Goal: Feedback & Contribution: Submit feedback/report problem

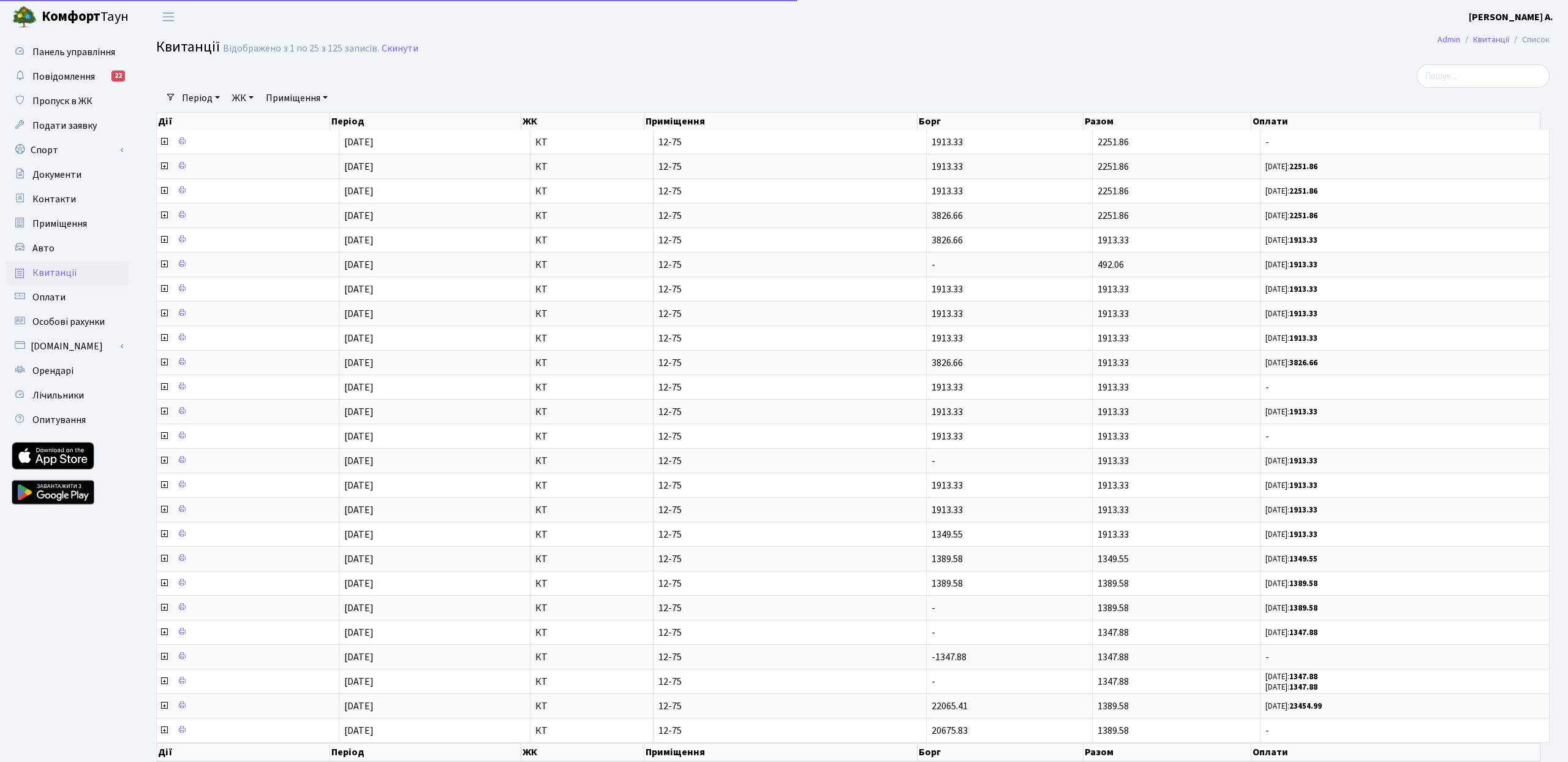
select select "25"
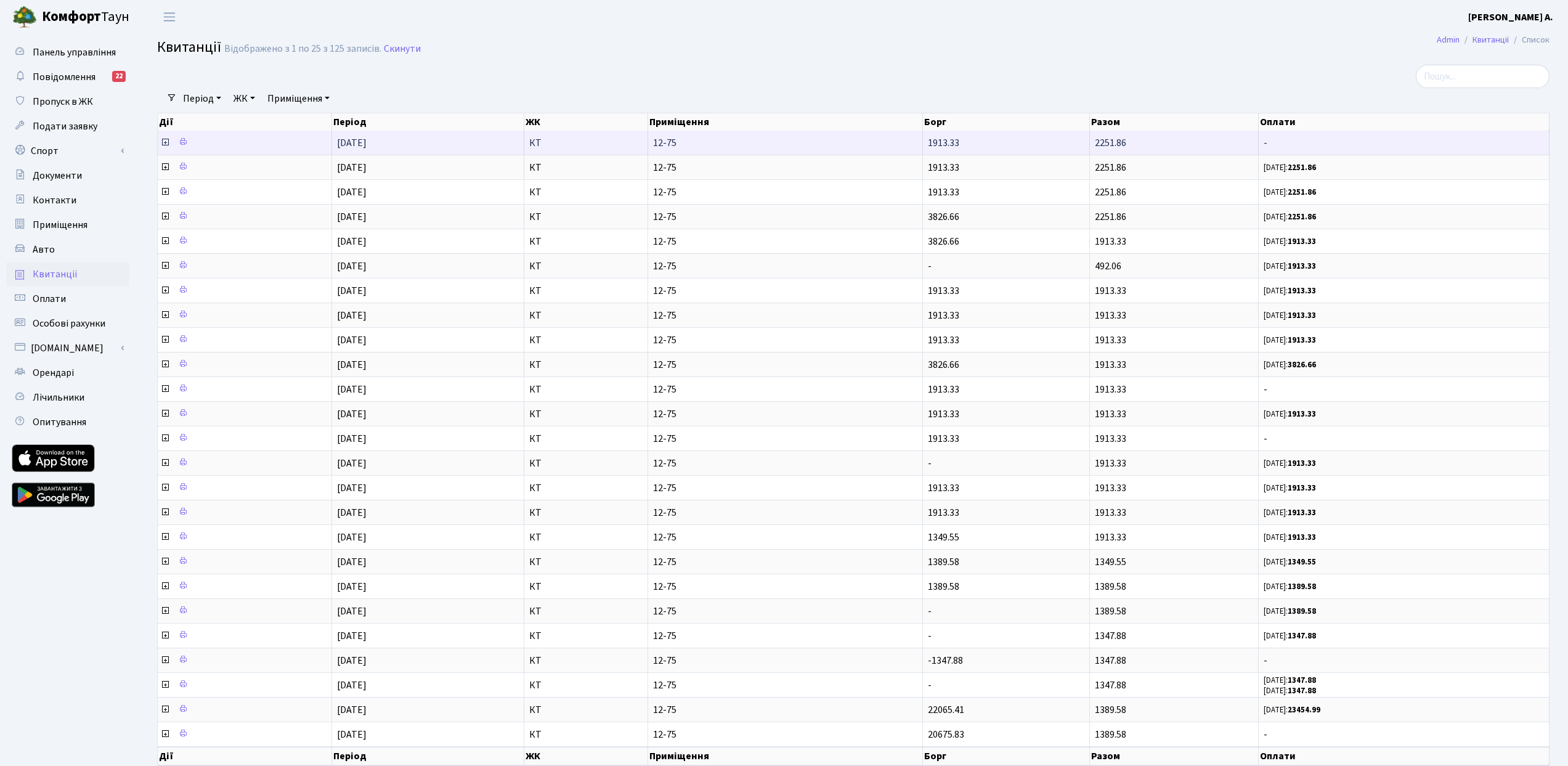
click at [164, 142] on icon at bounding box center [165, 142] width 10 height 10
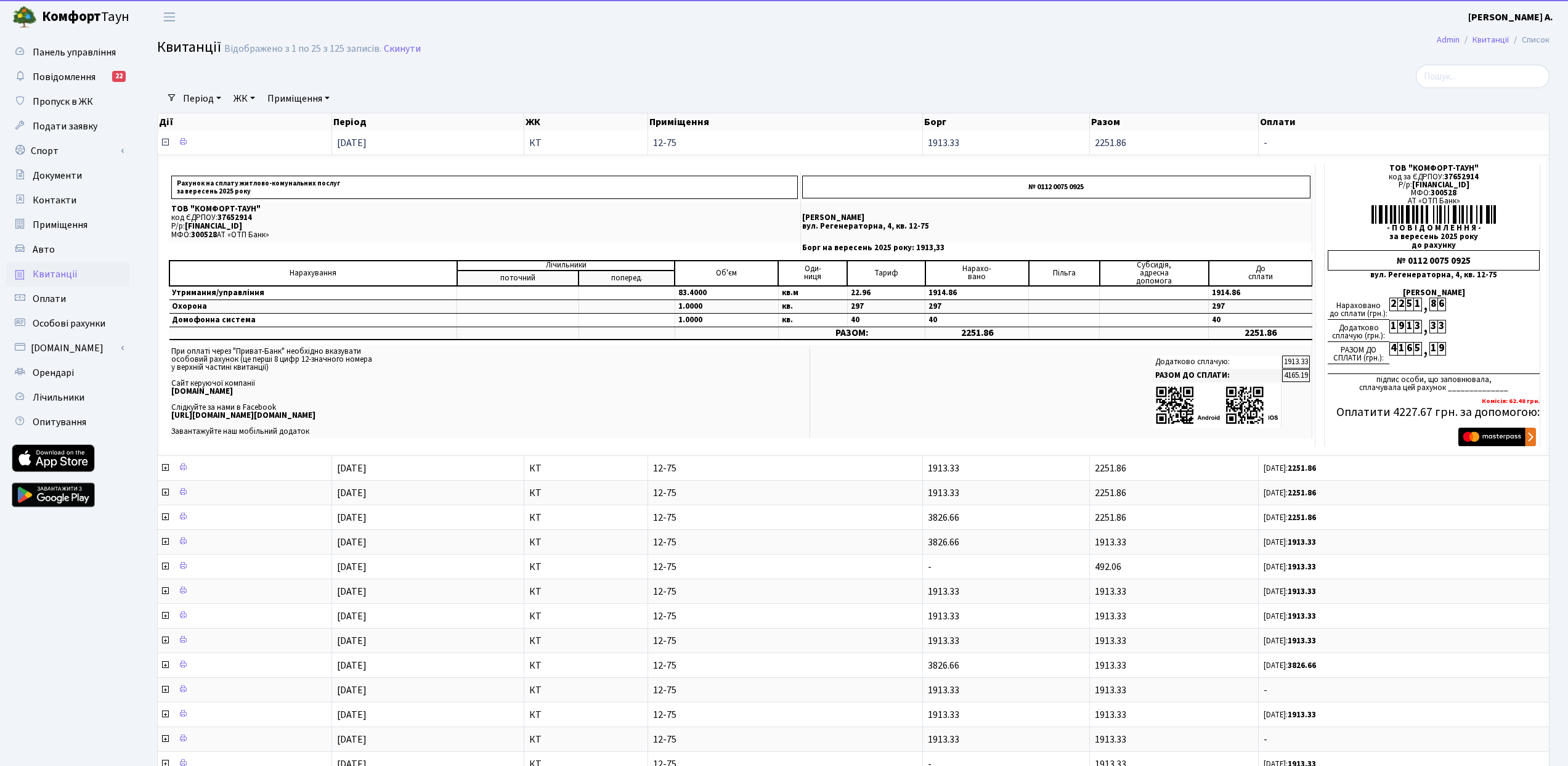
click at [165, 142] on icon at bounding box center [165, 142] width 10 height 10
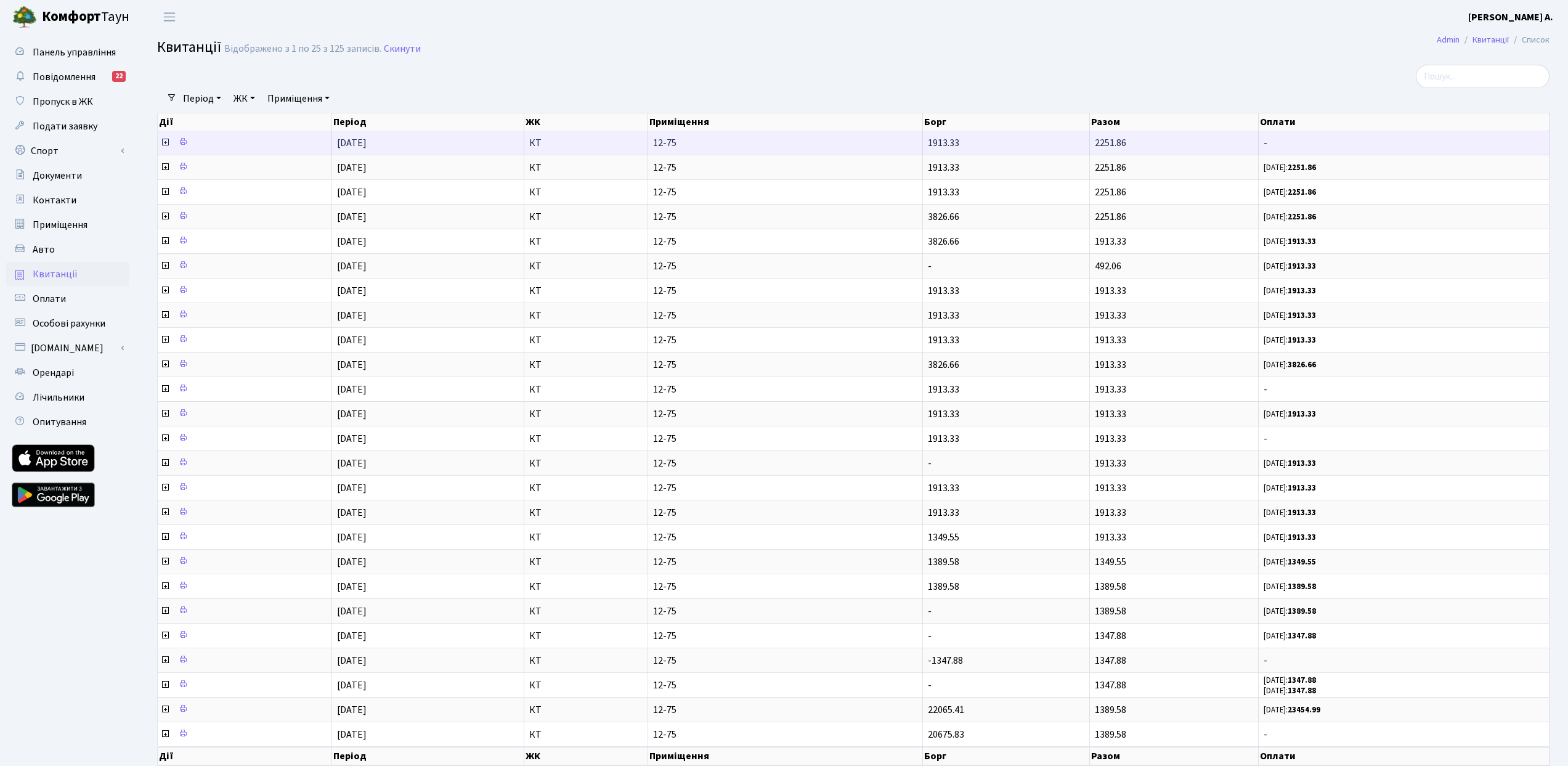
click at [165, 142] on icon at bounding box center [165, 142] width 10 height 10
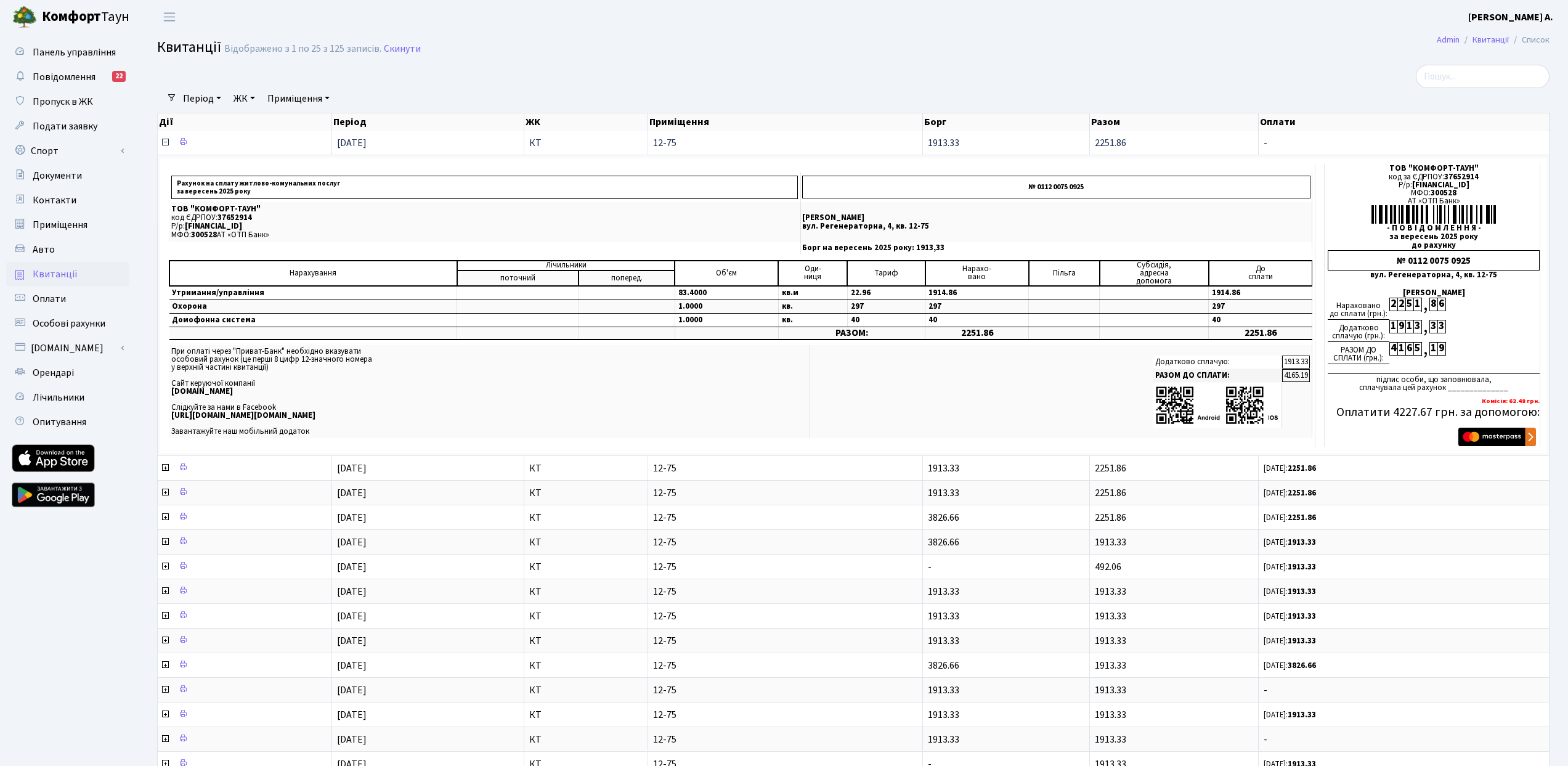
click at [163, 142] on icon at bounding box center [165, 142] width 10 height 10
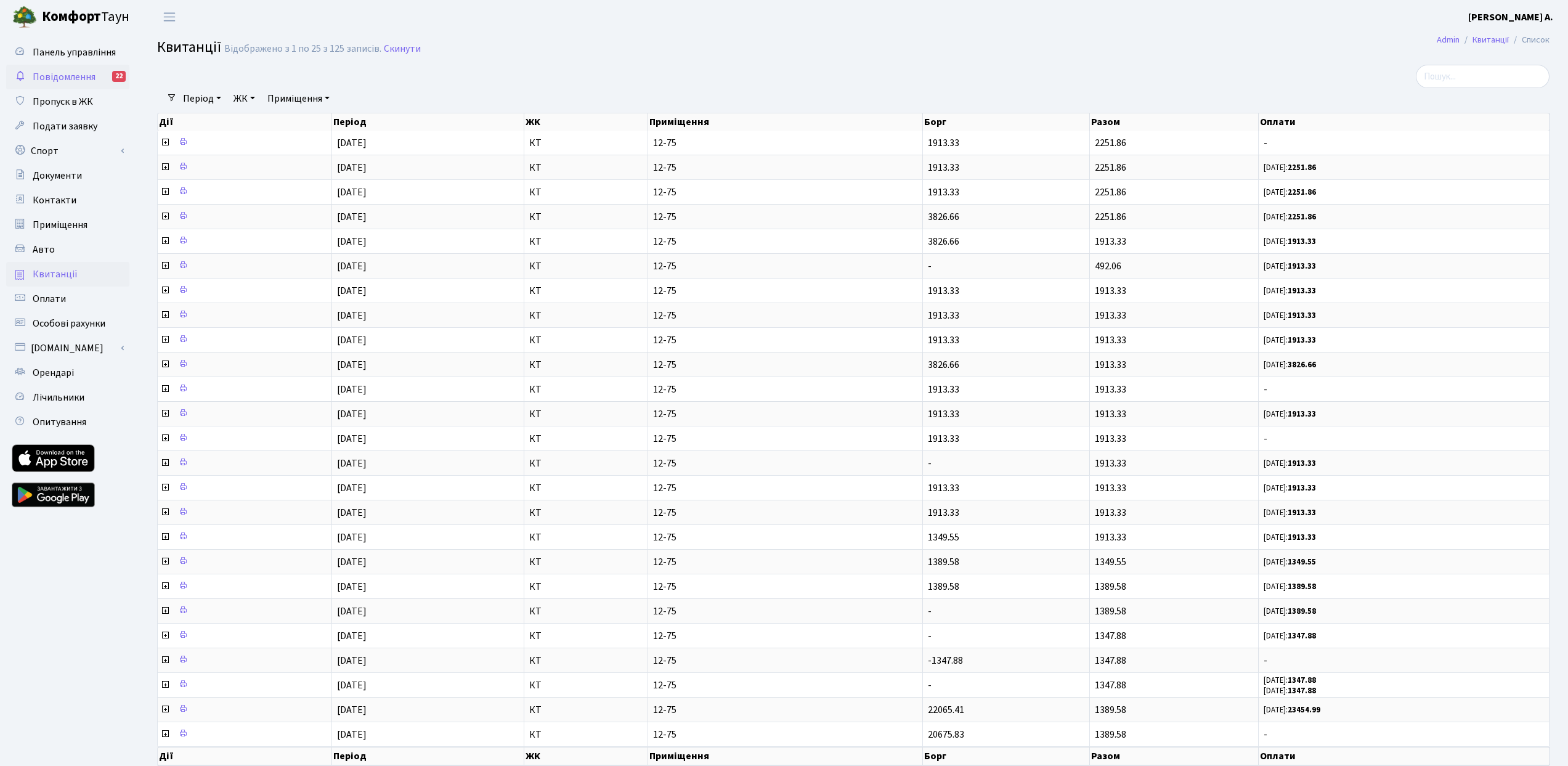
click at [62, 80] on span "Повідомлення" at bounding box center [64, 77] width 63 height 14
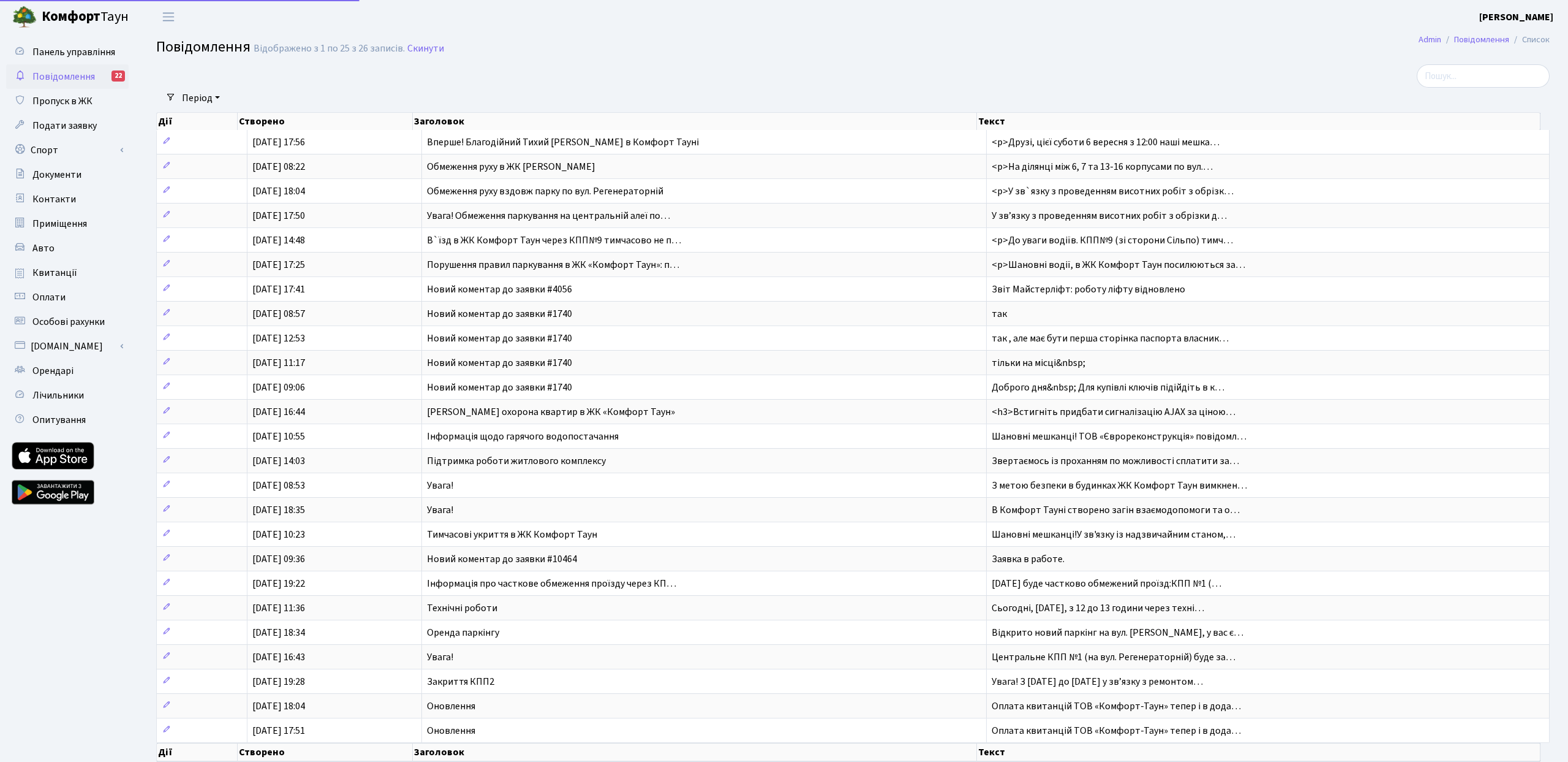
select select "25"
click at [71, 132] on span "Подати заявку" at bounding box center [65, 125] width 65 height 14
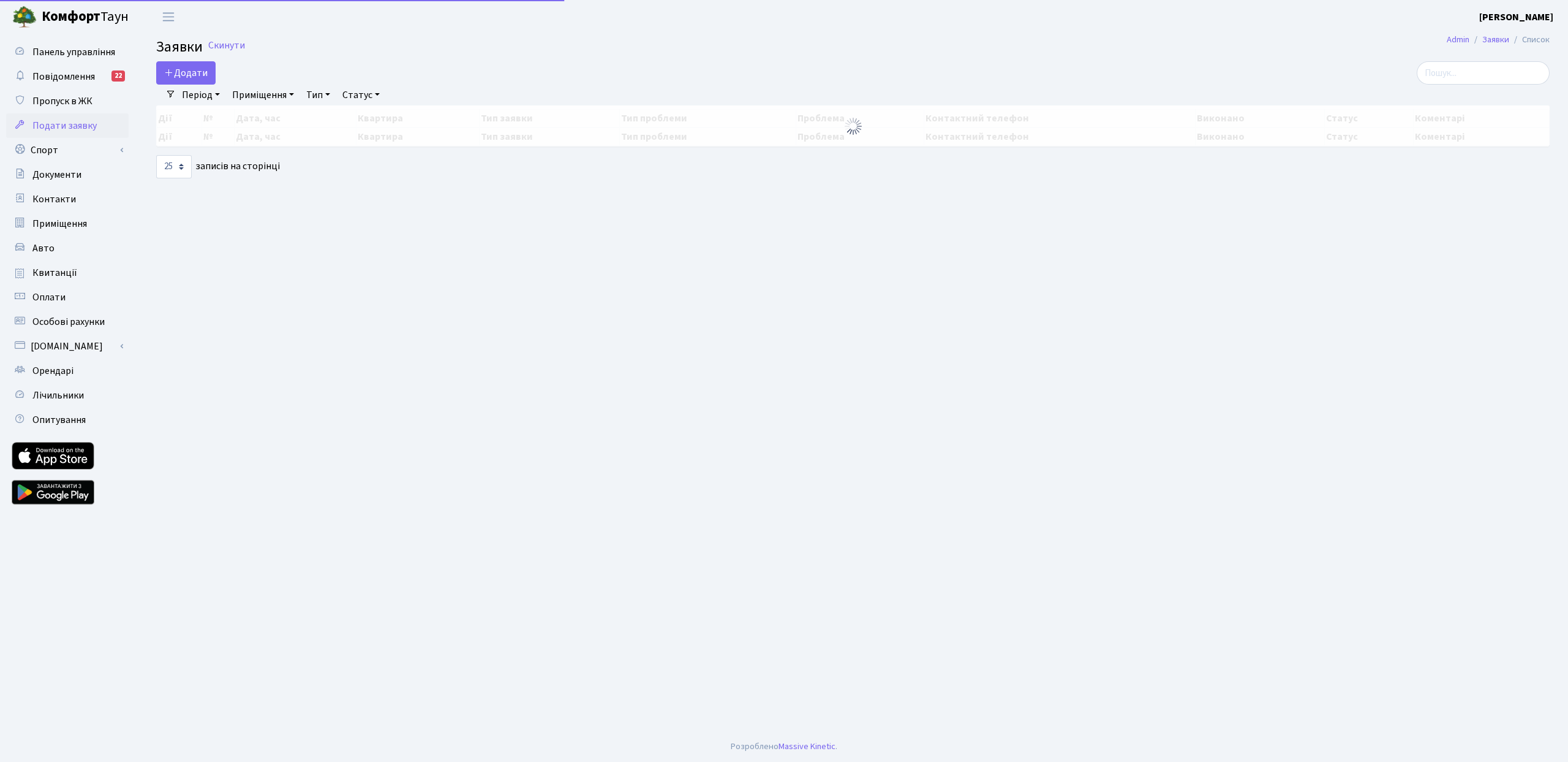
select select "25"
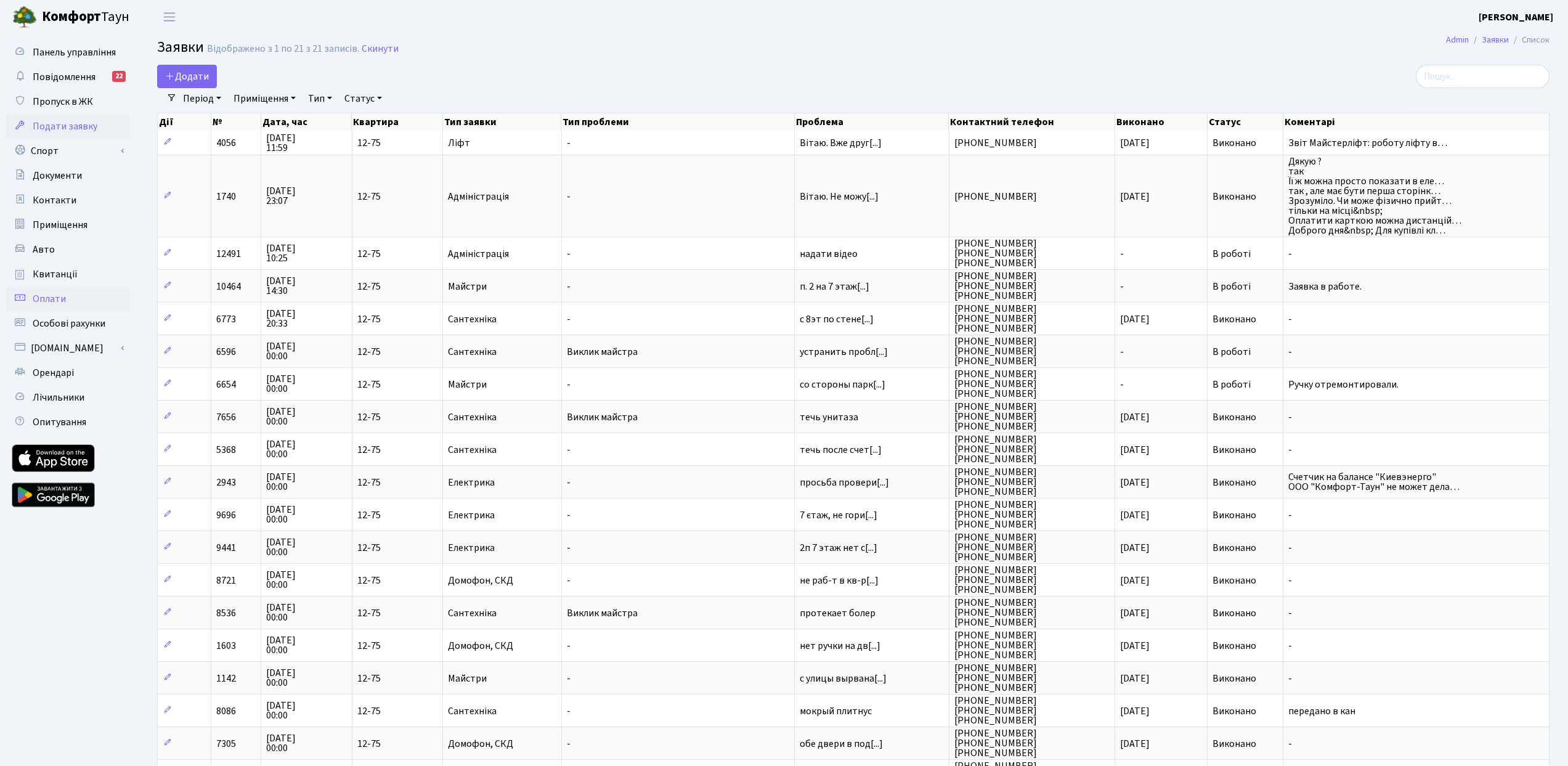
click at [60, 297] on span "Оплати" at bounding box center [49, 299] width 33 height 14
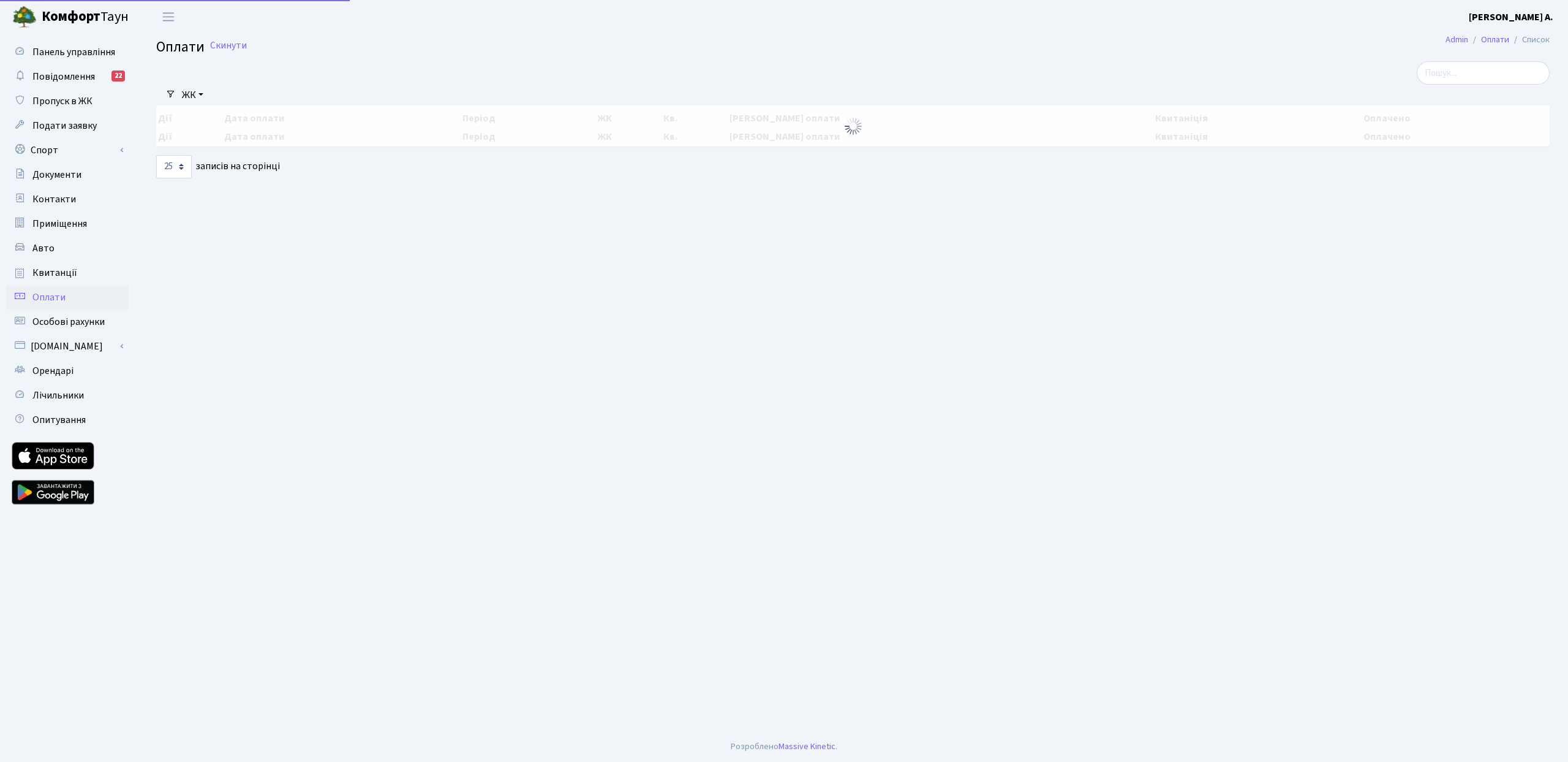
select select "25"
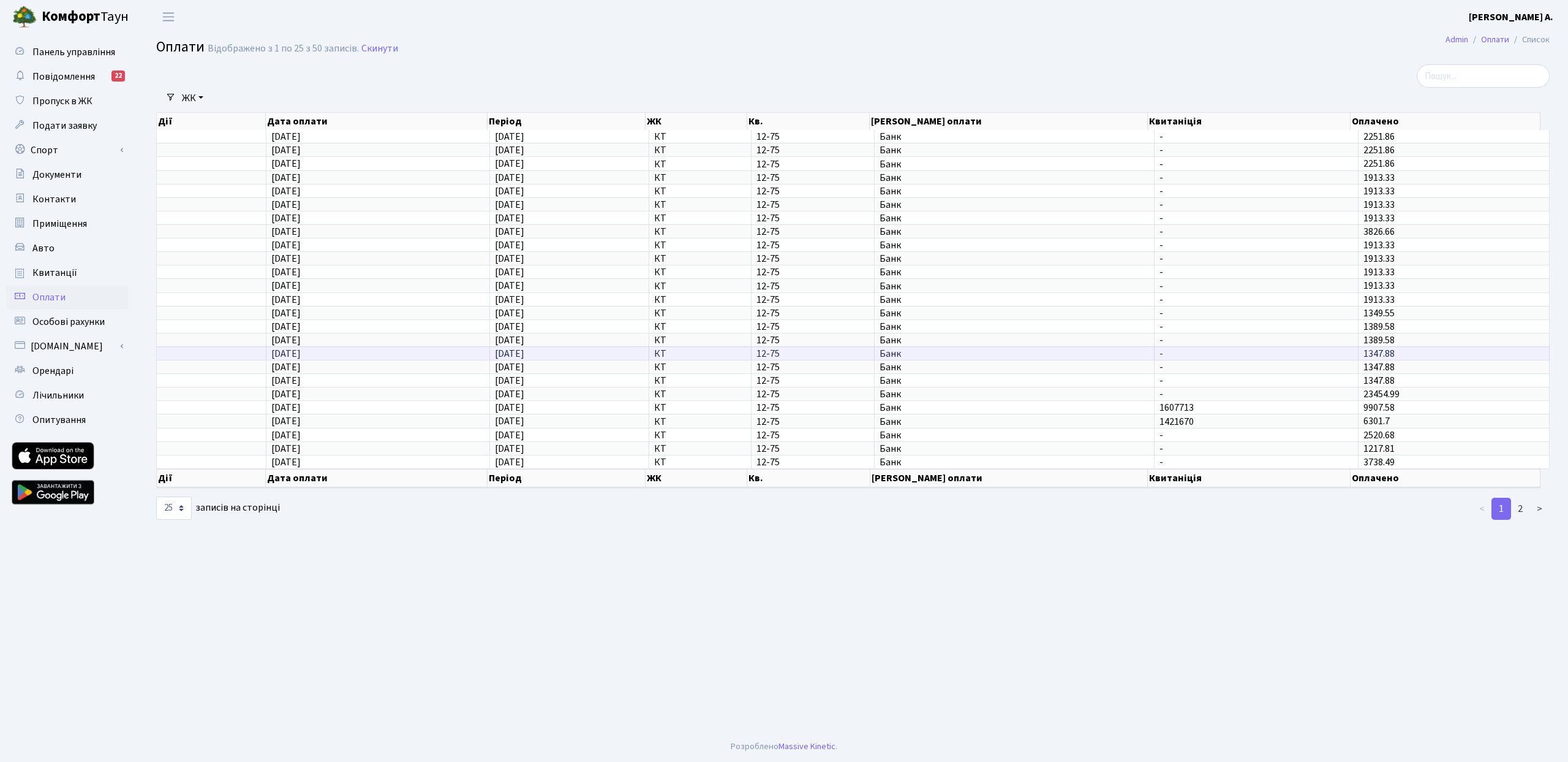
click at [301, 352] on span "27.03.2024" at bounding box center [286, 353] width 30 height 14
click at [265, 354] on td at bounding box center [212, 353] width 110 height 14
click at [54, 371] on span "Орендарі" at bounding box center [53, 371] width 41 height 14
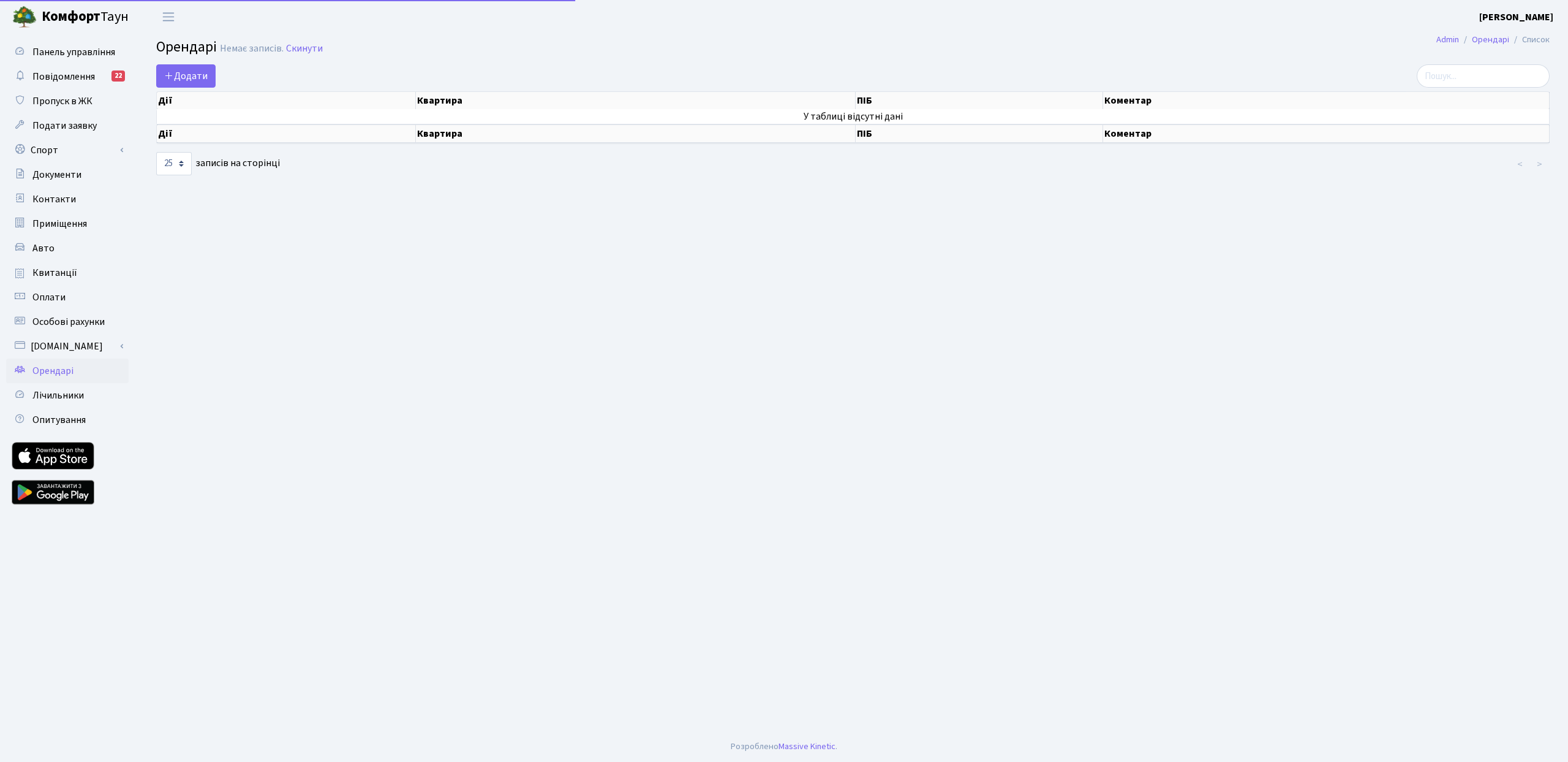
select select "25"
click at [45, 344] on link "[DOMAIN_NAME]" at bounding box center [67, 346] width 123 height 25
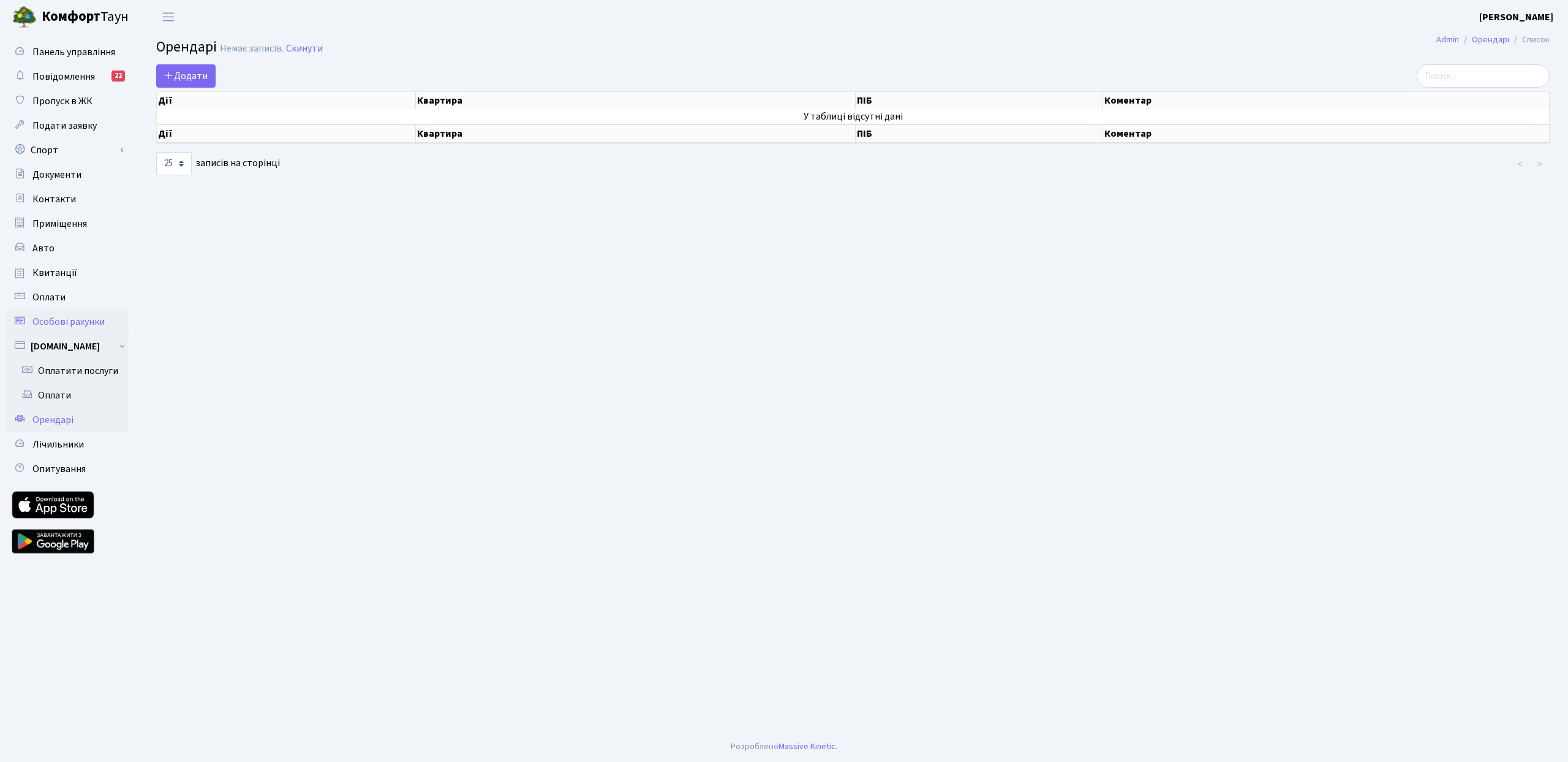
click at [48, 325] on span "Особові рахунки" at bounding box center [68, 322] width 72 height 14
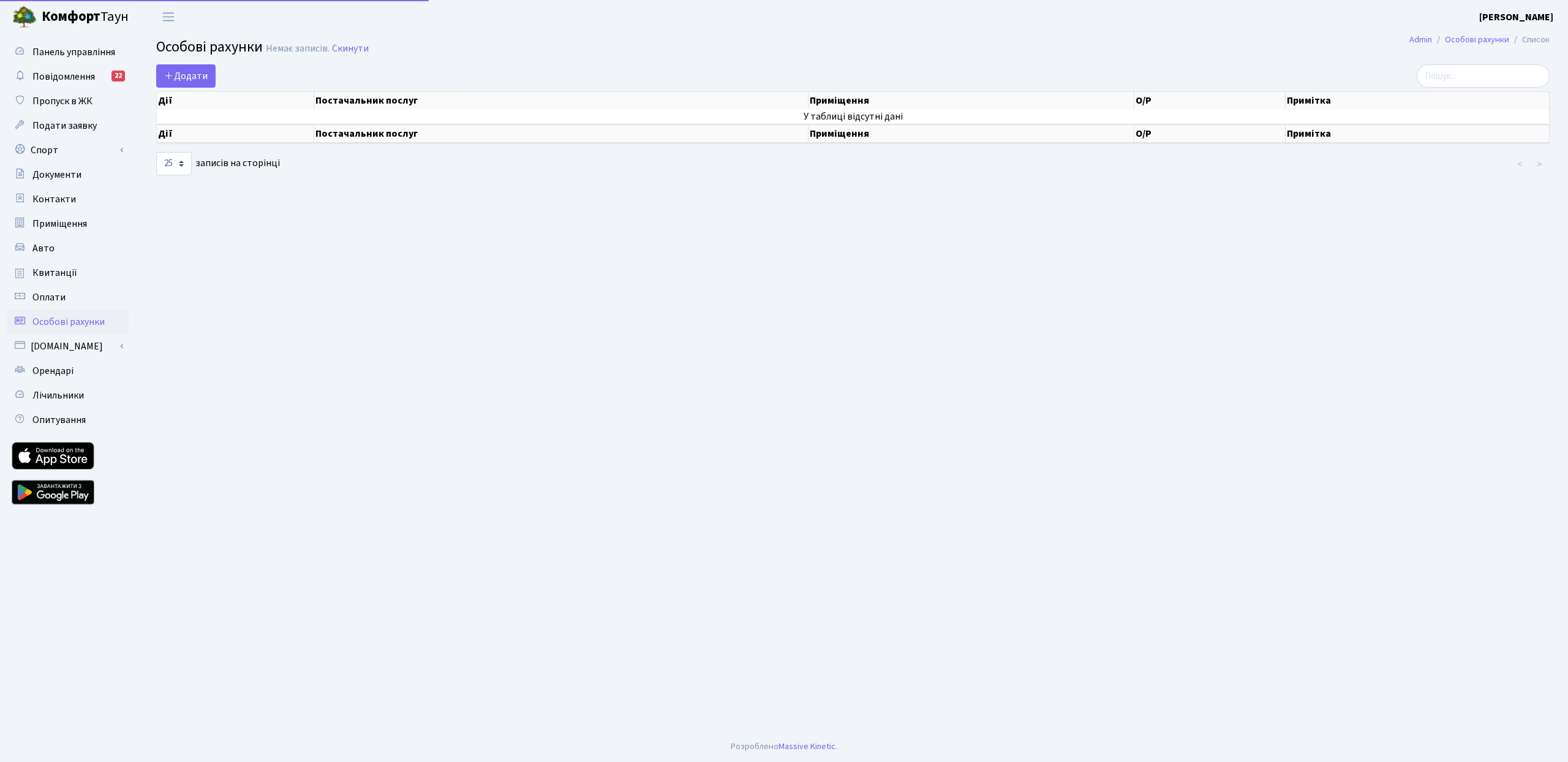
select select "25"
click at [45, 300] on span "Оплати" at bounding box center [48, 297] width 33 height 14
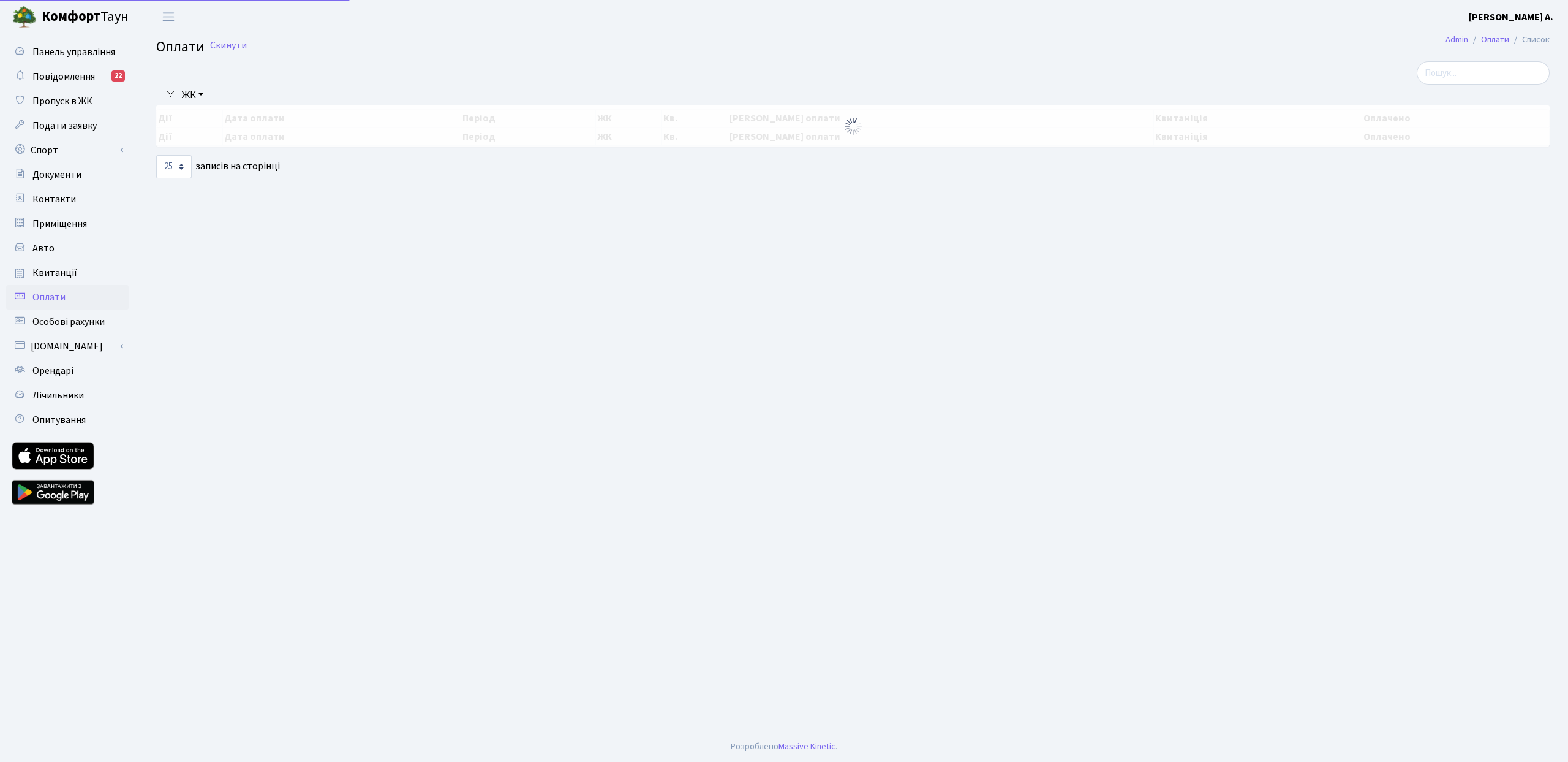
select select "25"
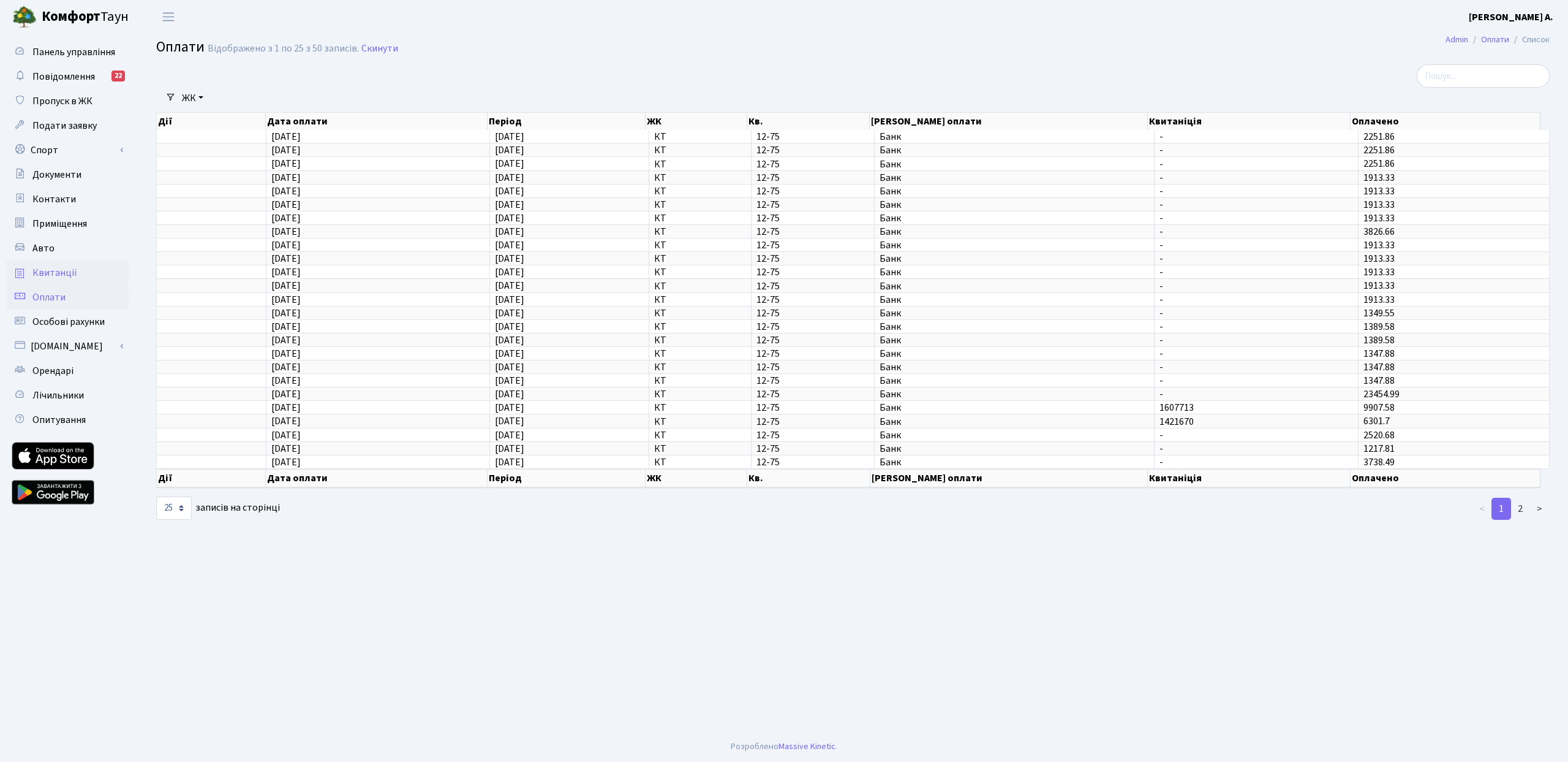
click at [47, 272] on span "Квитанції" at bounding box center [54, 273] width 45 height 14
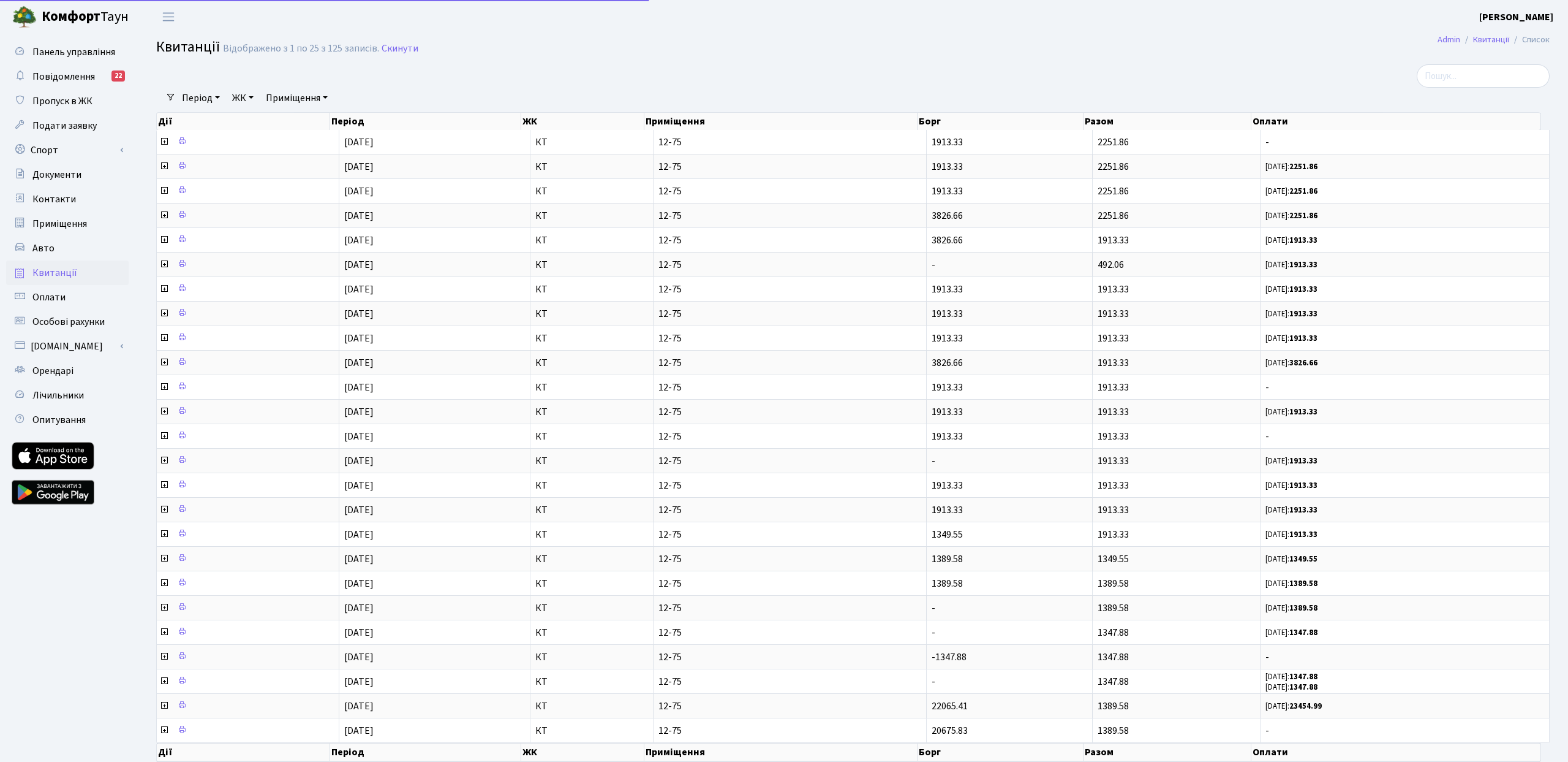
select select "25"
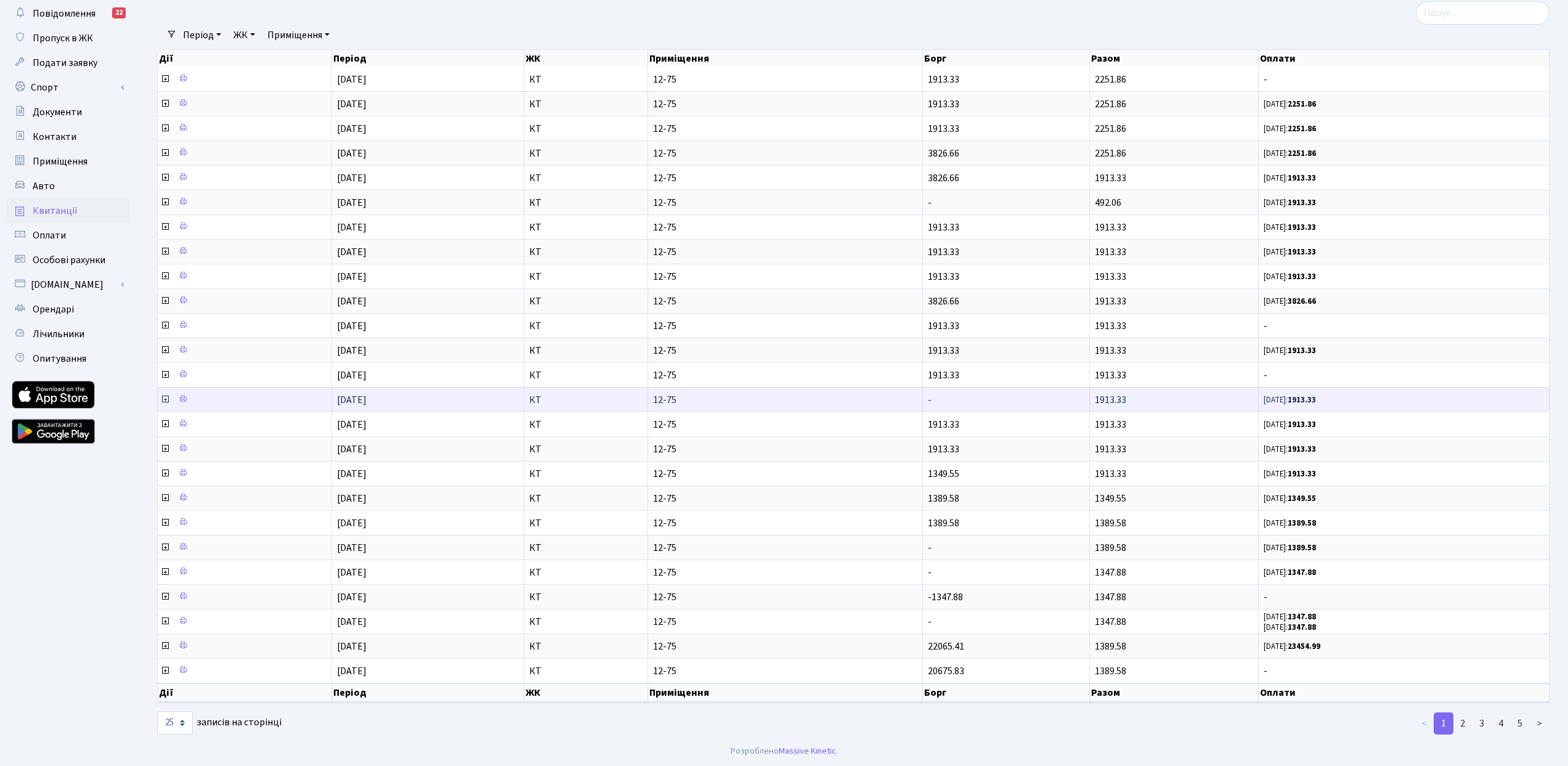
scroll to position [64, 0]
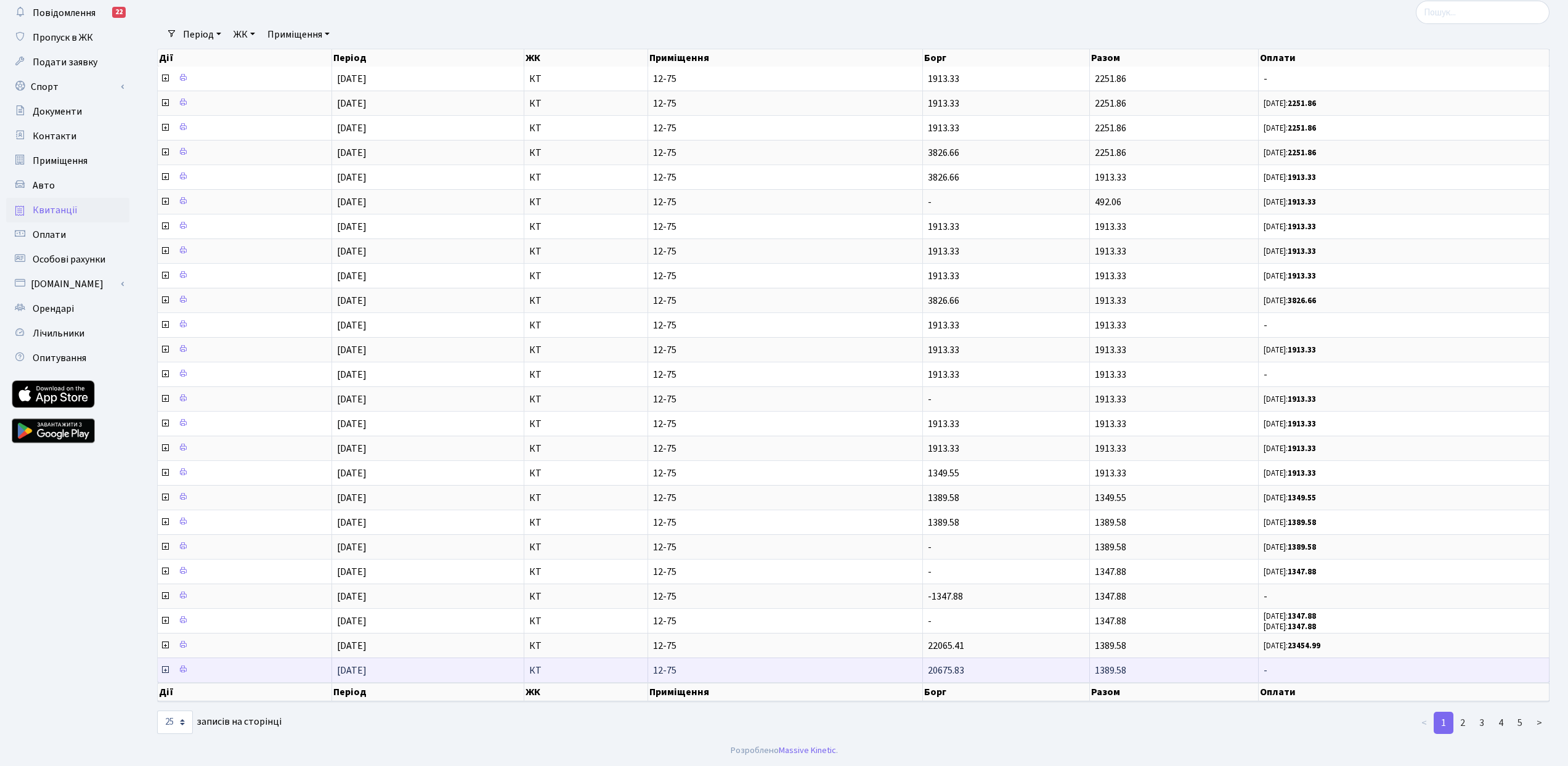
click at [165, 669] on icon at bounding box center [165, 669] width 10 height 10
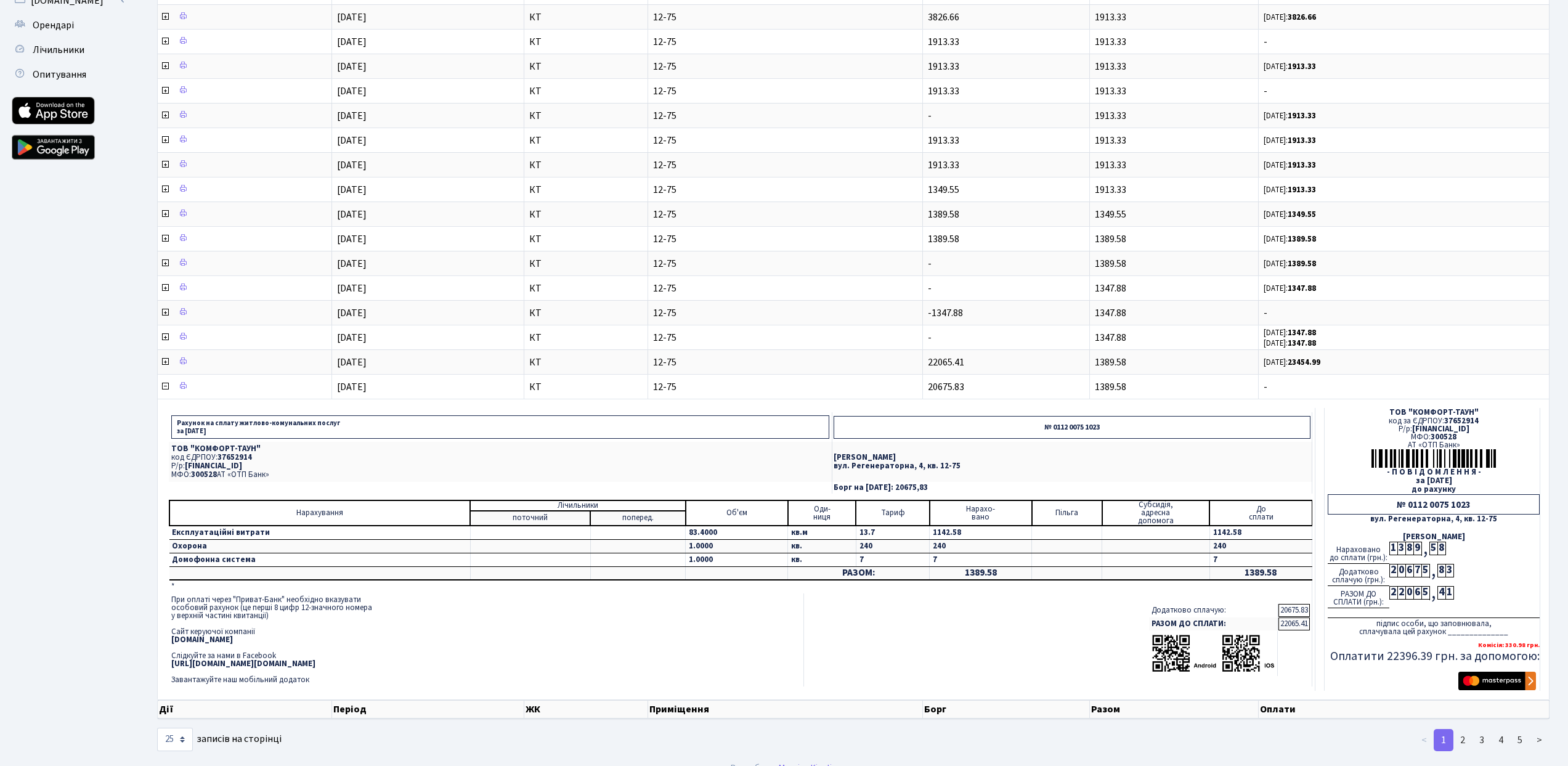
scroll to position [347, 0]
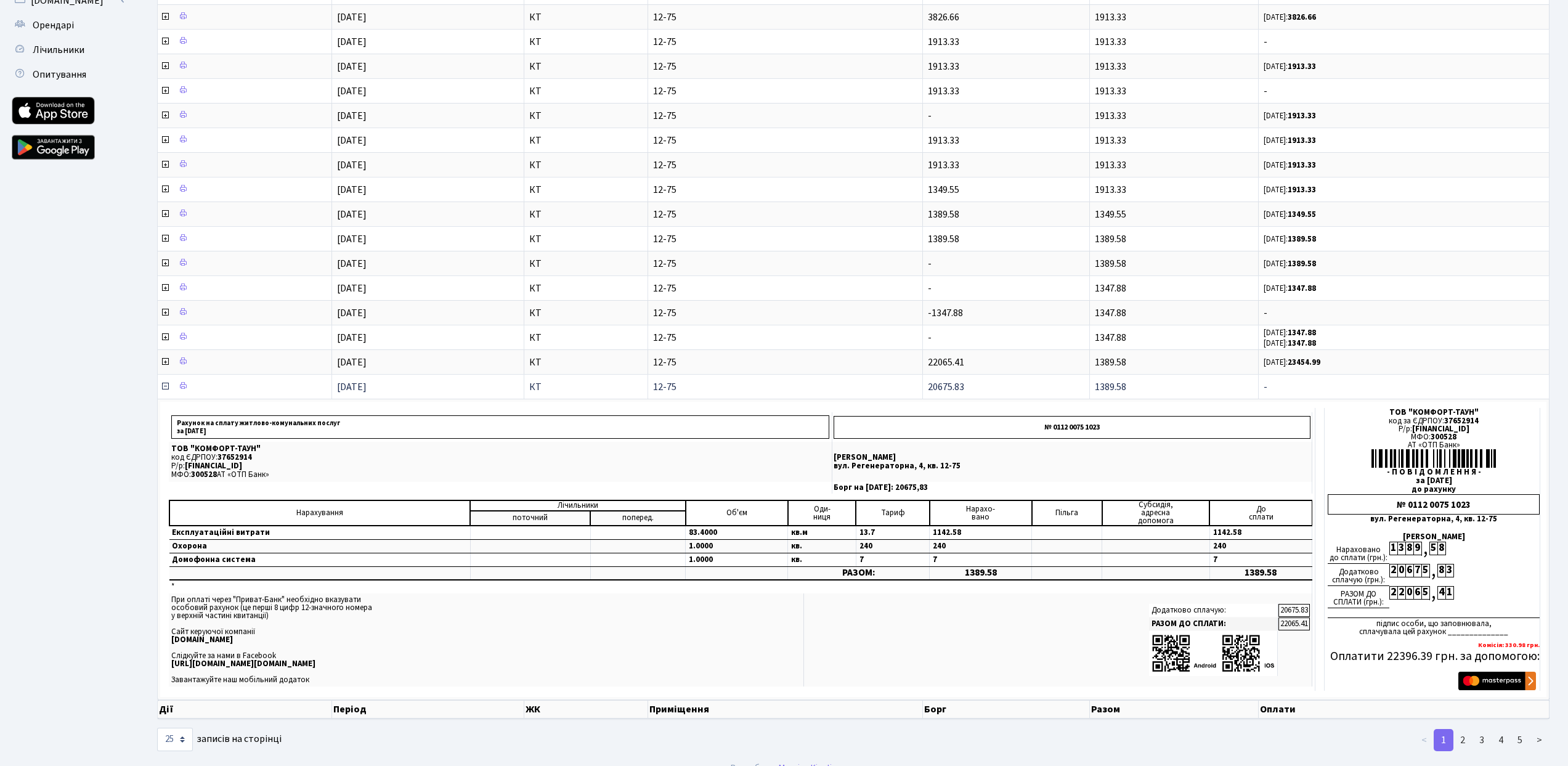
click at [164, 383] on icon at bounding box center [165, 386] width 10 height 10
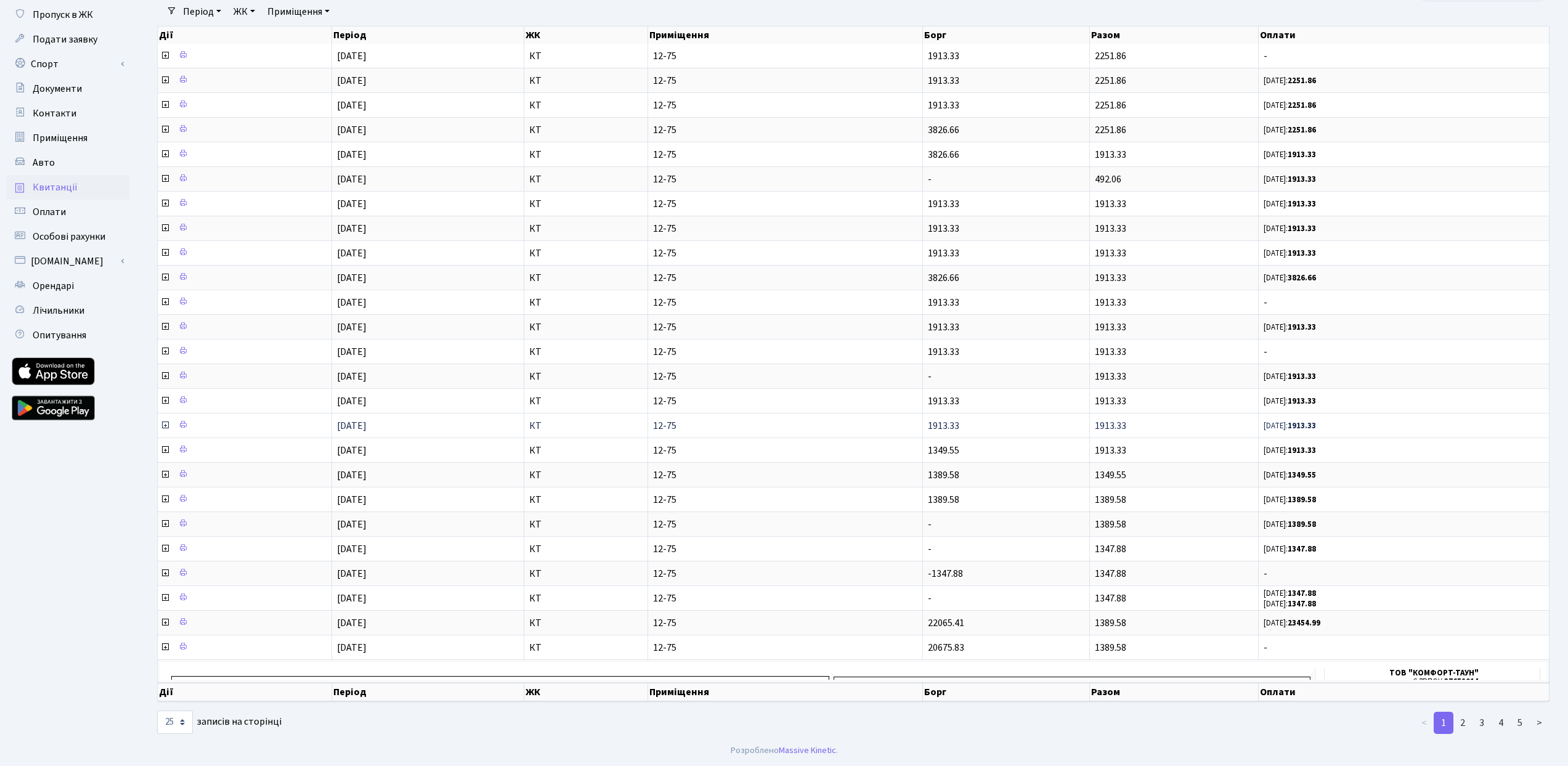
scroll to position [64, 0]
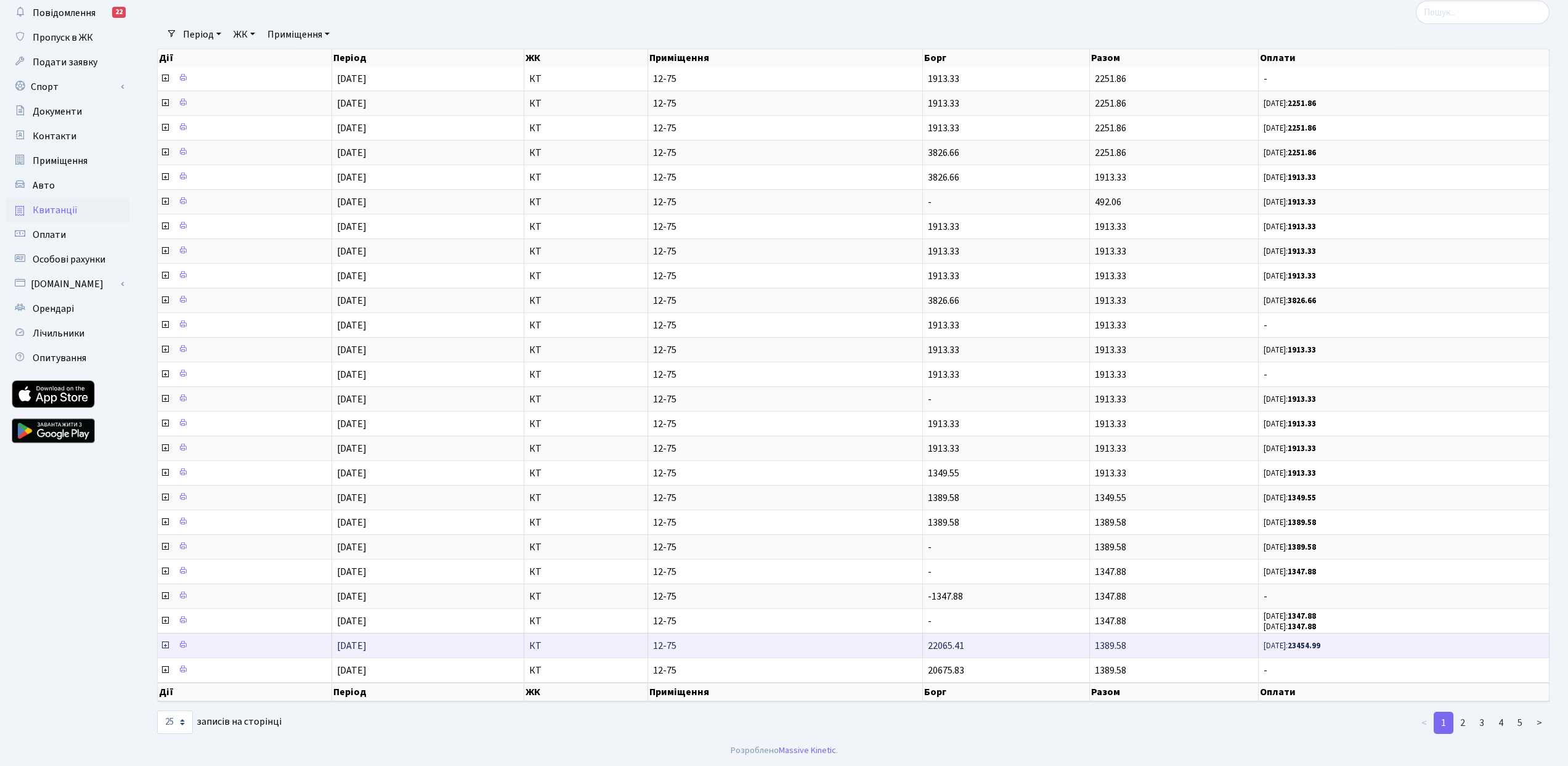
click at [161, 645] on icon at bounding box center [165, 645] width 10 height 10
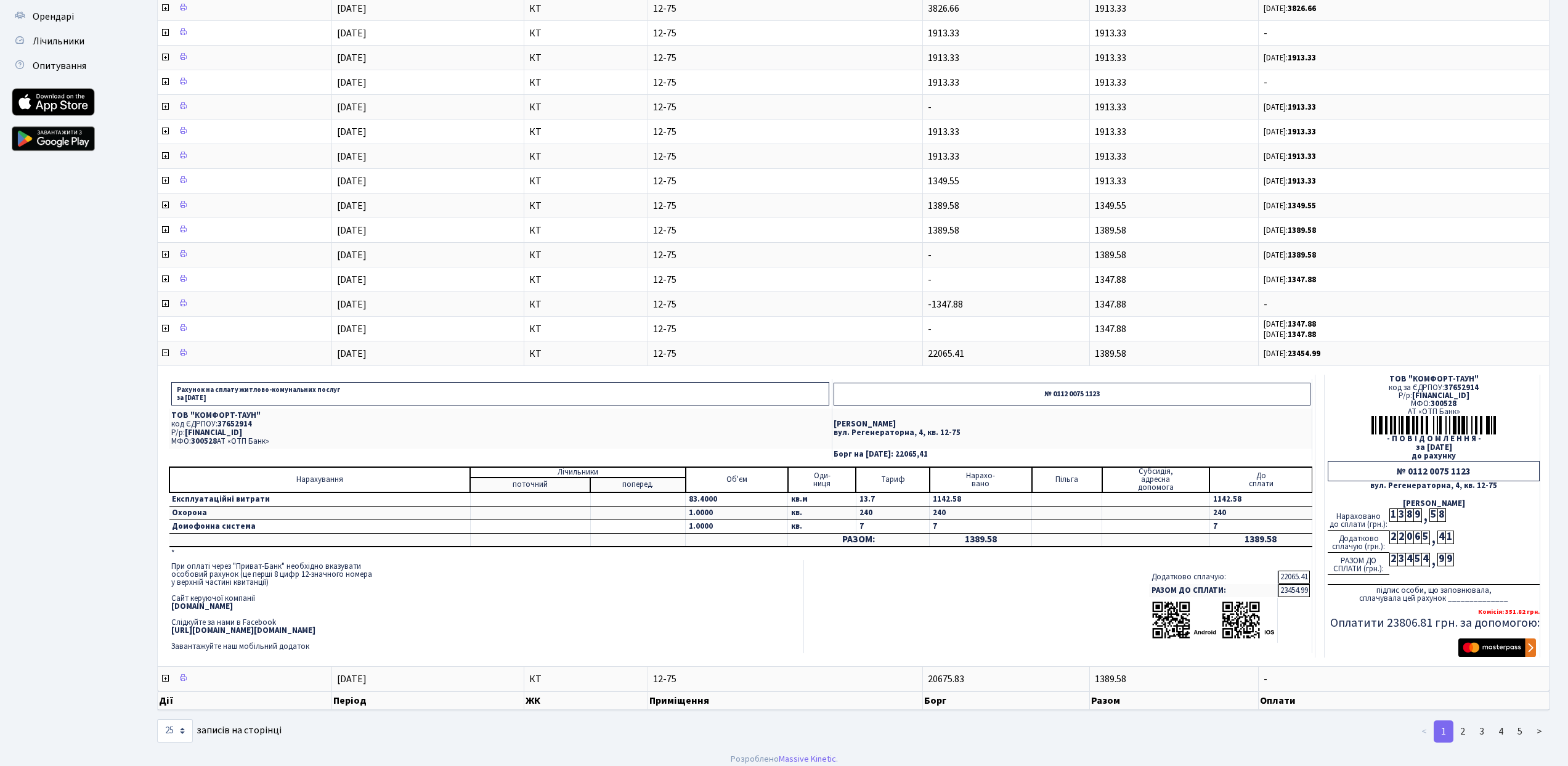
scroll to position [344, 0]
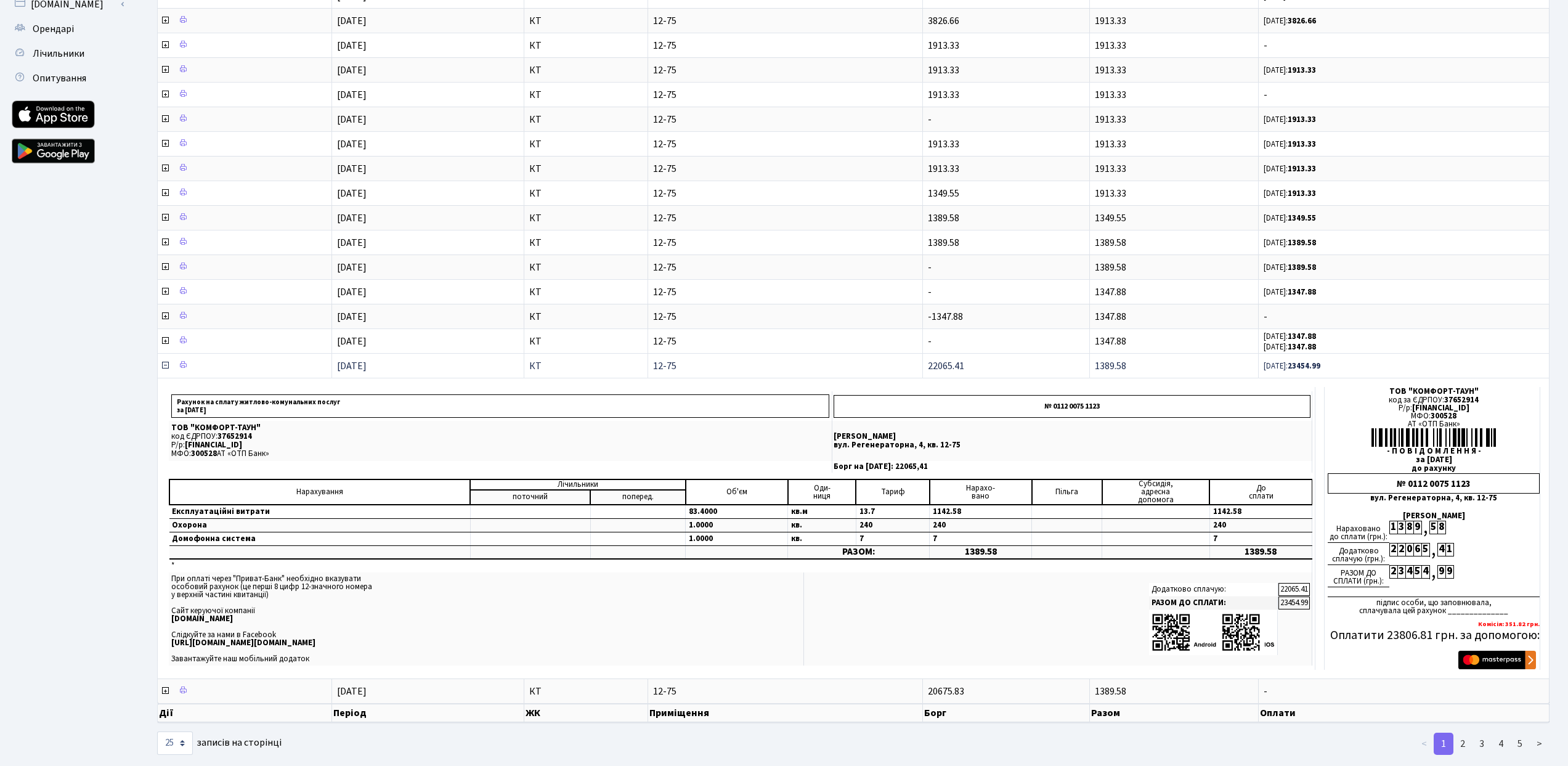
click at [164, 365] on icon at bounding box center [165, 365] width 10 height 10
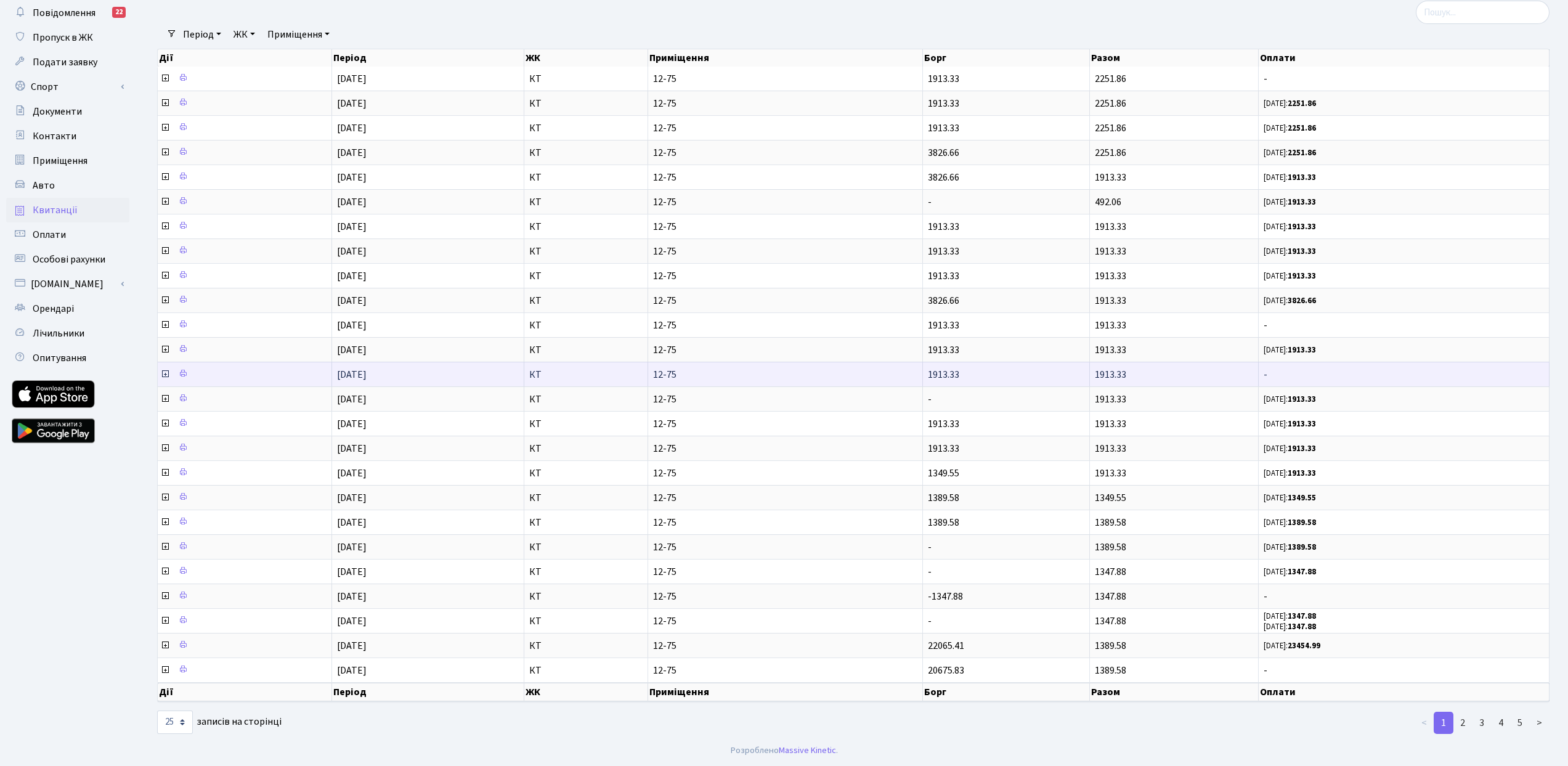
scroll to position [64, 0]
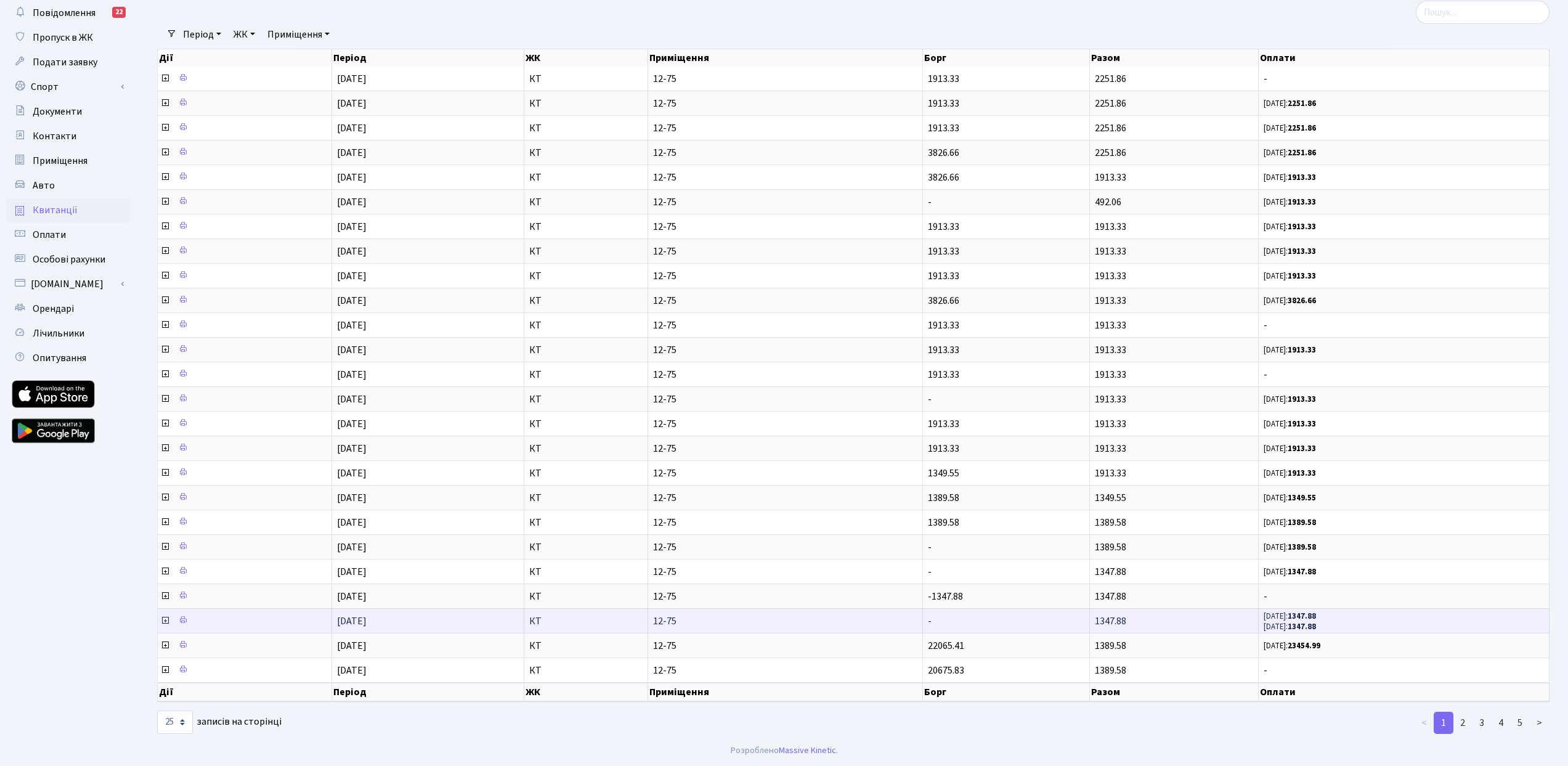
click at [165, 619] on icon at bounding box center [165, 620] width 10 height 10
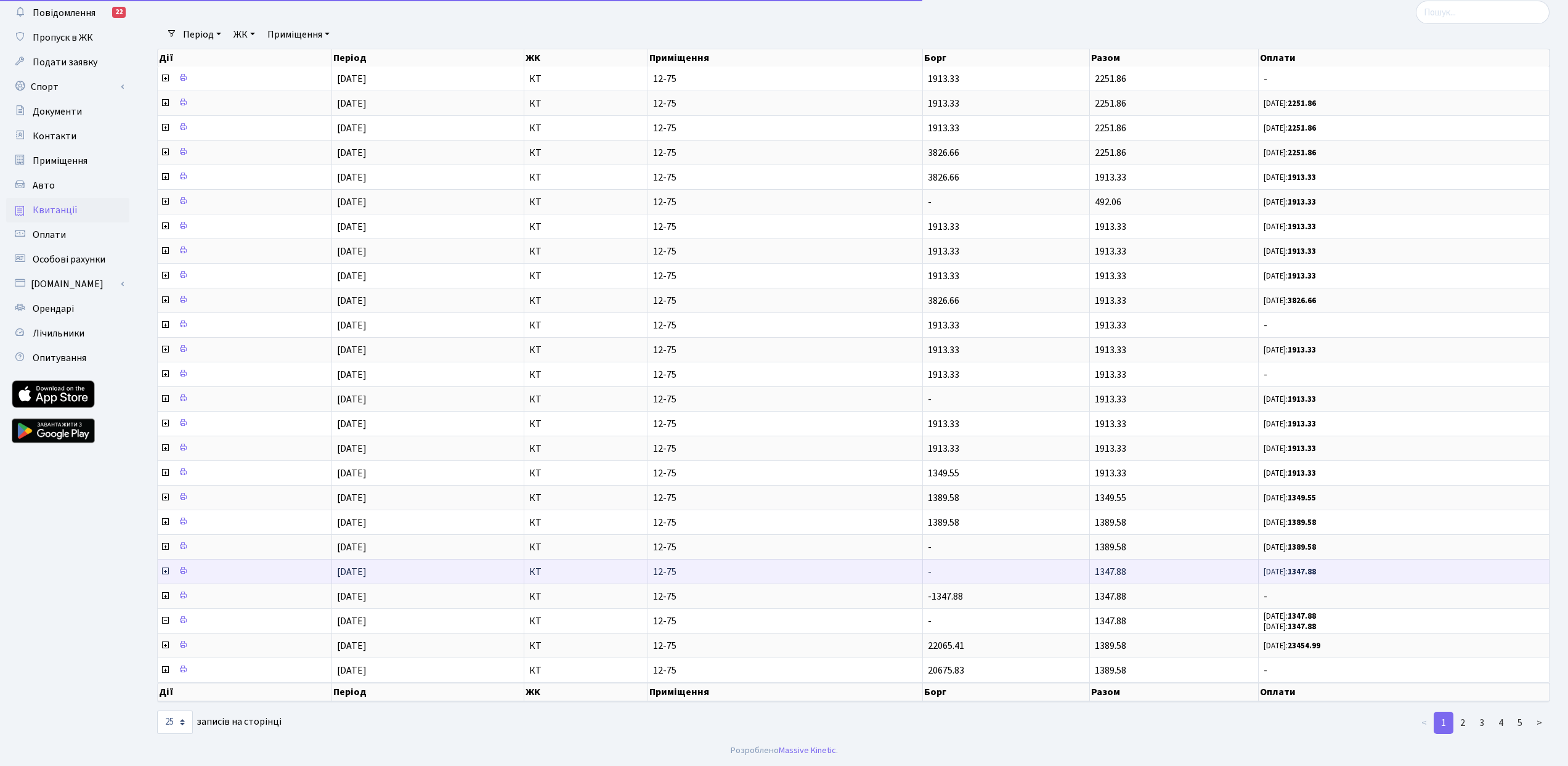
scroll to position [344, 0]
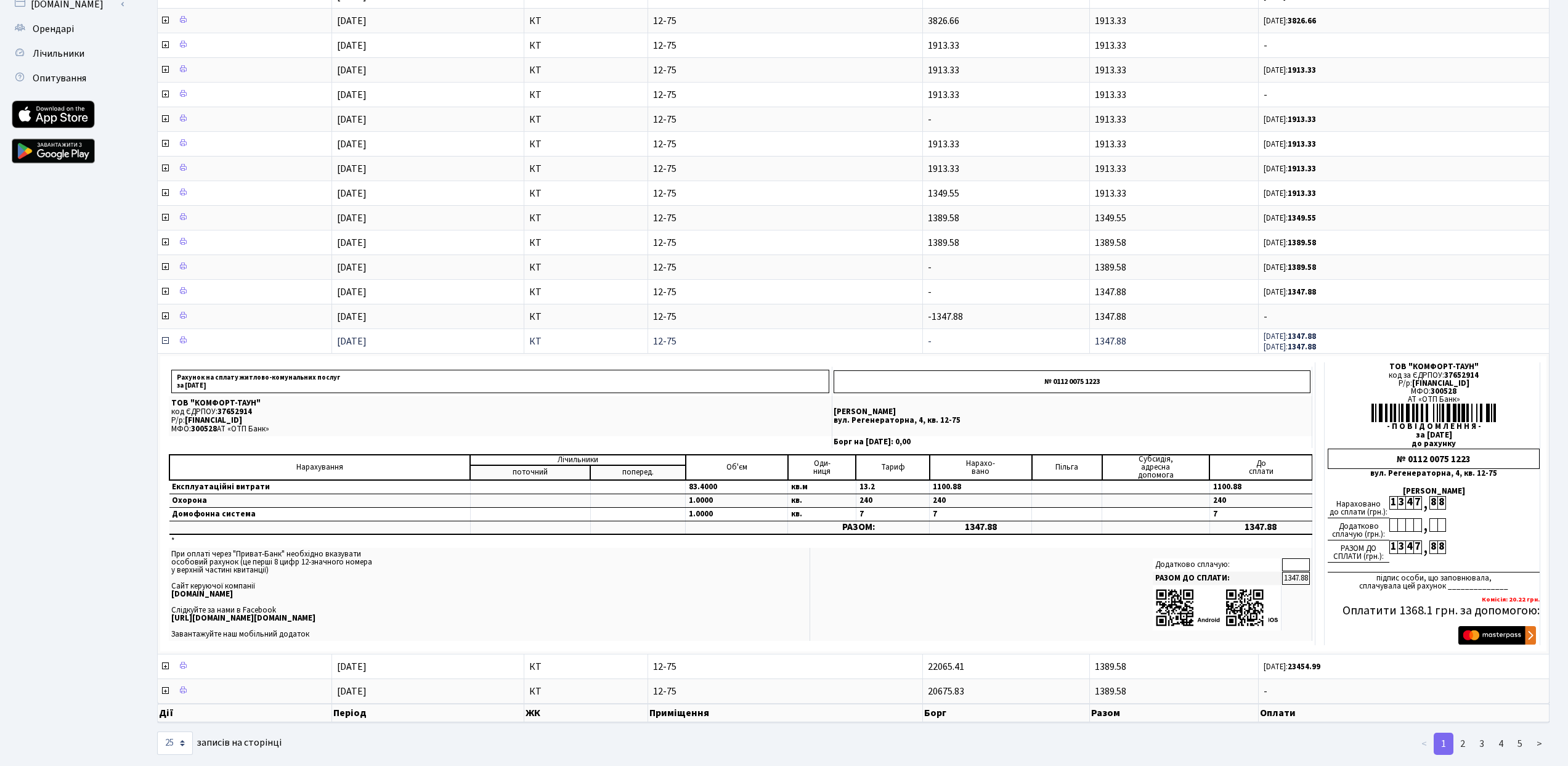
click at [166, 340] on icon at bounding box center [165, 340] width 10 height 10
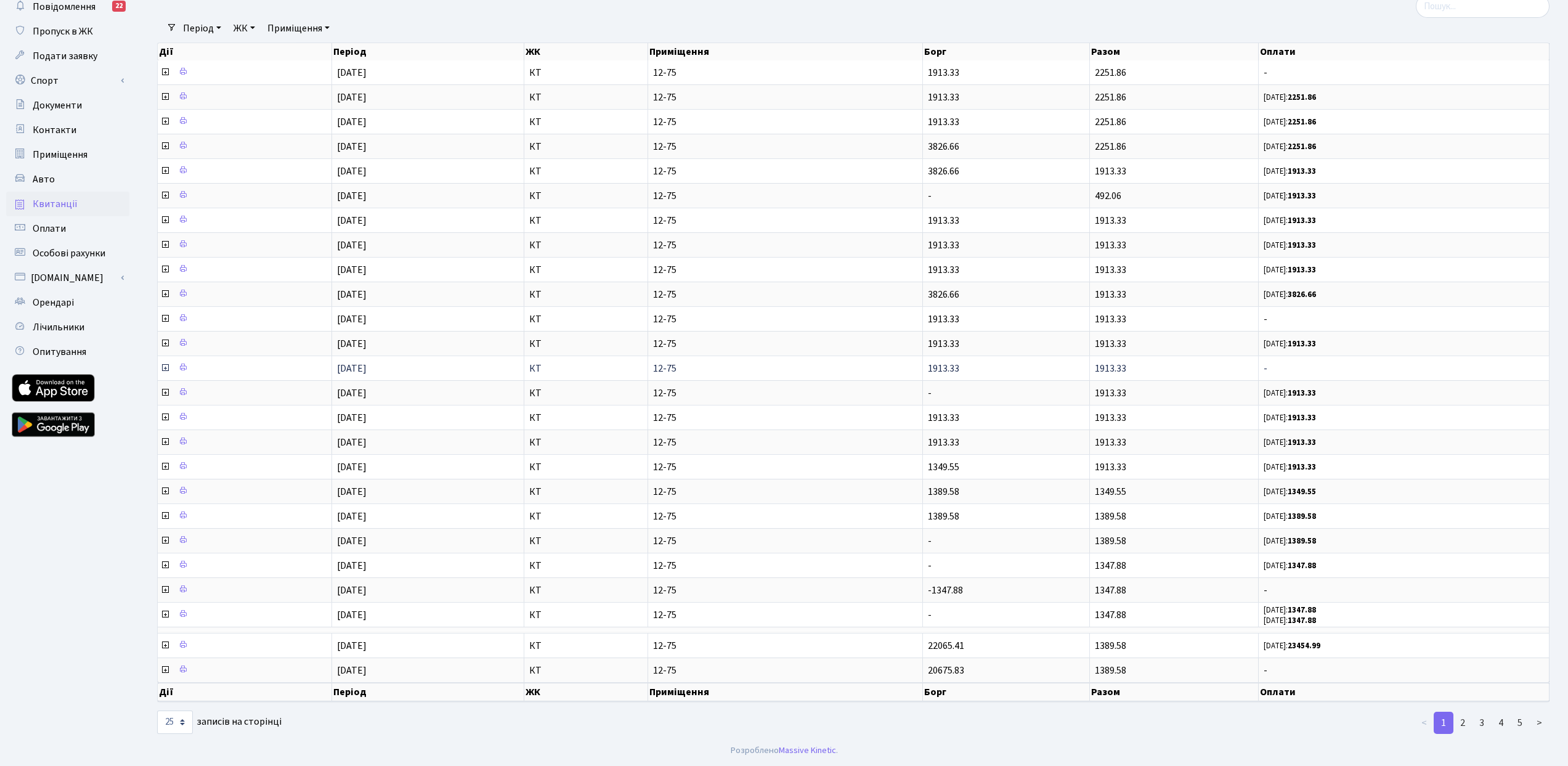
scroll to position [64, 0]
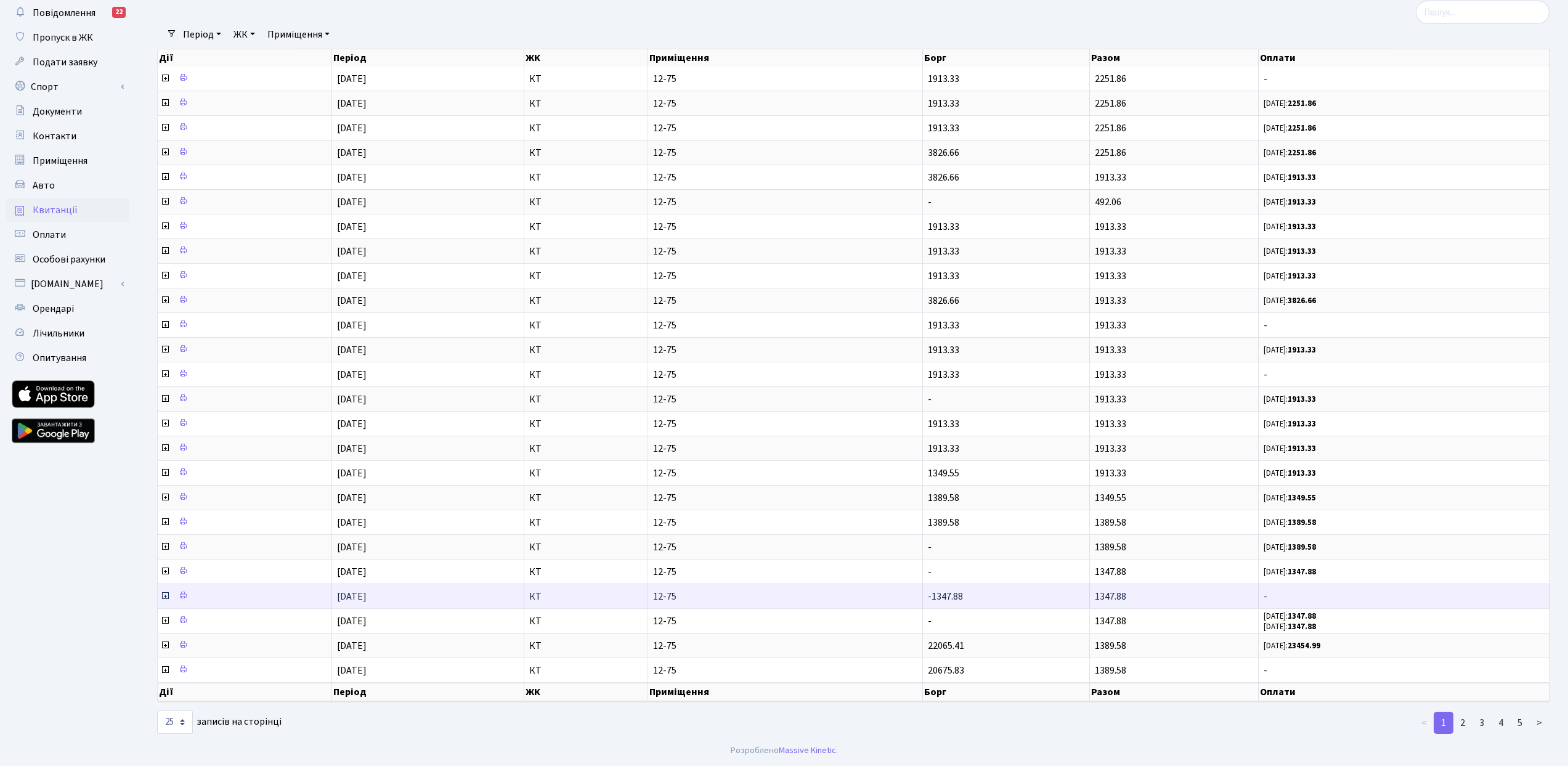
click at [167, 595] on icon at bounding box center [165, 595] width 10 height 10
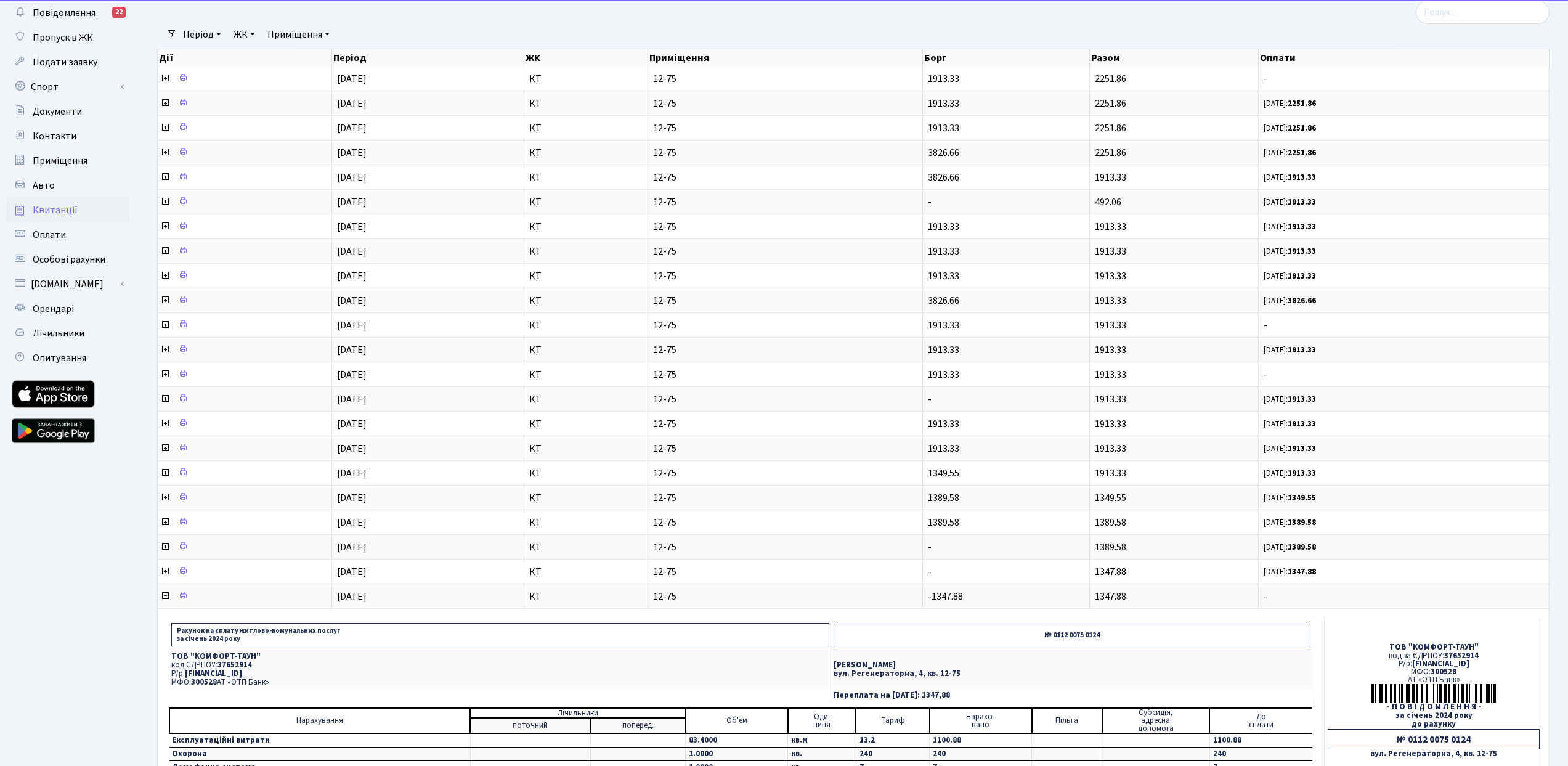
scroll to position [344, 0]
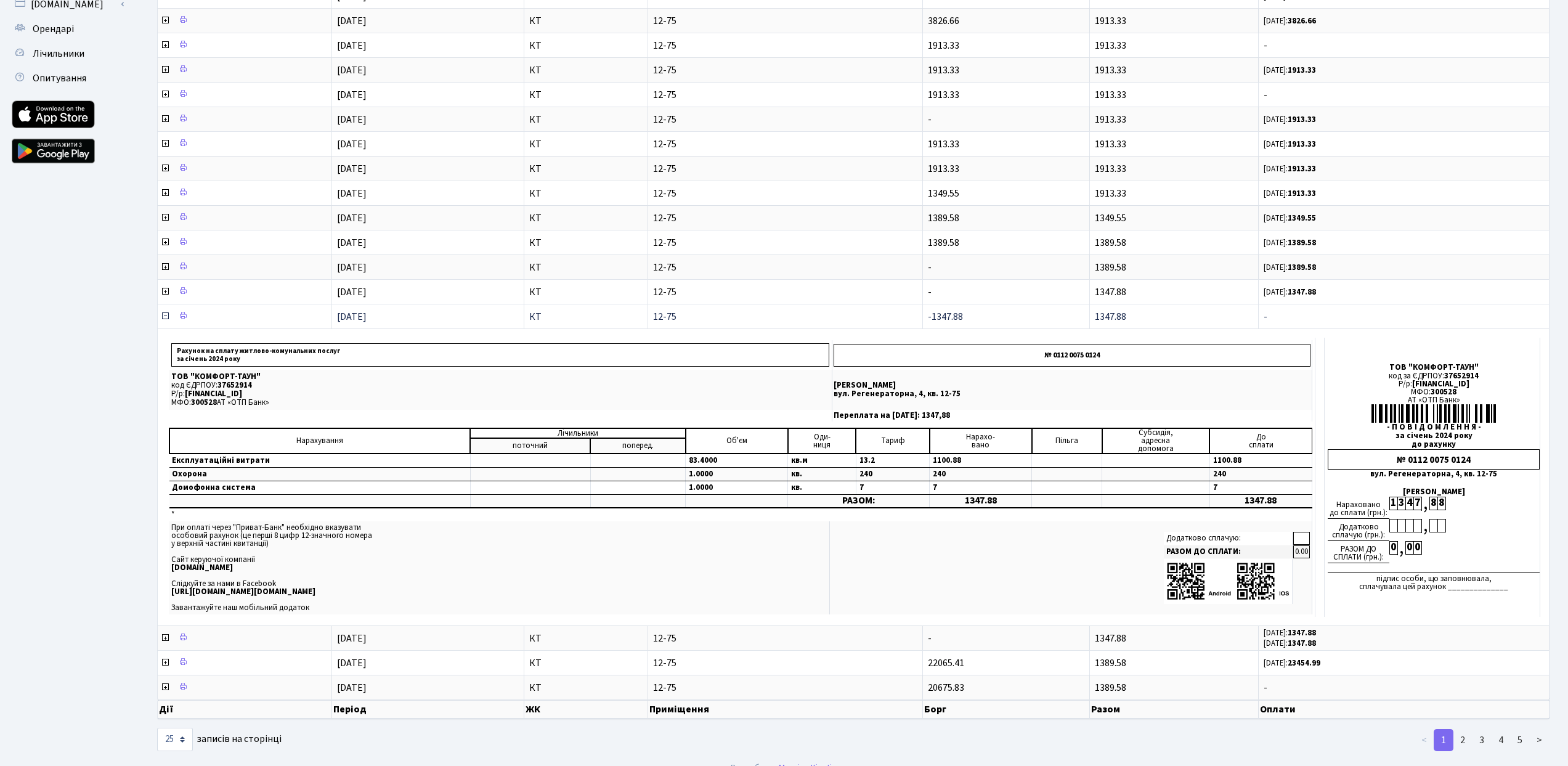
click at [163, 314] on icon at bounding box center [165, 315] width 10 height 10
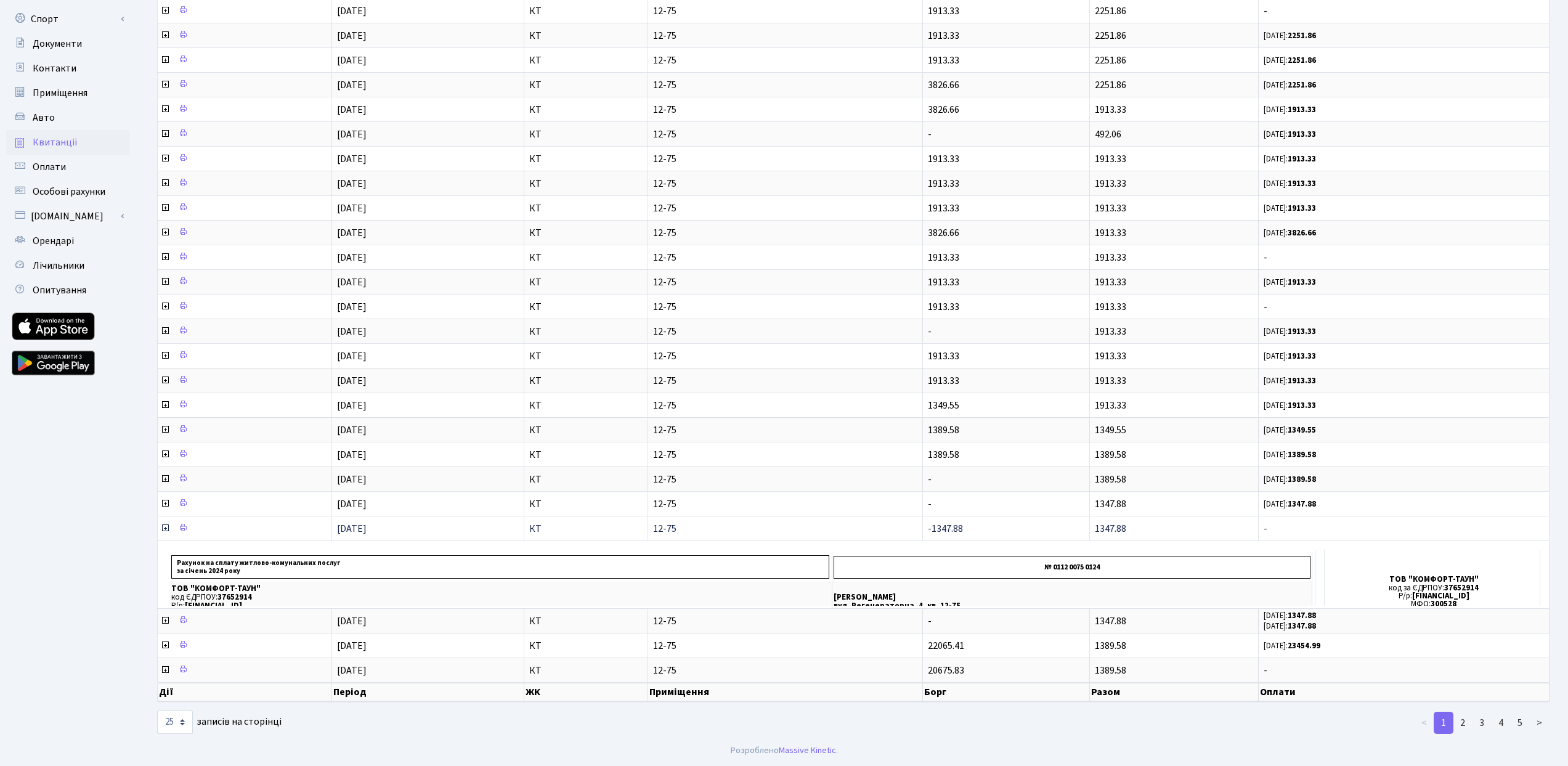
scroll to position [64, 0]
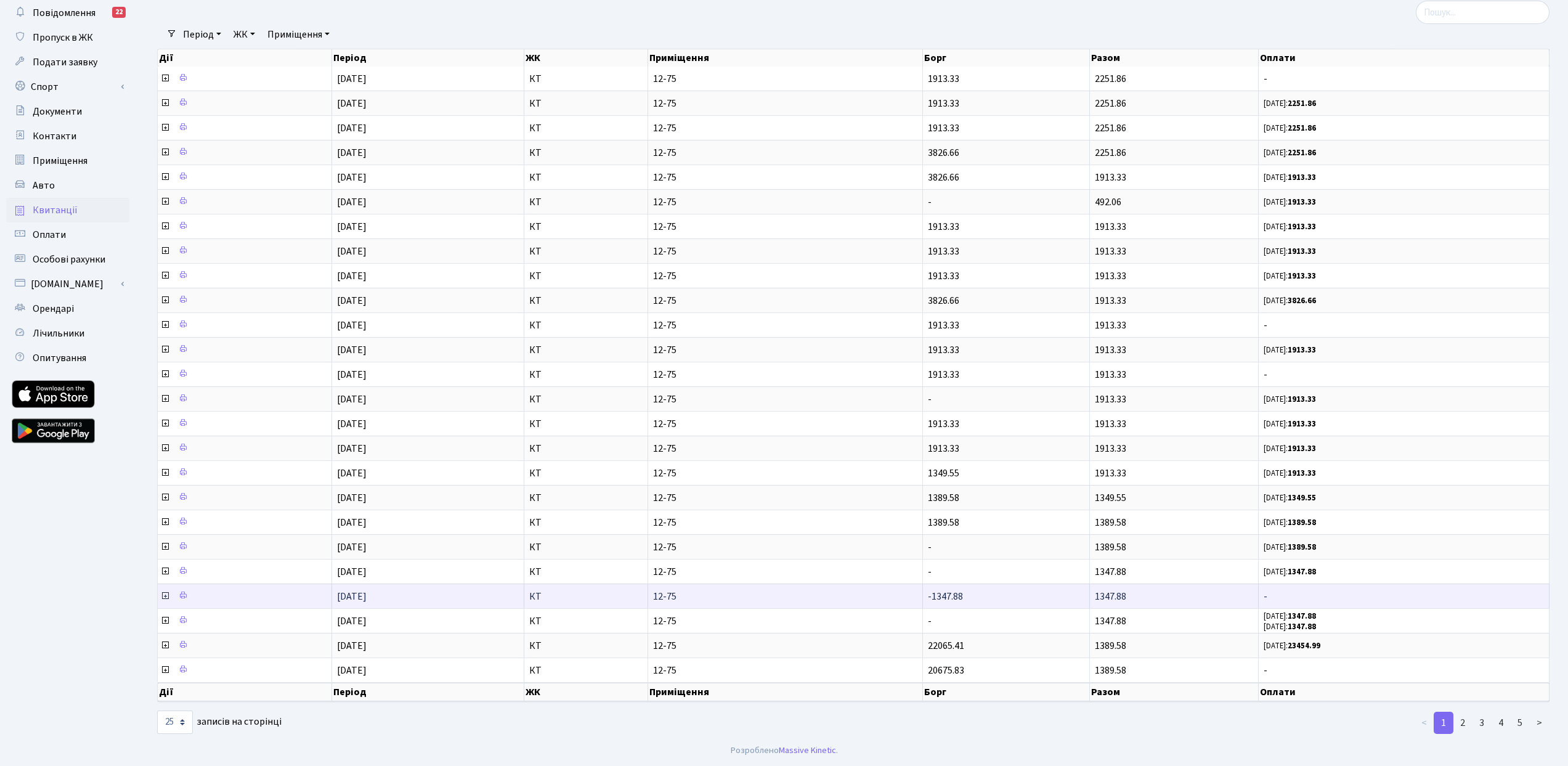
click at [166, 593] on icon at bounding box center [165, 595] width 10 height 10
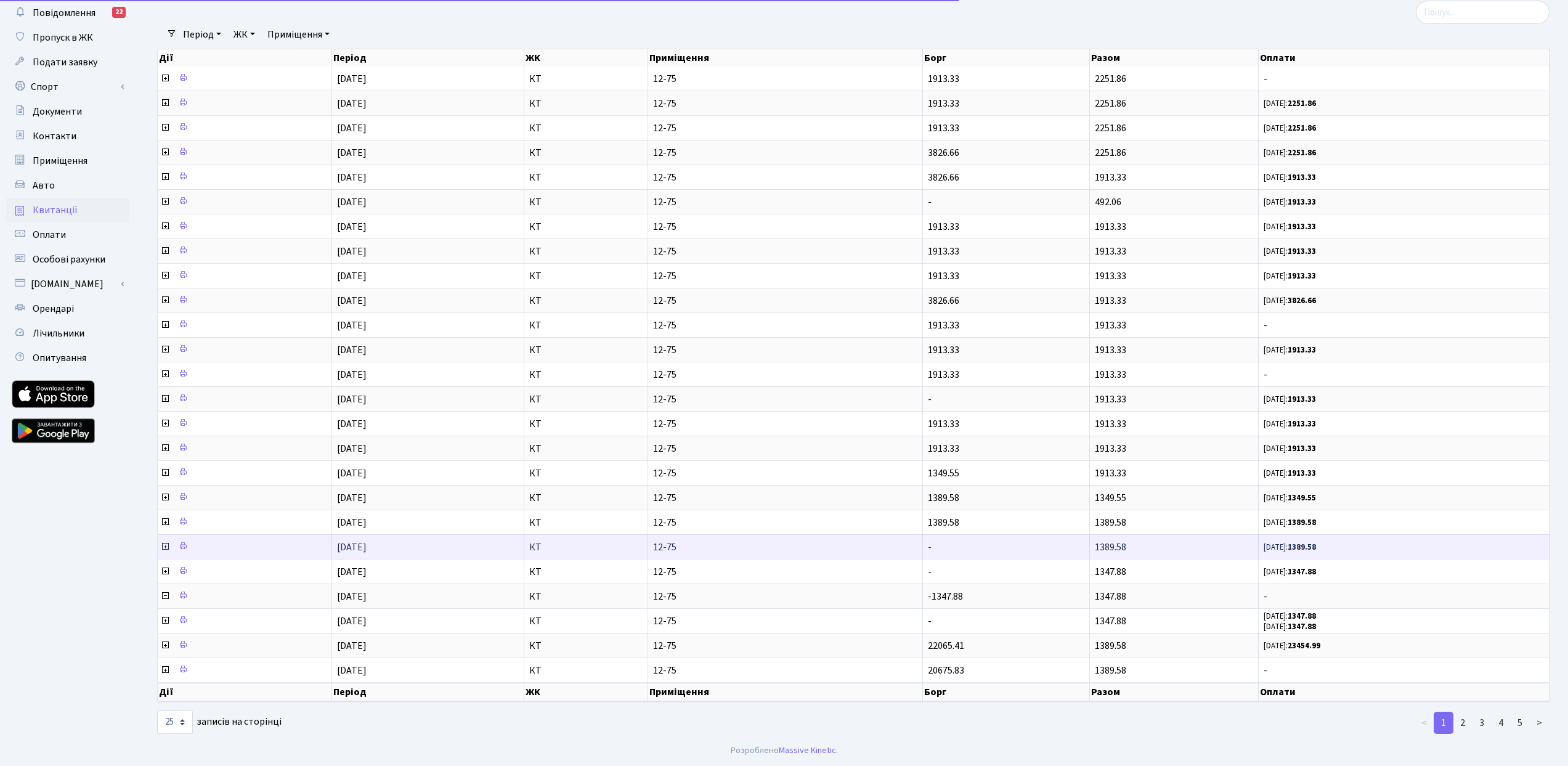
scroll to position [344, 0]
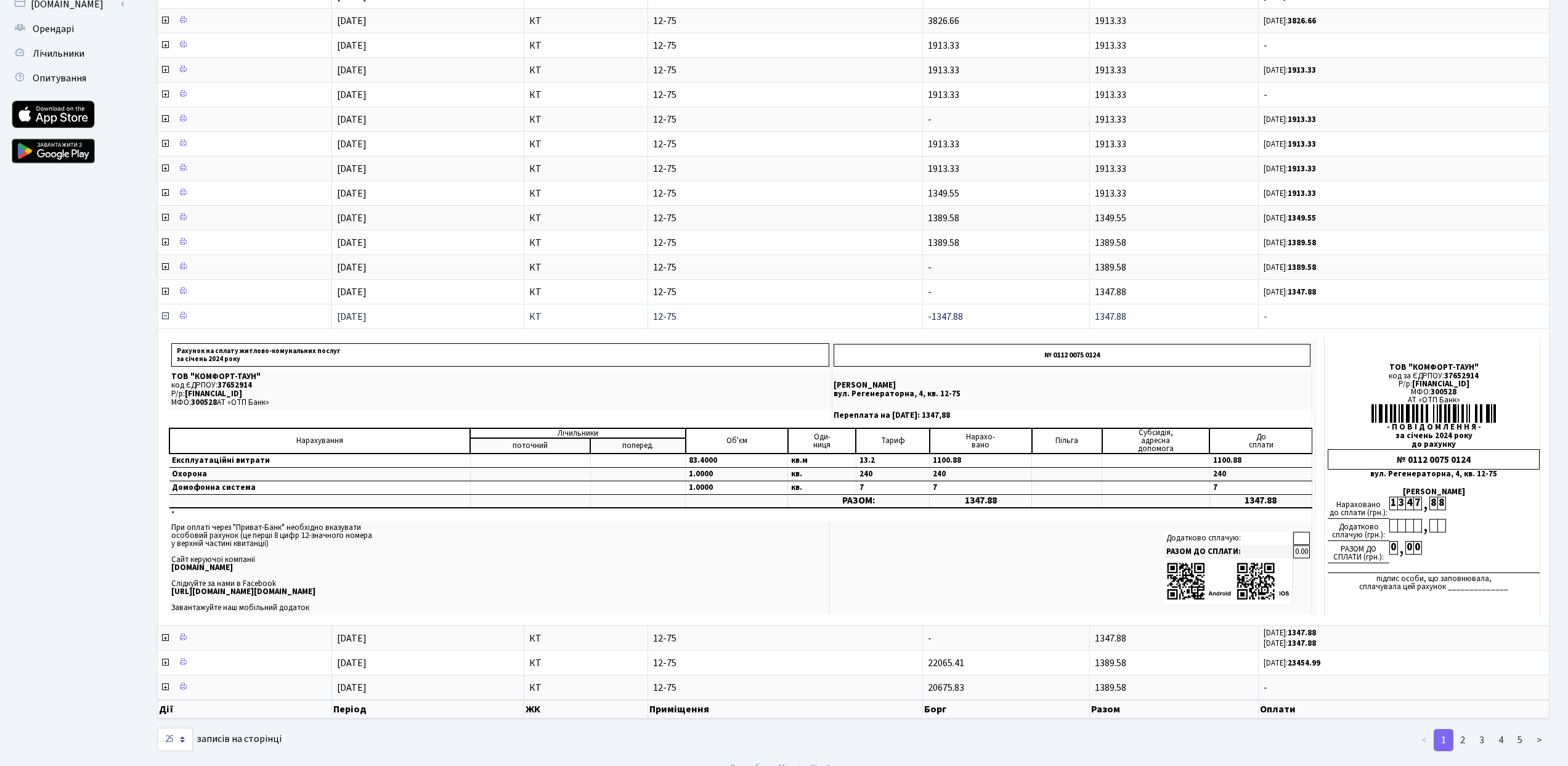
click at [163, 315] on icon at bounding box center [165, 315] width 10 height 10
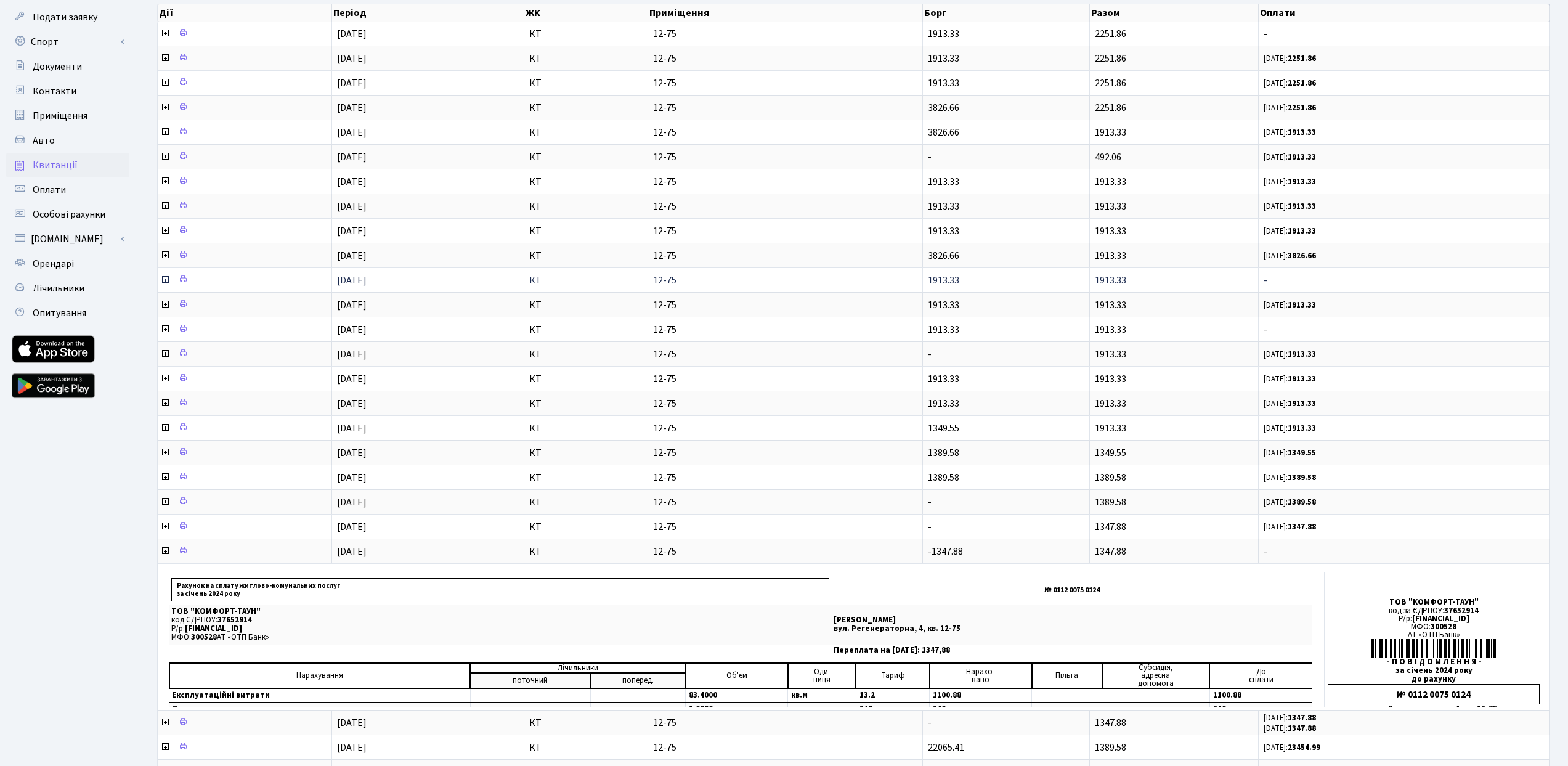
scroll to position [64, 0]
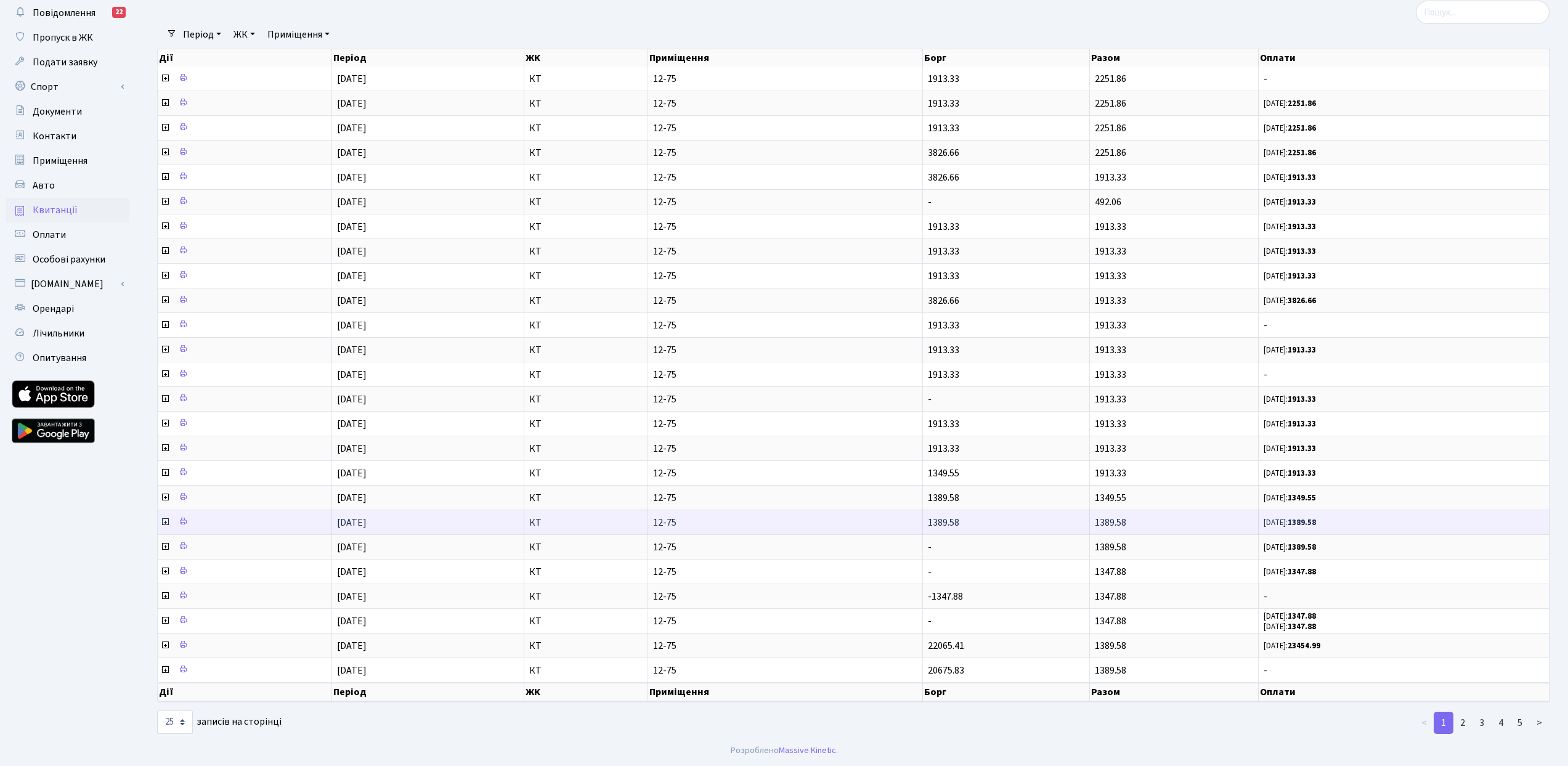
click at [165, 521] on icon at bounding box center [165, 521] width 10 height 10
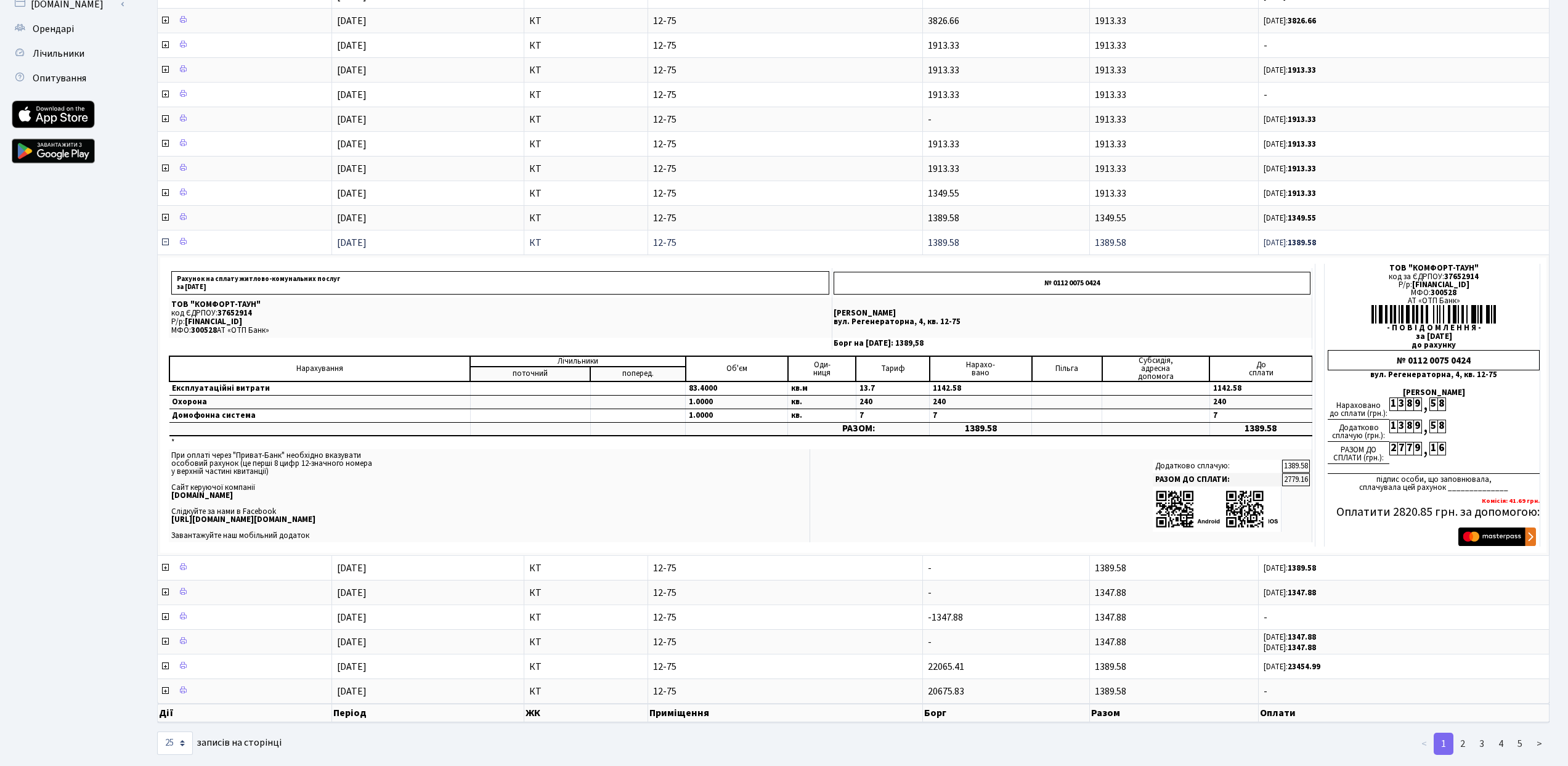
click at [164, 242] on icon at bounding box center [165, 241] width 10 height 10
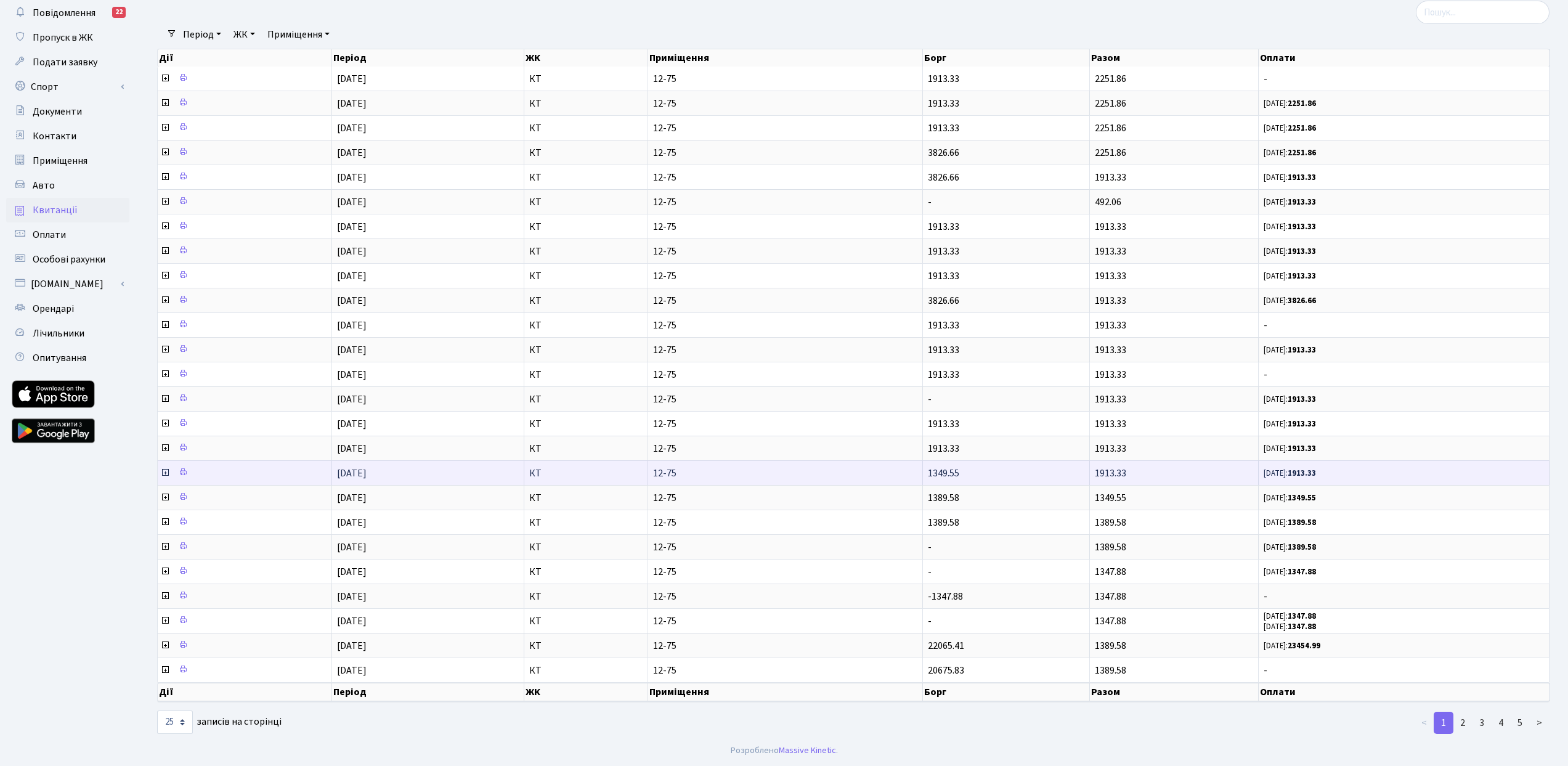
scroll to position [64, 0]
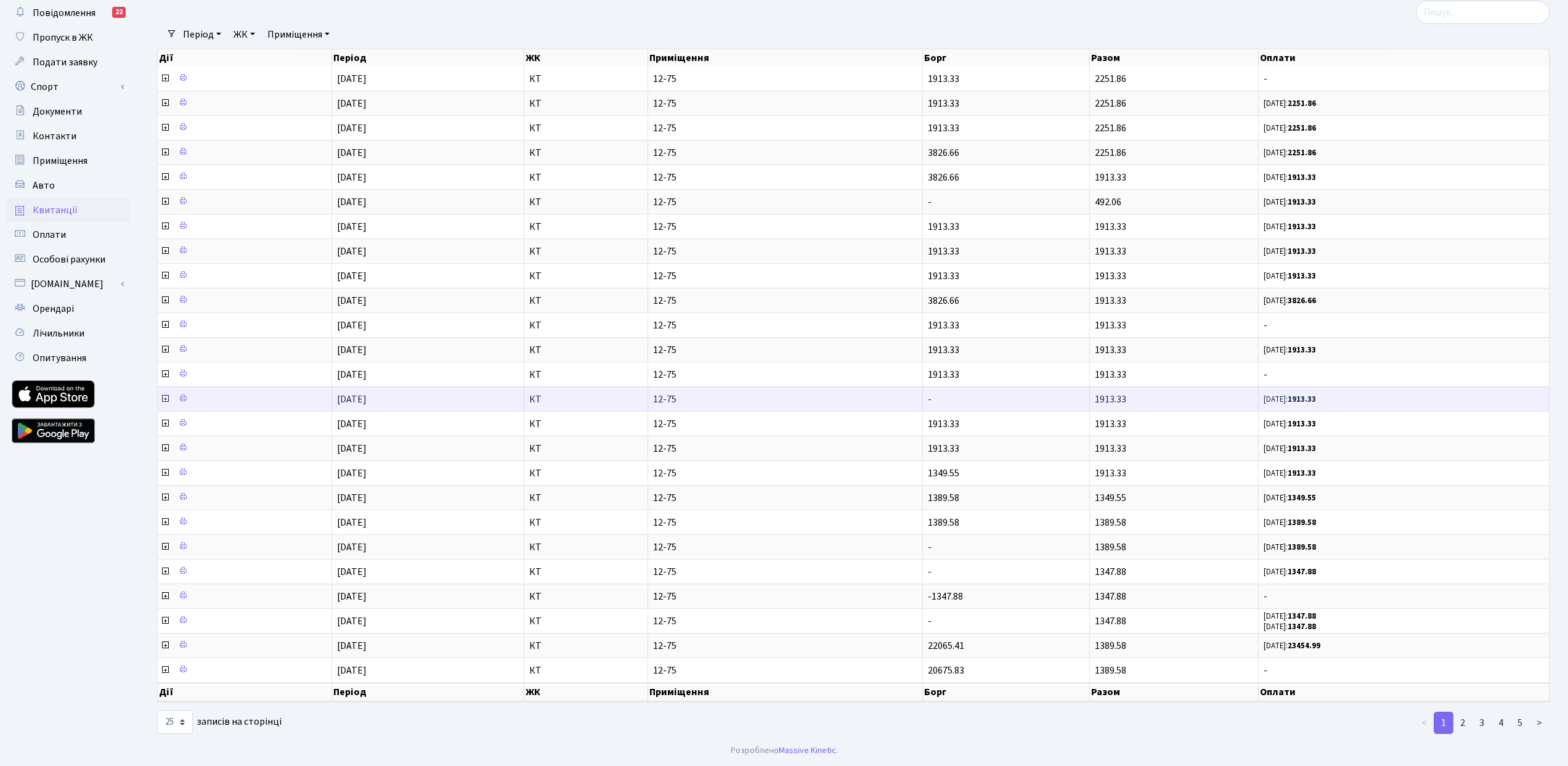
click at [164, 401] on icon at bounding box center [165, 398] width 10 height 10
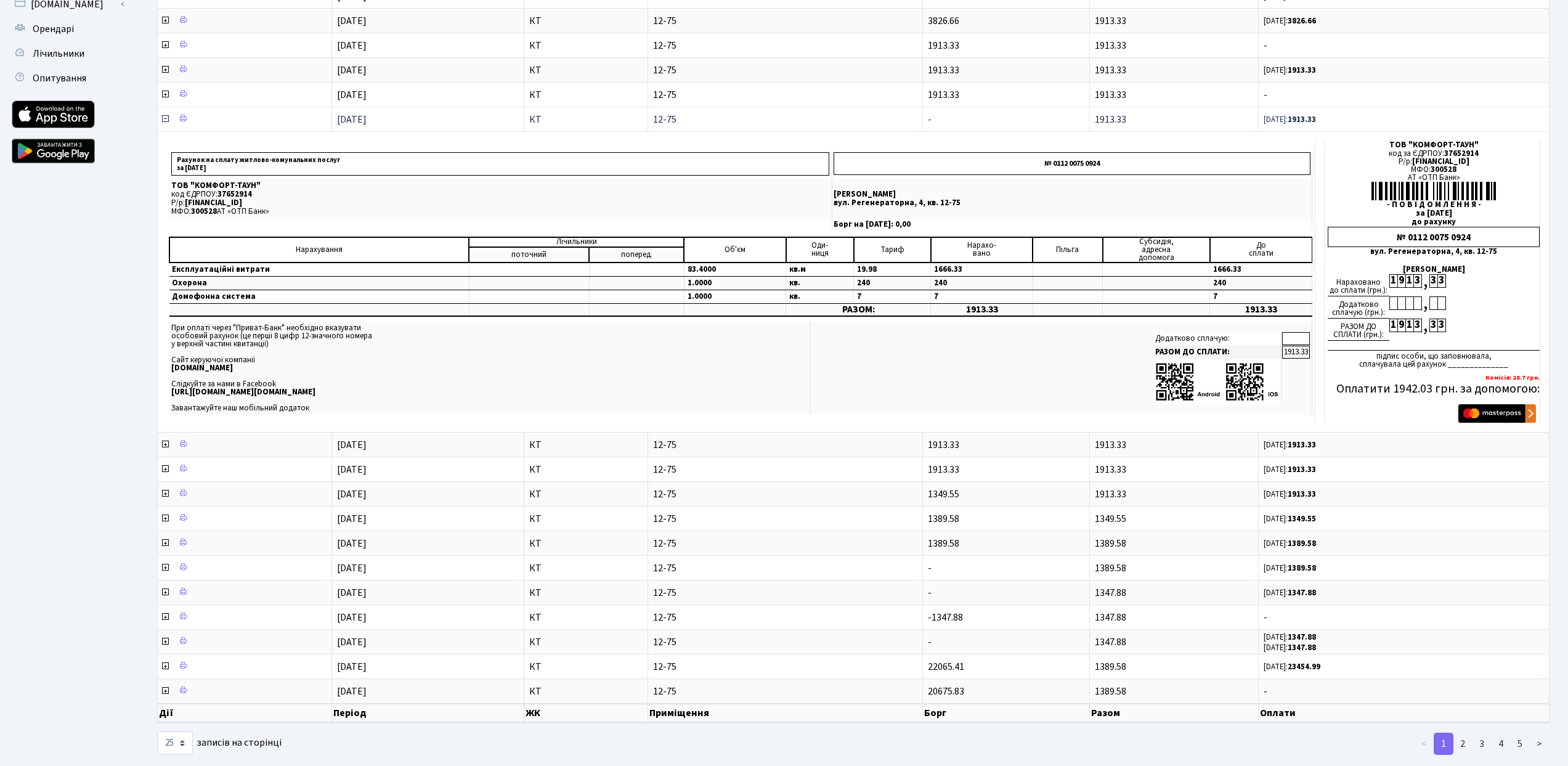
click at [164, 118] on icon at bounding box center [165, 119] width 10 height 10
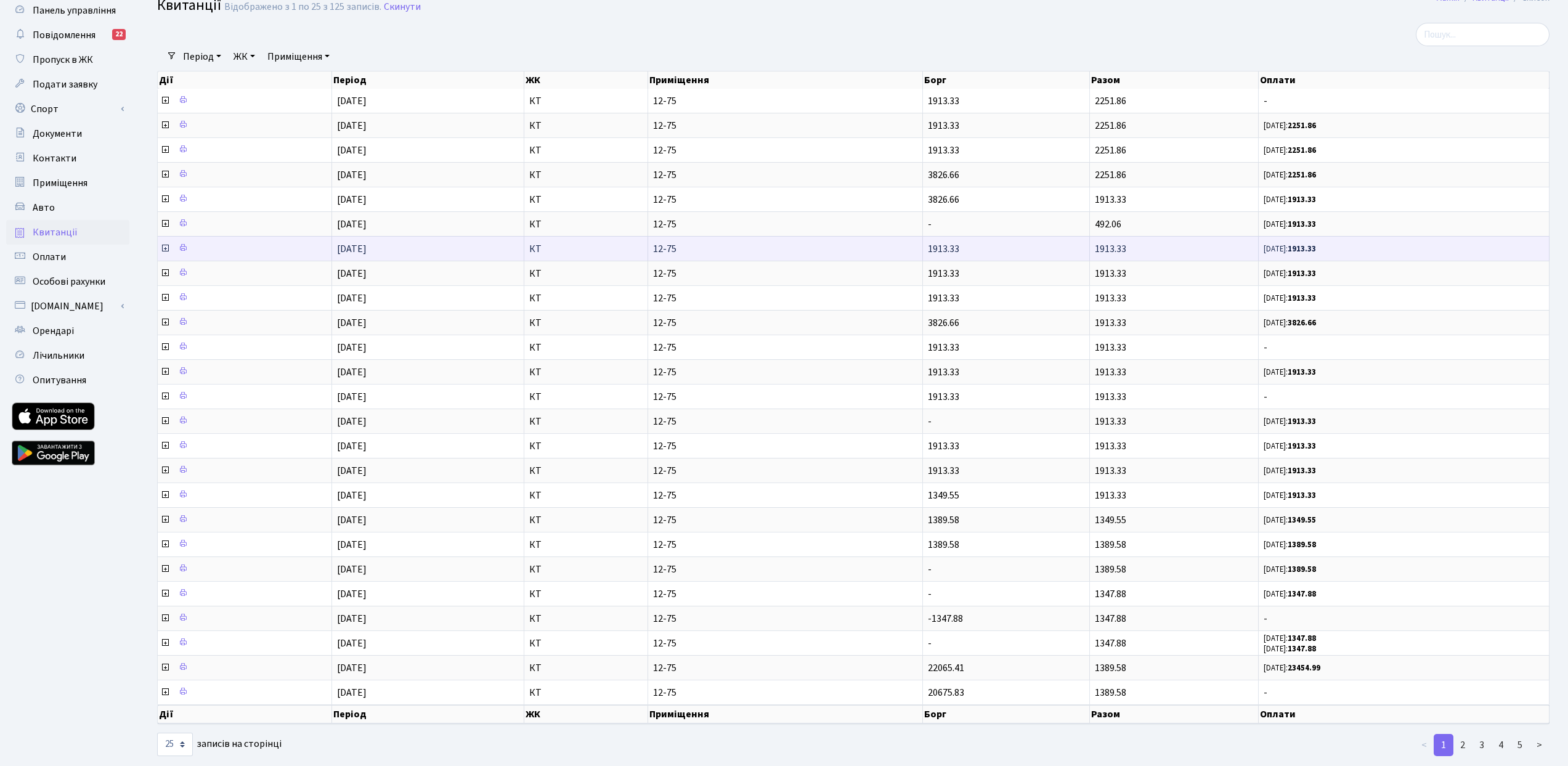
scroll to position [0, 0]
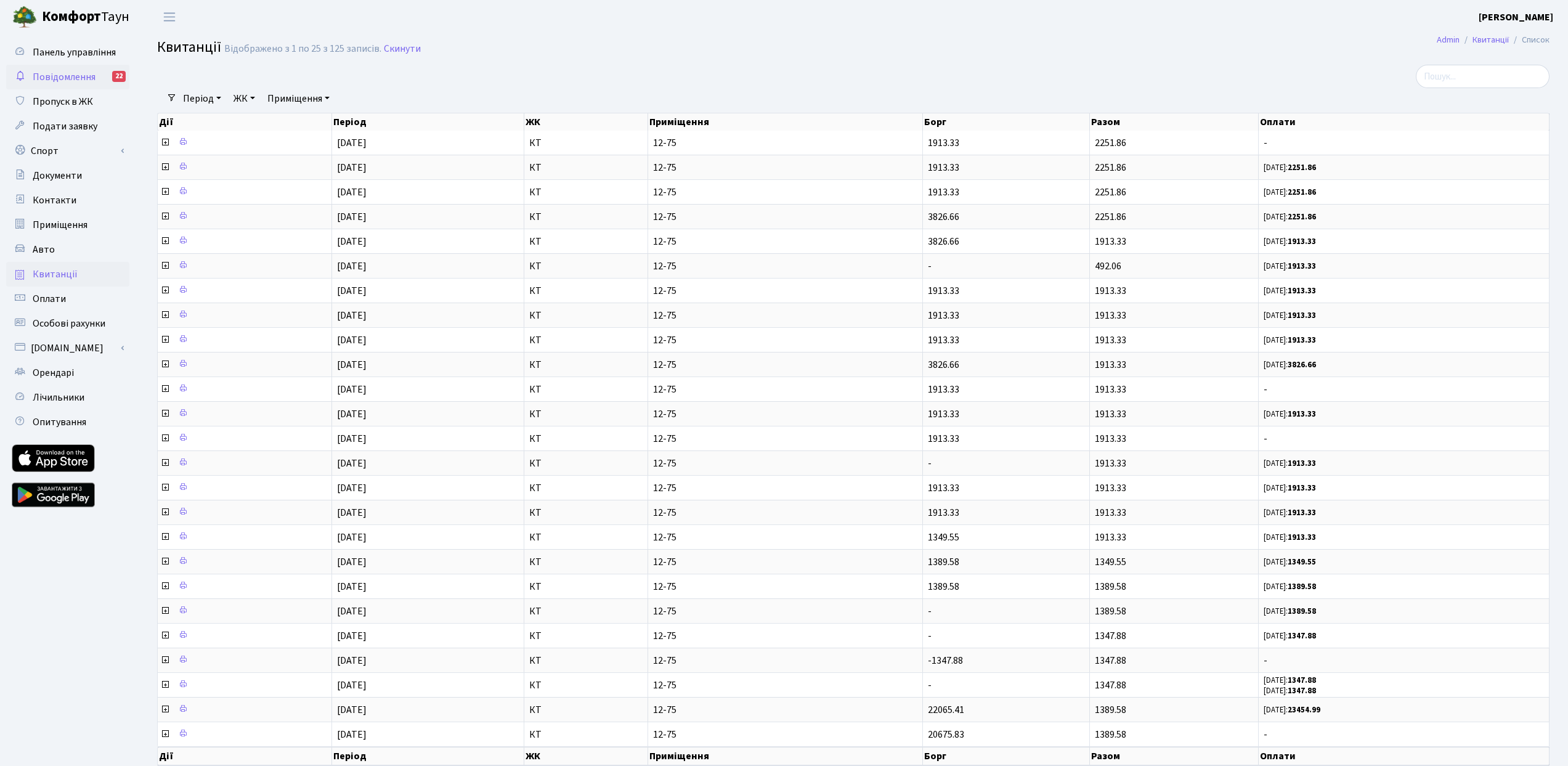
click at [62, 80] on span "Повідомлення" at bounding box center [64, 77] width 63 height 14
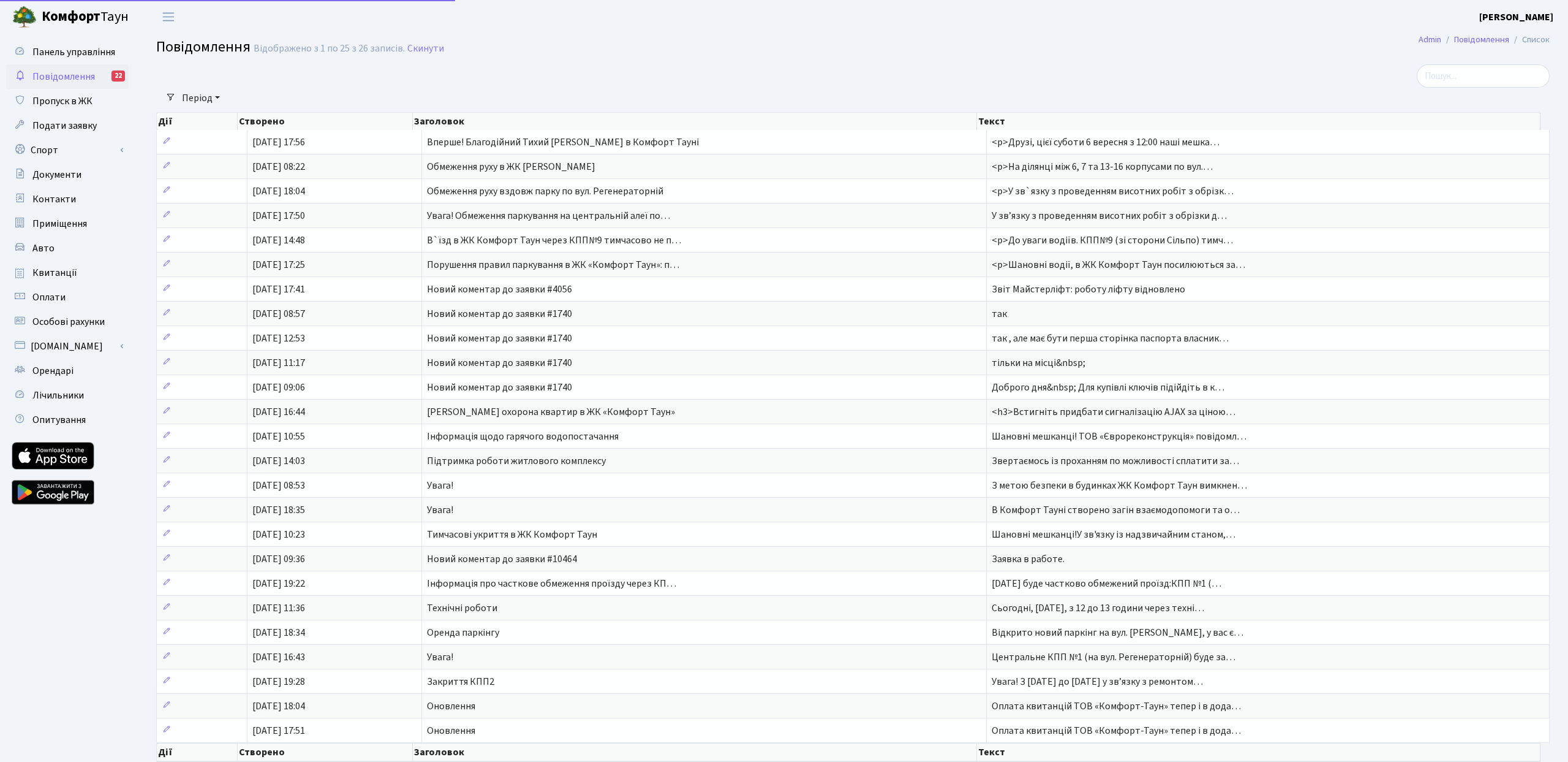
select select "25"
click at [87, 56] on span "Панель управління" at bounding box center [74, 52] width 83 height 14
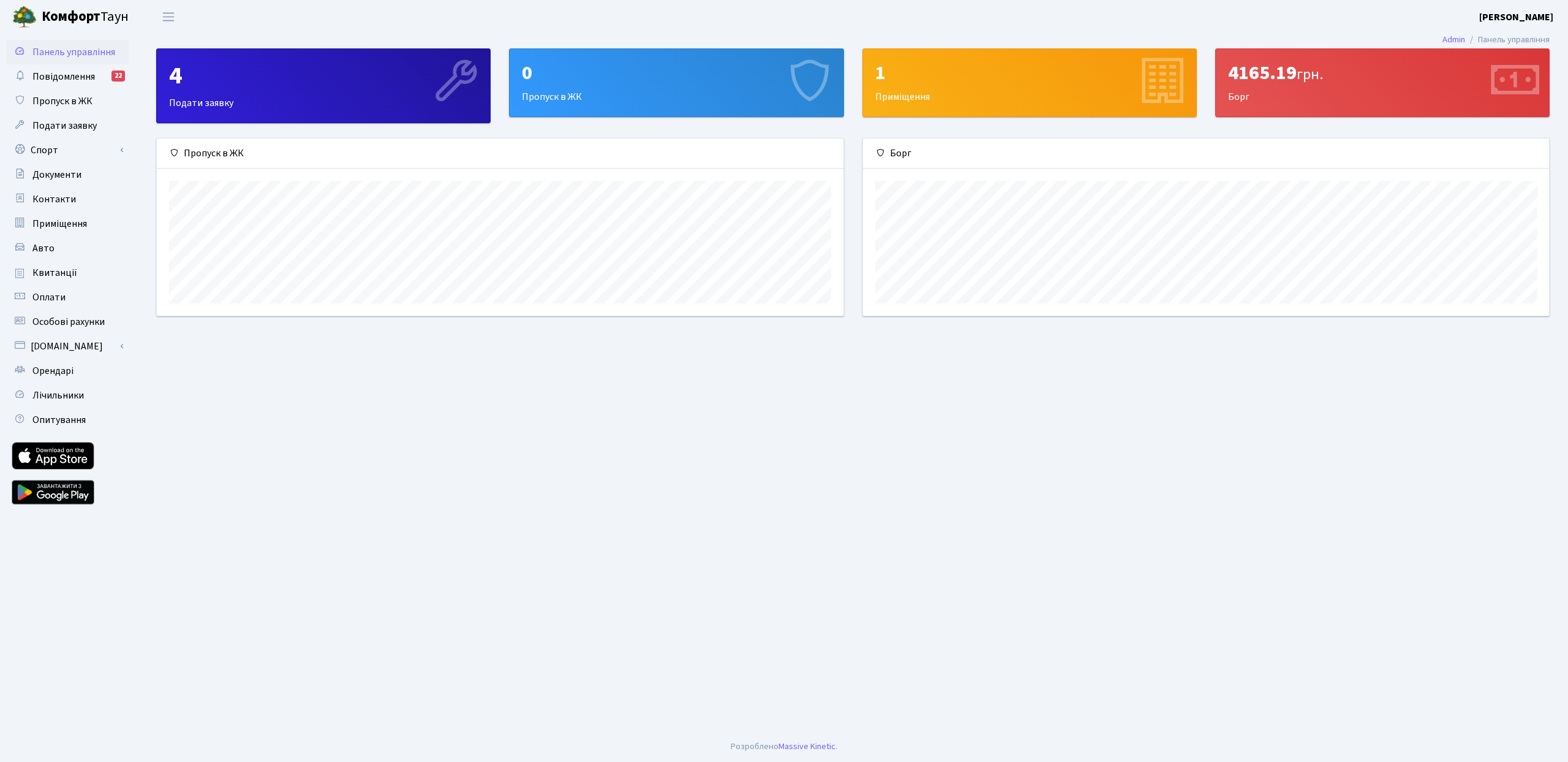
scroll to position [177, 686]
click at [214, 81] on div "4" at bounding box center [323, 76] width 309 height 30
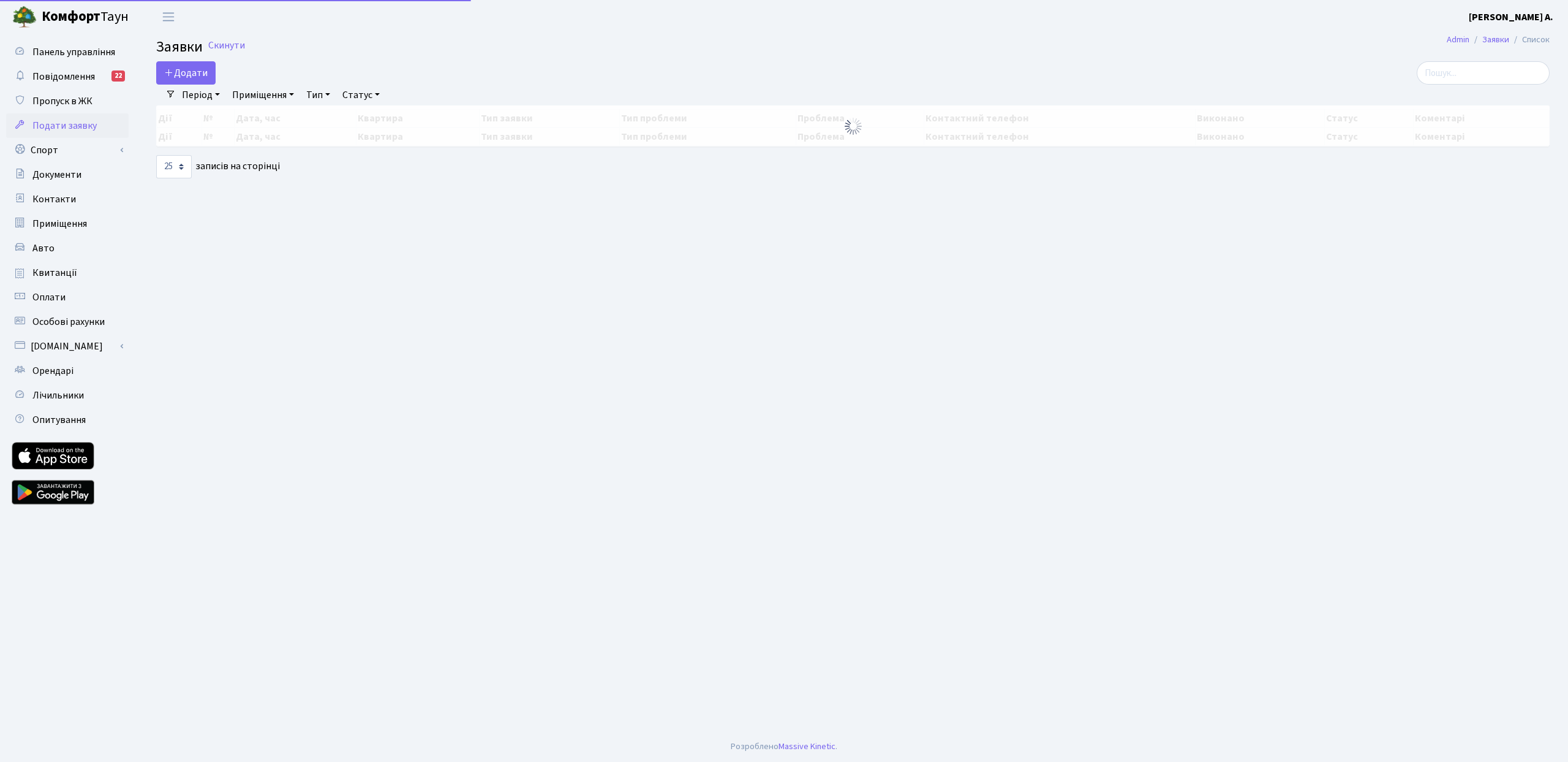
select select "25"
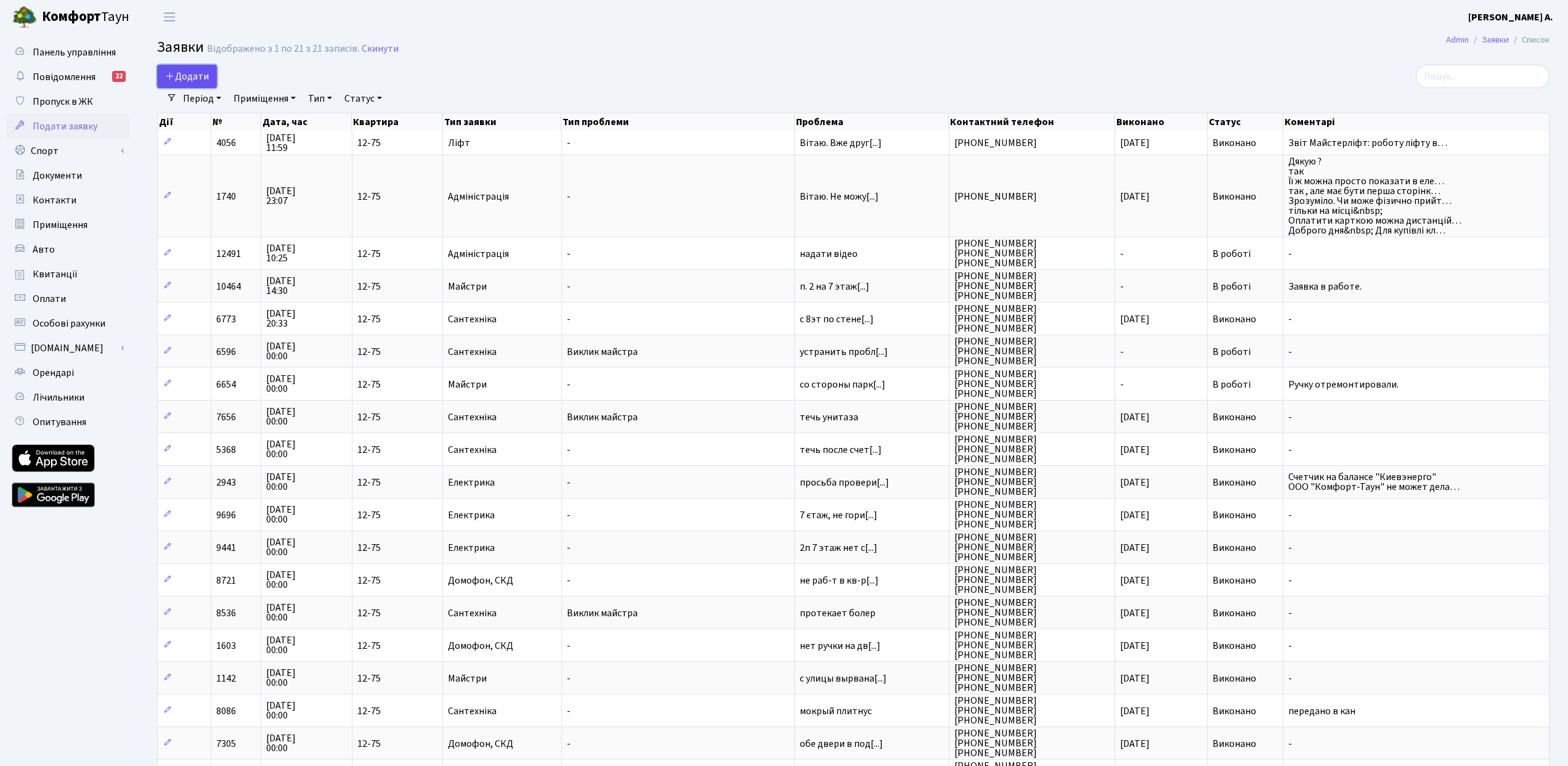
click at [190, 76] on span "Додати" at bounding box center [186, 76] width 44 height 14
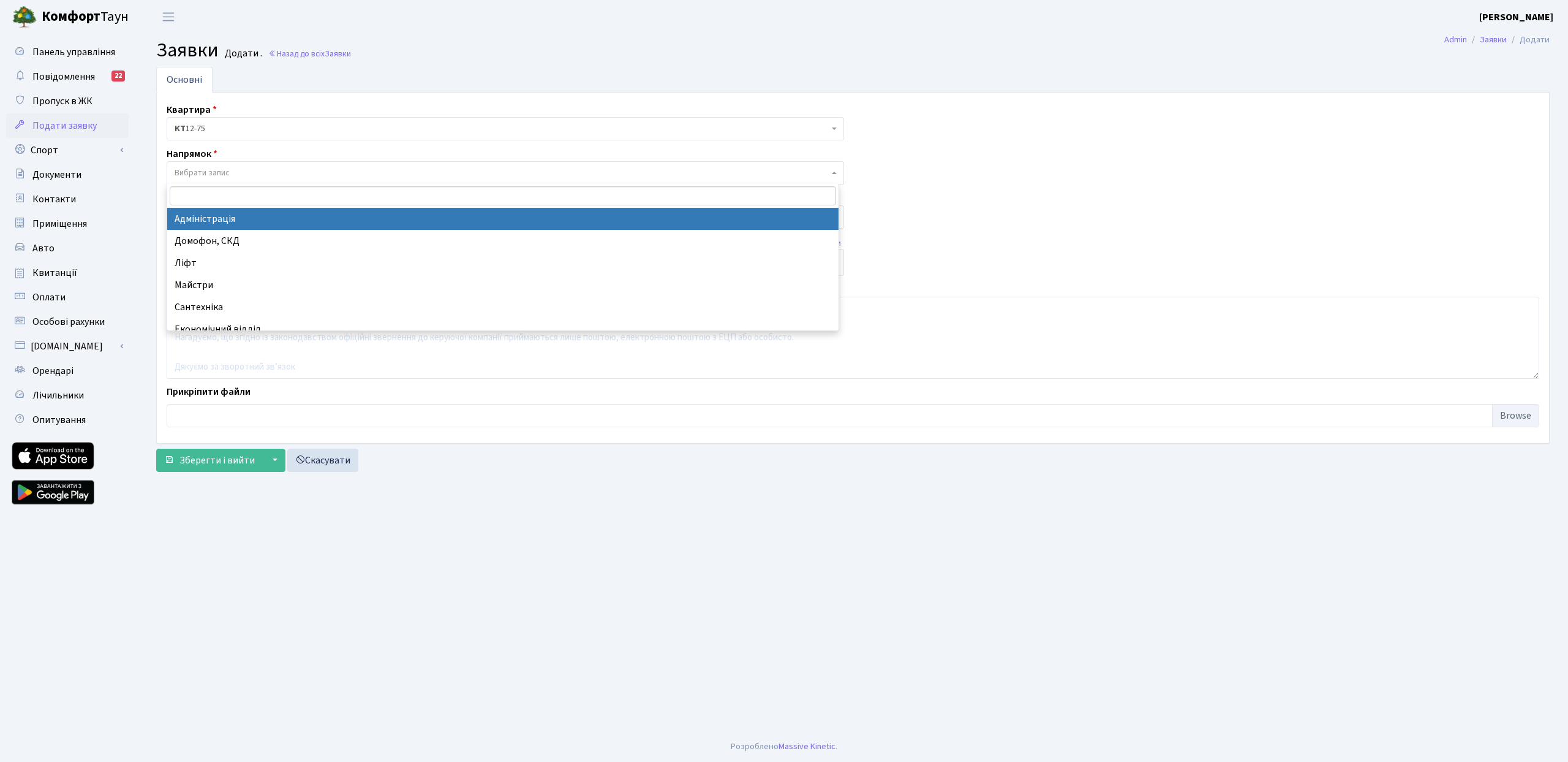
click at [271, 176] on span "Вибрати запис" at bounding box center [501, 172] width 654 height 12
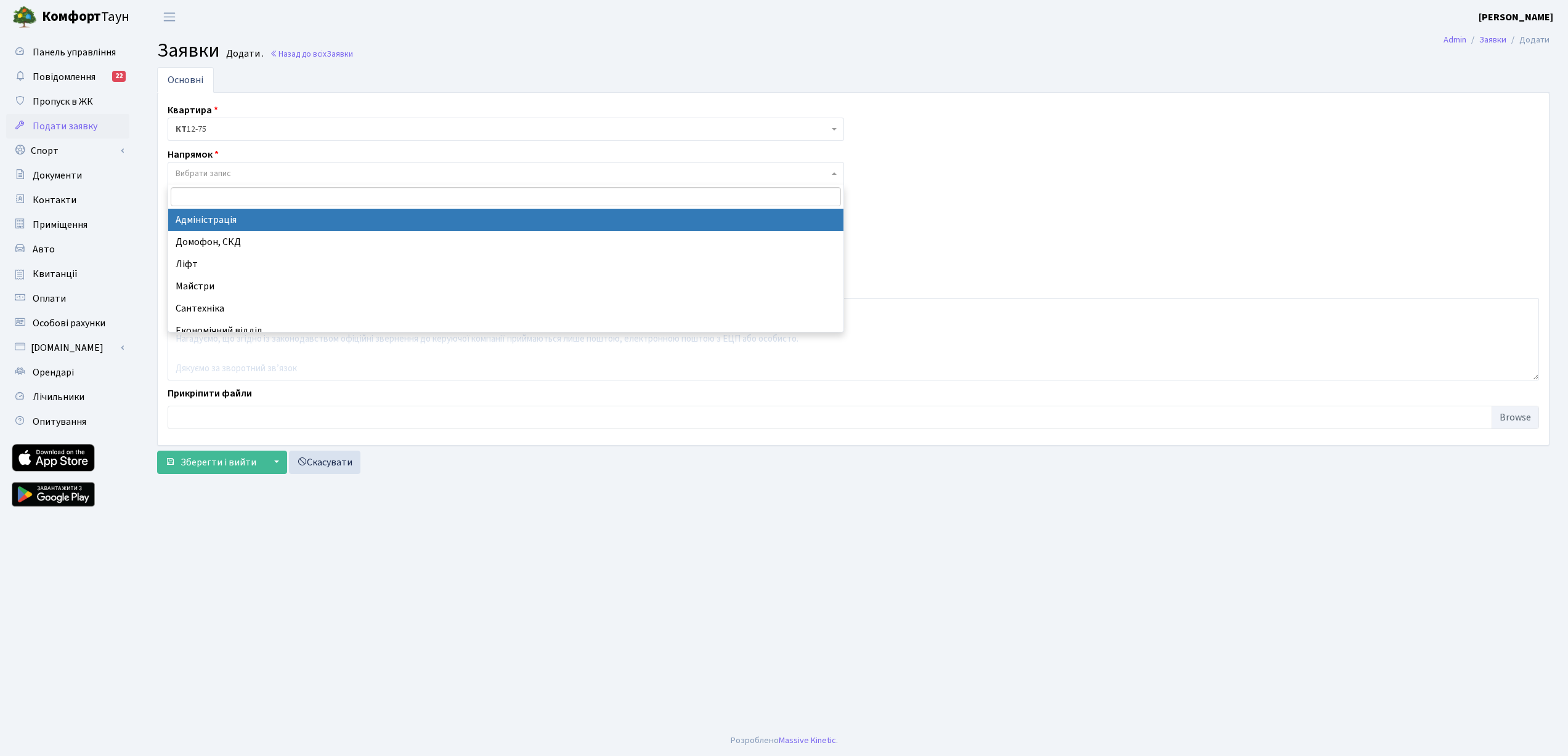
select select "5"
select select
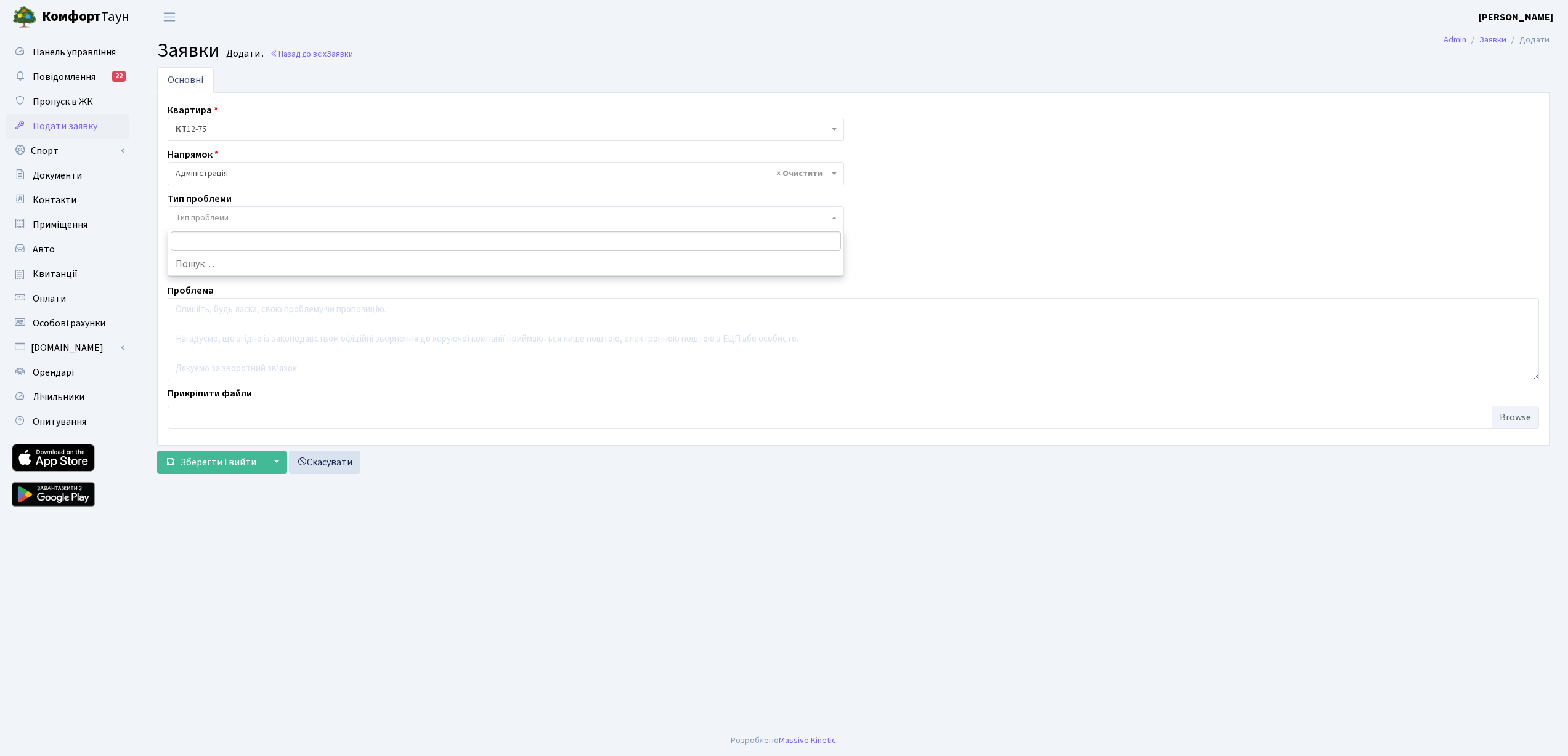
click at [237, 215] on span "Тип проблеми" at bounding box center [502, 217] width 653 height 12
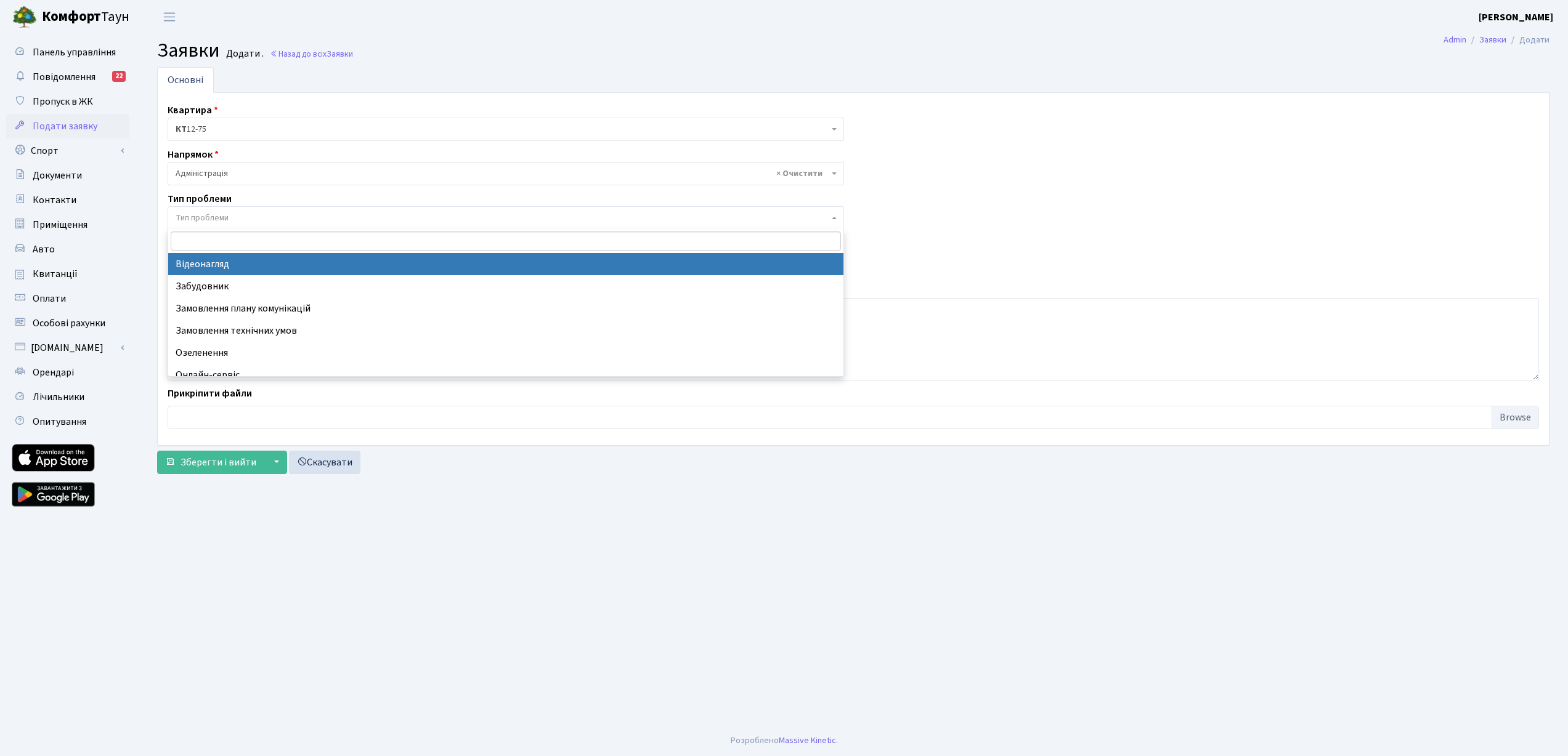
click at [282, 175] on span "× Адміністрація" at bounding box center [502, 173] width 653 height 12
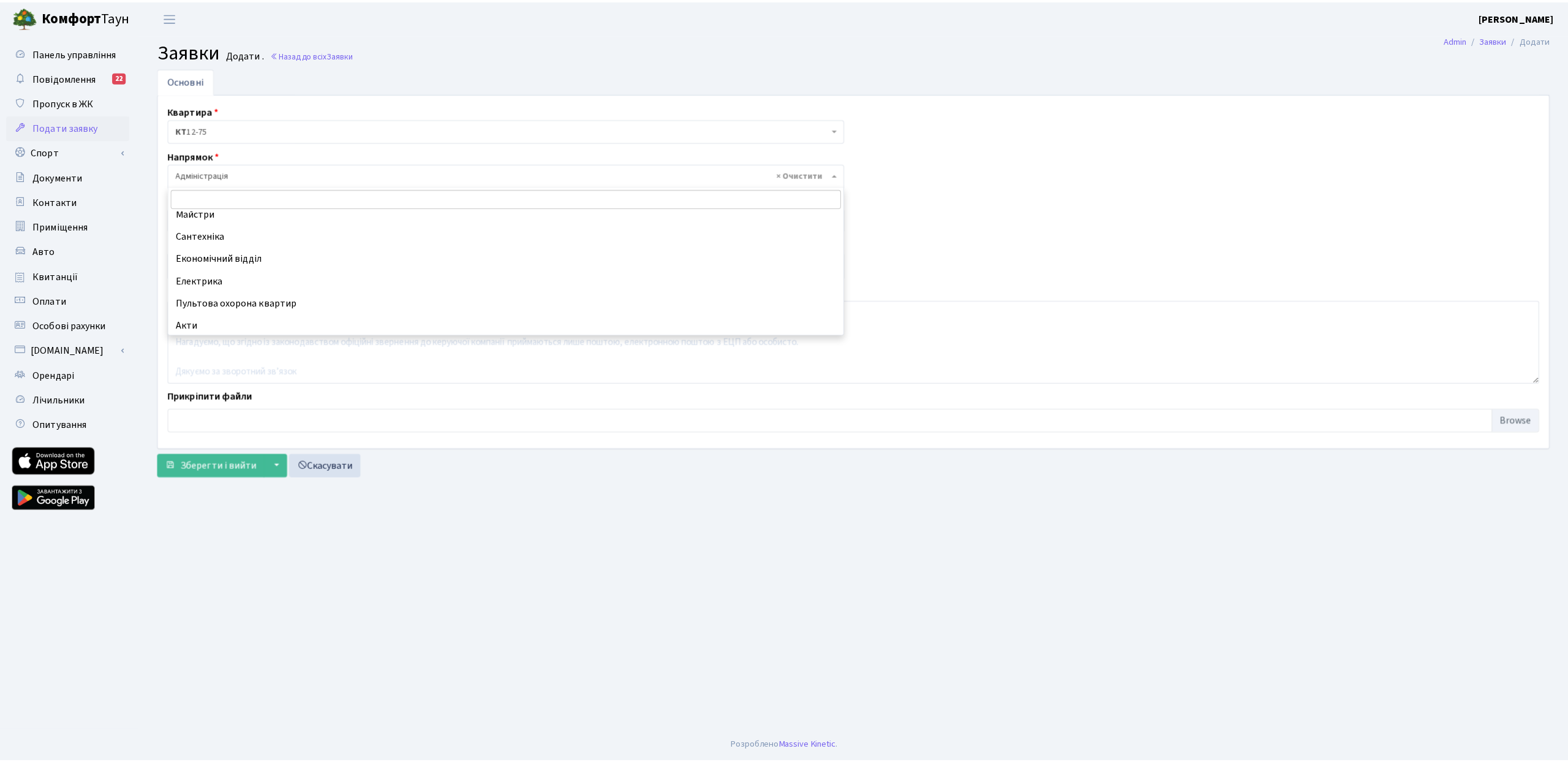
scroll to position [81, 0]
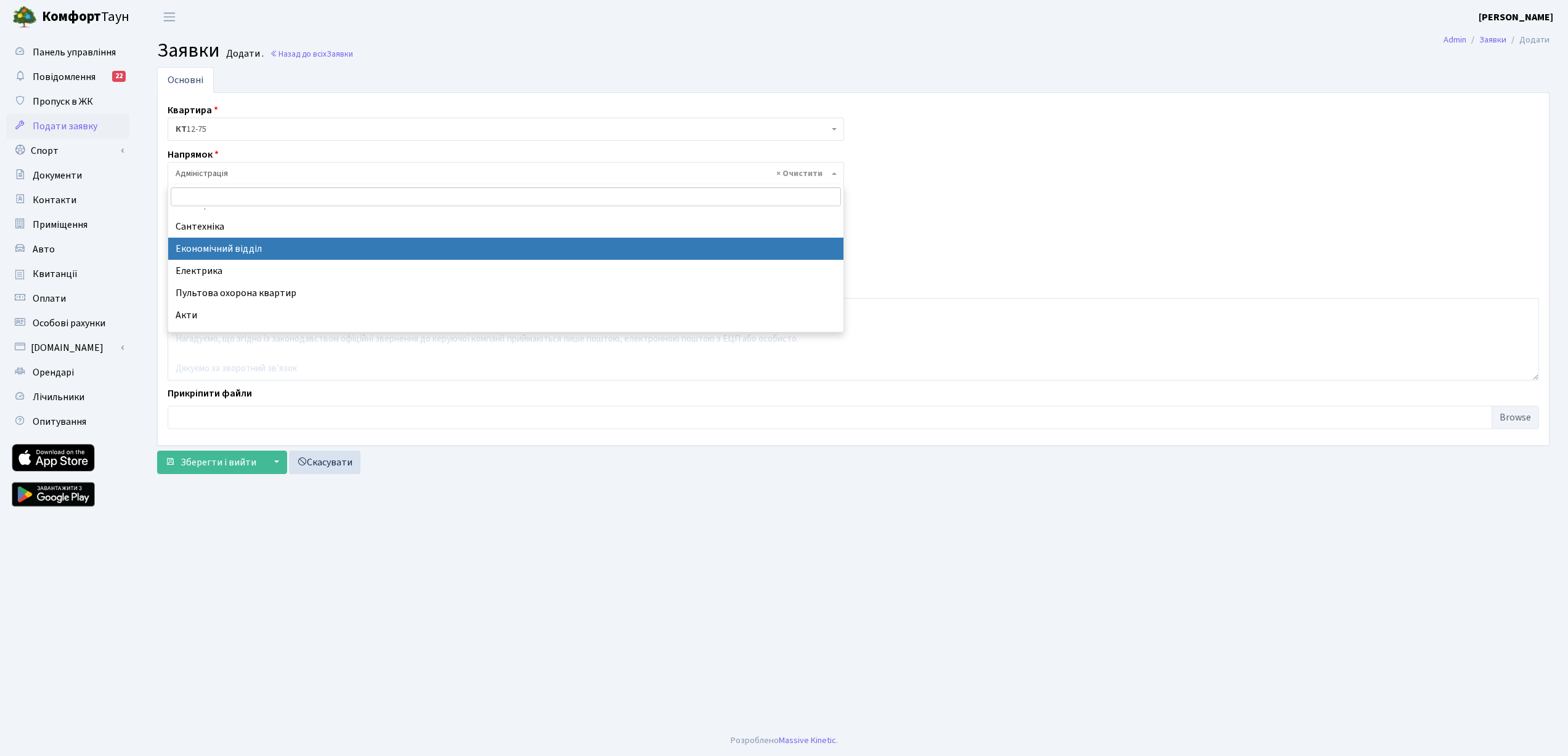
select select "9"
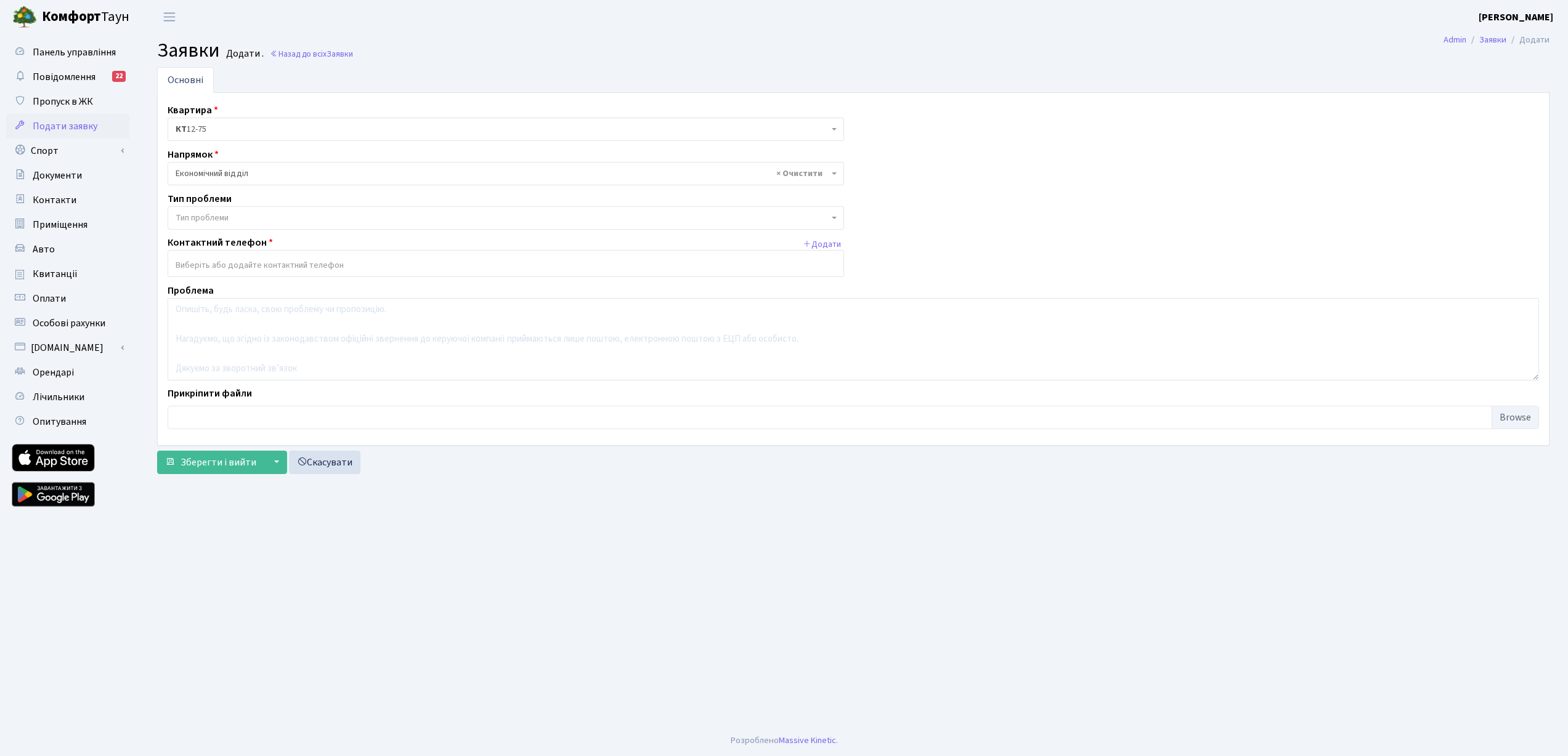
click at [288, 217] on span "Тип проблеми" at bounding box center [502, 217] width 653 height 12
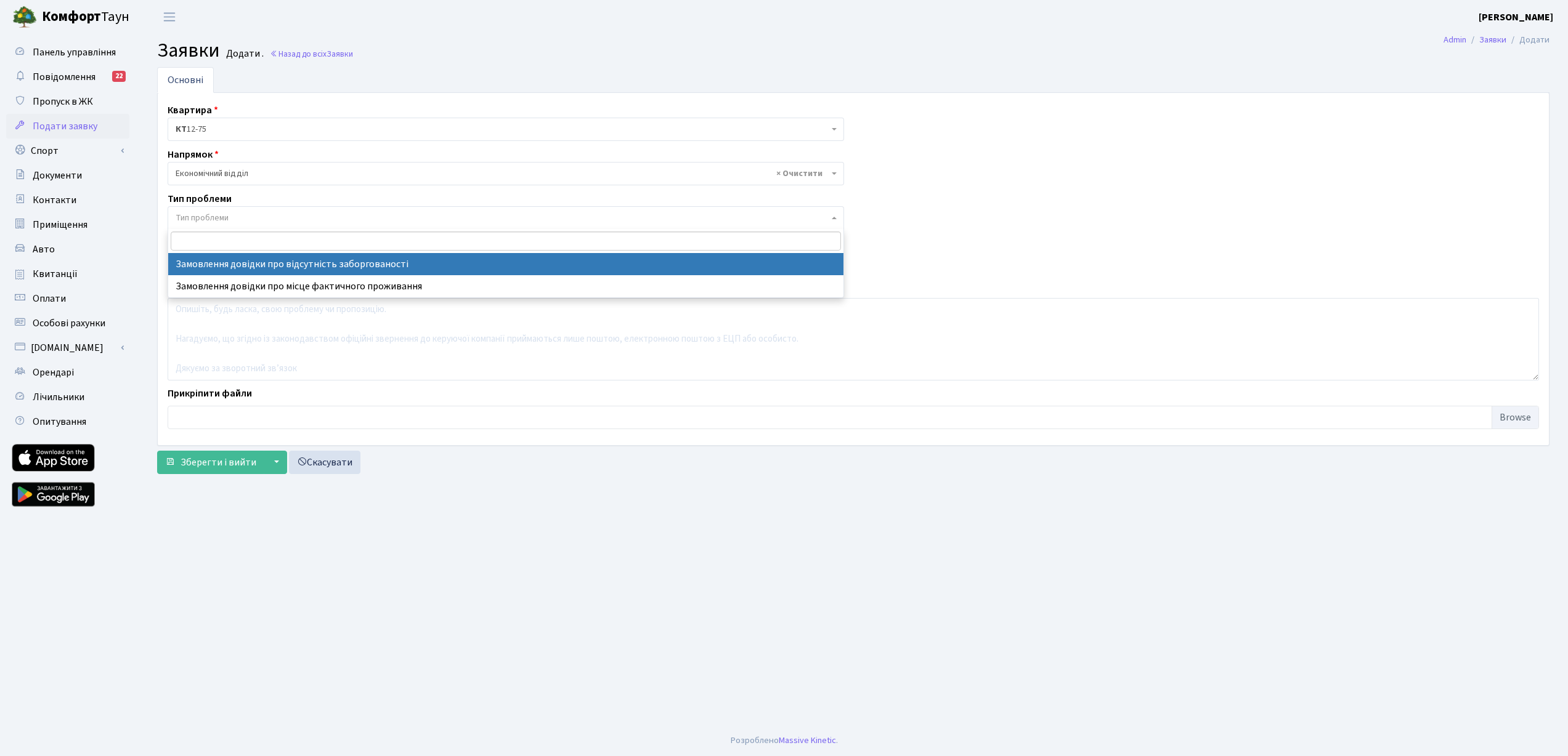
click at [371, 243] on input "search" at bounding box center [506, 241] width 670 height 19
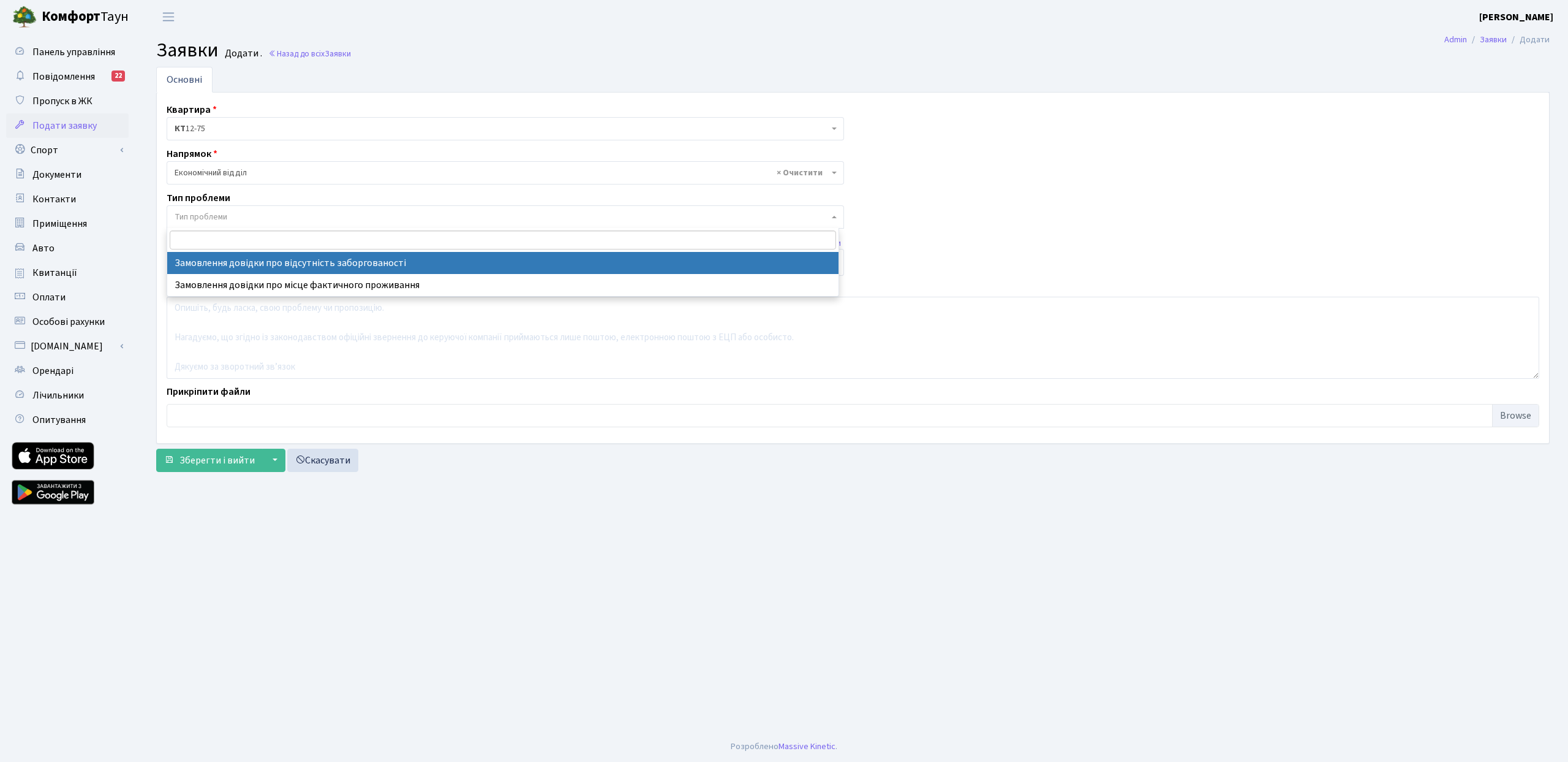
select select "35"
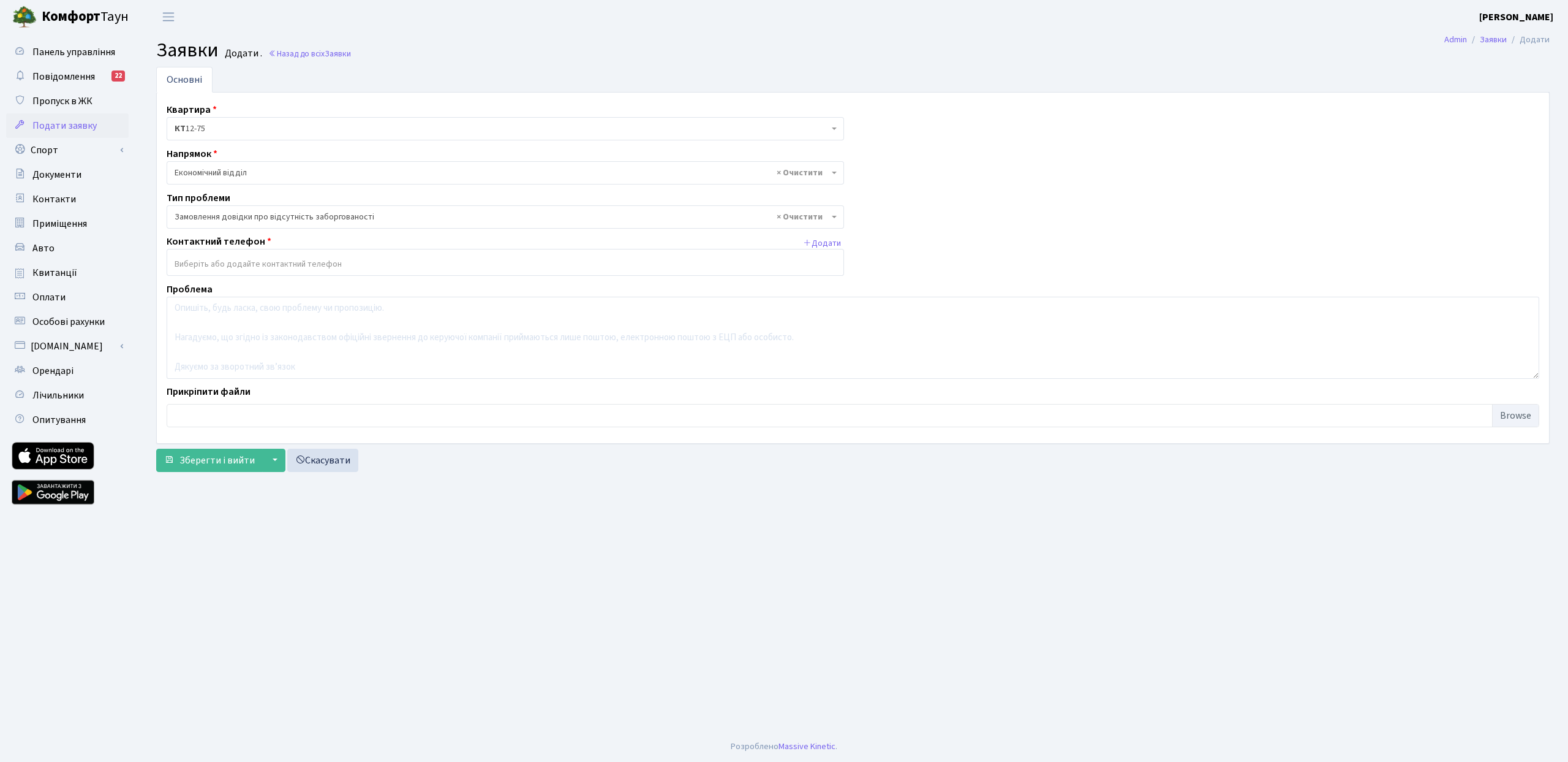
click at [359, 265] on input "search" at bounding box center [505, 264] width 677 height 22
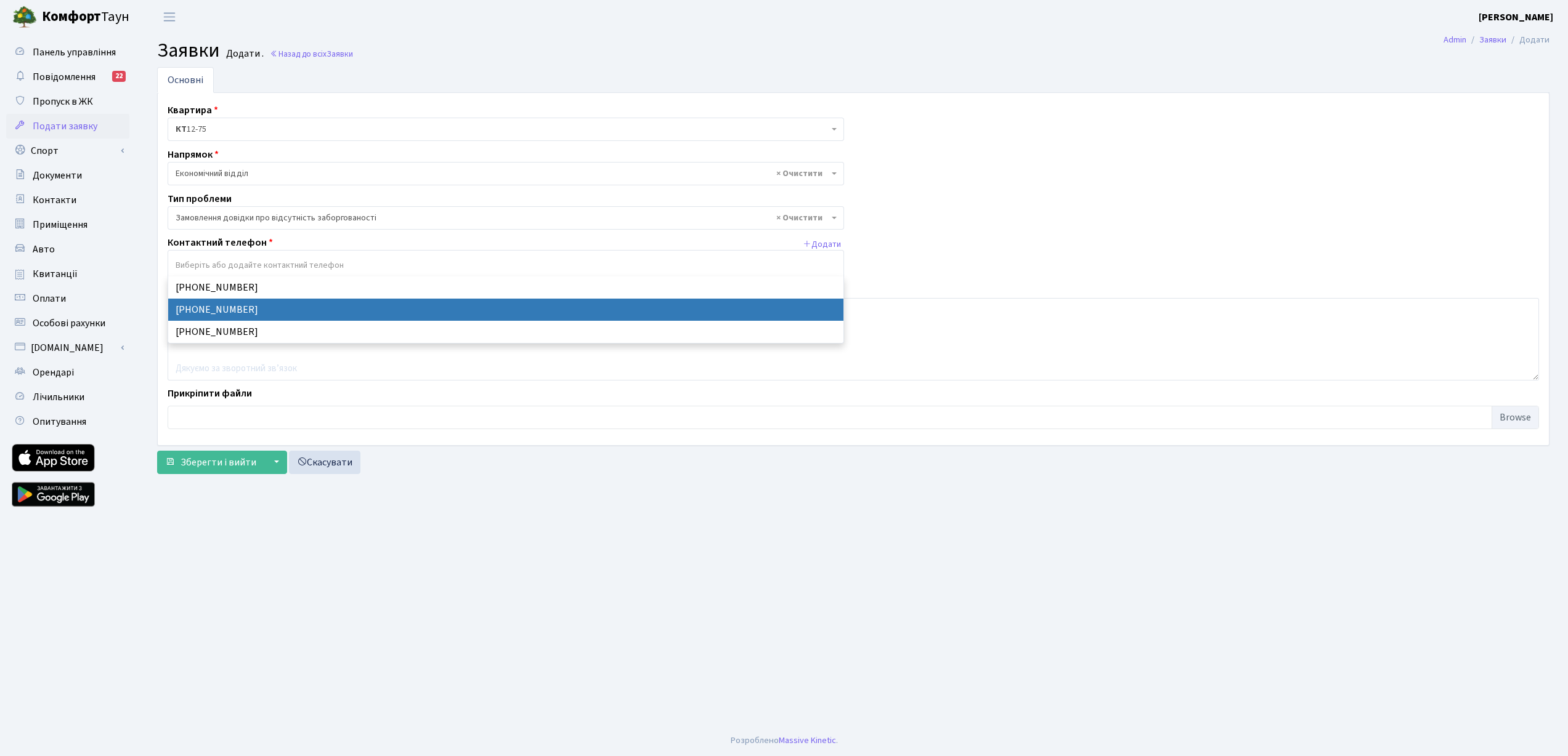
select select "24998"
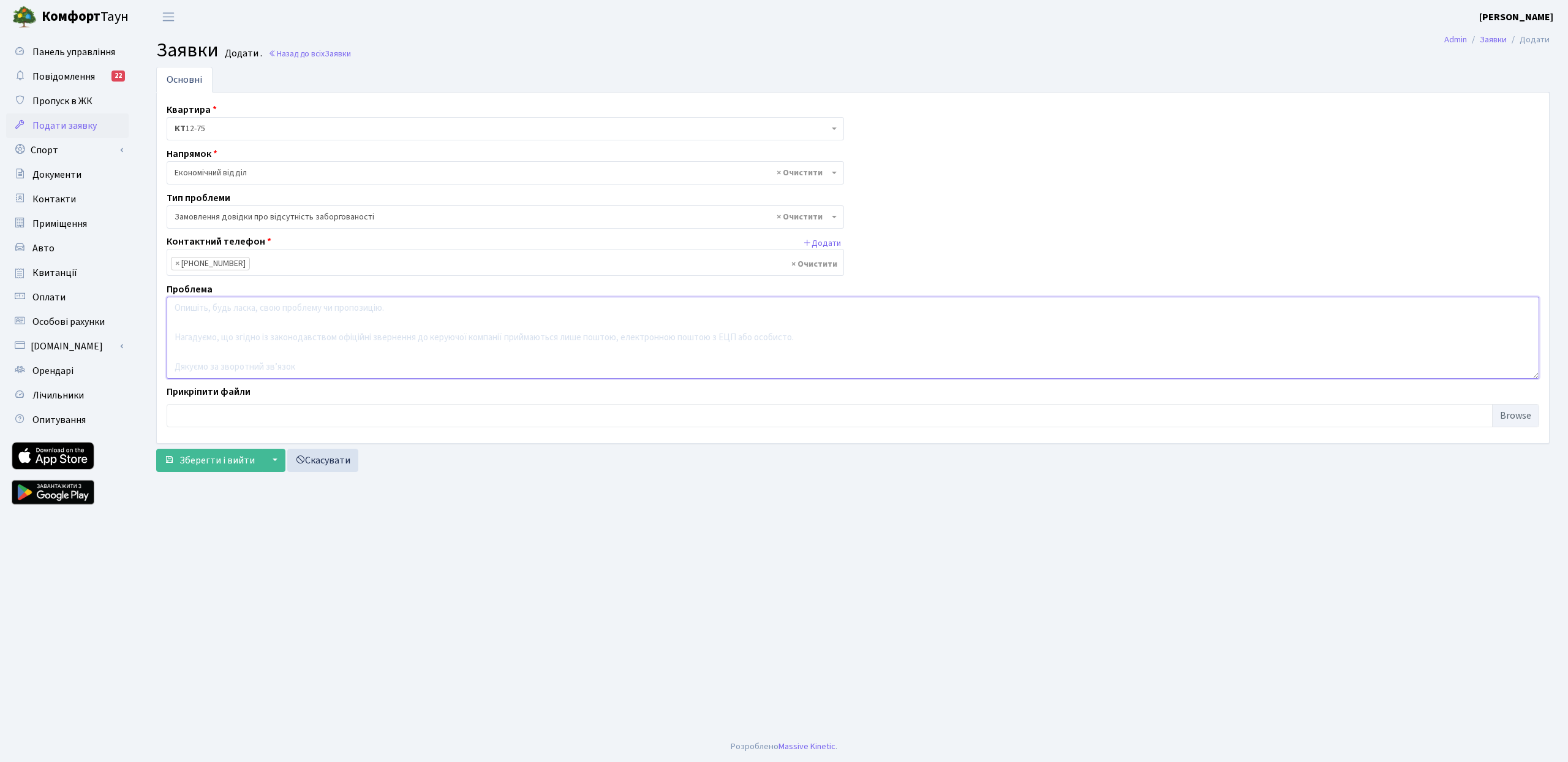
click at [328, 328] on textarea at bounding box center [853, 337] width 1373 height 82
click at [294, 414] on input "file" at bounding box center [853, 415] width 1373 height 23
click at [298, 346] on textarea at bounding box center [853, 337] width 1373 height 82
click at [297, 338] on textarea at bounding box center [853, 337] width 1373 height 82
click at [204, 305] on textarea "Вітаю. Підкажіть, будь-ласка, звідки в мене взявся борг за оплату, якщо я все в…" at bounding box center [853, 337] width 1373 height 82
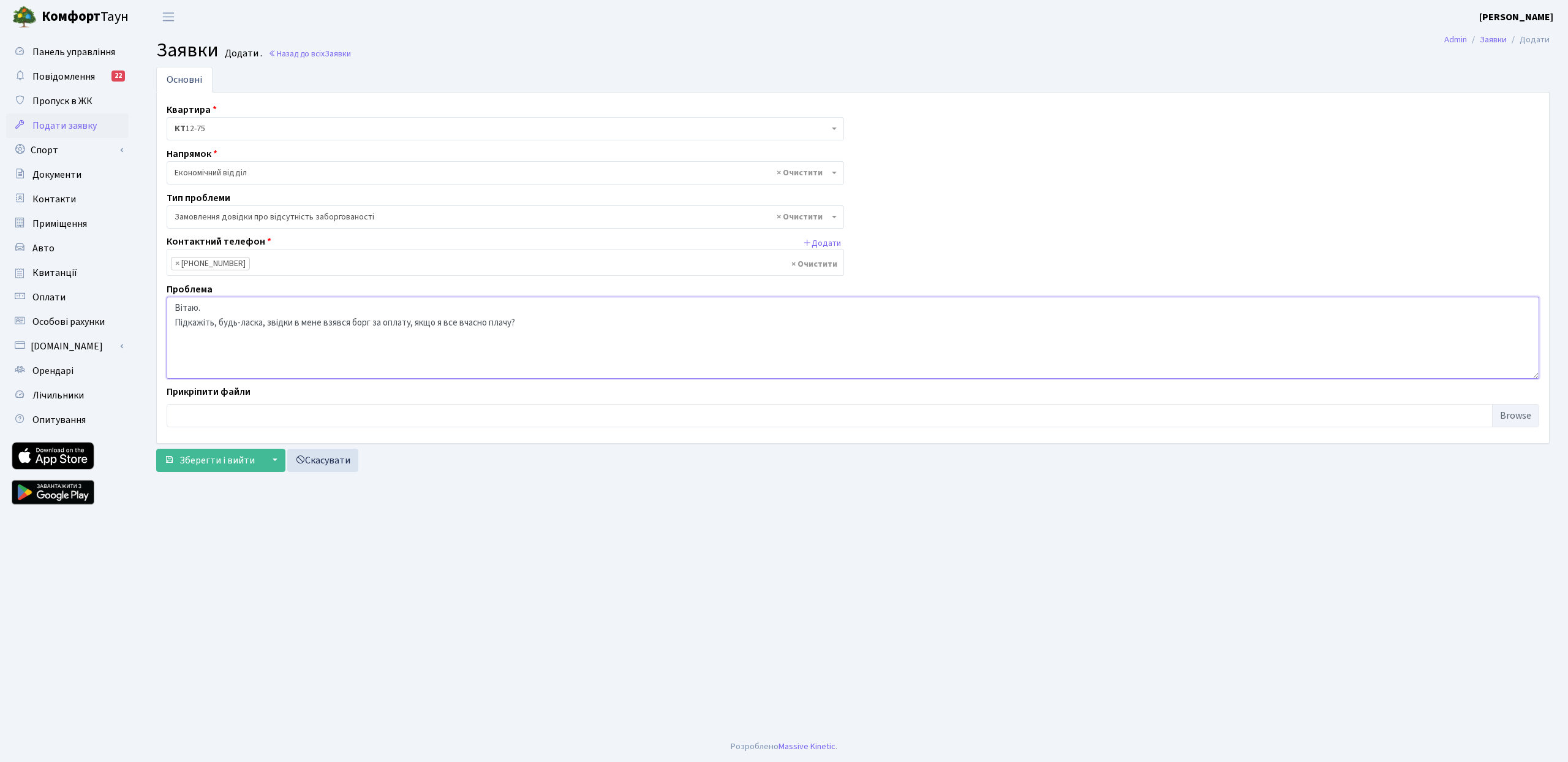
click at [593, 318] on textarea "Вітаю. Підкажіть, будь-ласка, звідки в мене взявся борг за оплату, якщо я все в…" at bounding box center [853, 337] width 1373 height 82
click at [174, 351] on textarea "Вітаю. Підкажіть, будь-ласка, звідки в мене взявся борг за оплату, якщо я все в…" at bounding box center [853, 337] width 1373 height 82
click at [263, 341] on textarea "Вітаю. Підкажіть, будь-ласка, звідки в мене взявся борг за оплату, якщо я все в…" at bounding box center [853, 337] width 1373 height 82
type textarea "Вітаю. Підкажіть, будь-ласка, звідки в мене взявся борг за оплату, якщо я все в…"
click at [216, 461] on span "Зберегти і вийти" at bounding box center [217, 460] width 76 height 14
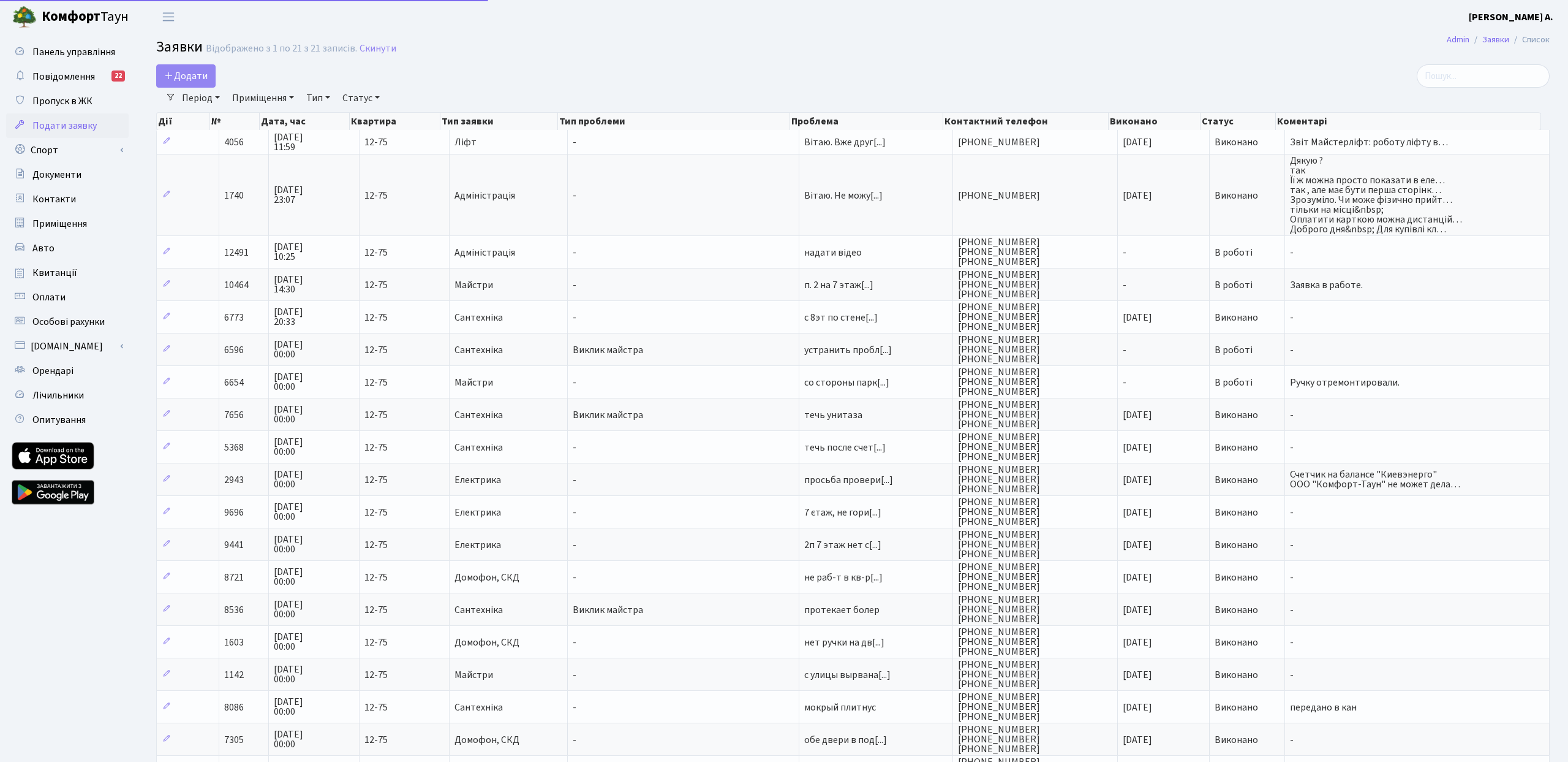
select select "25"
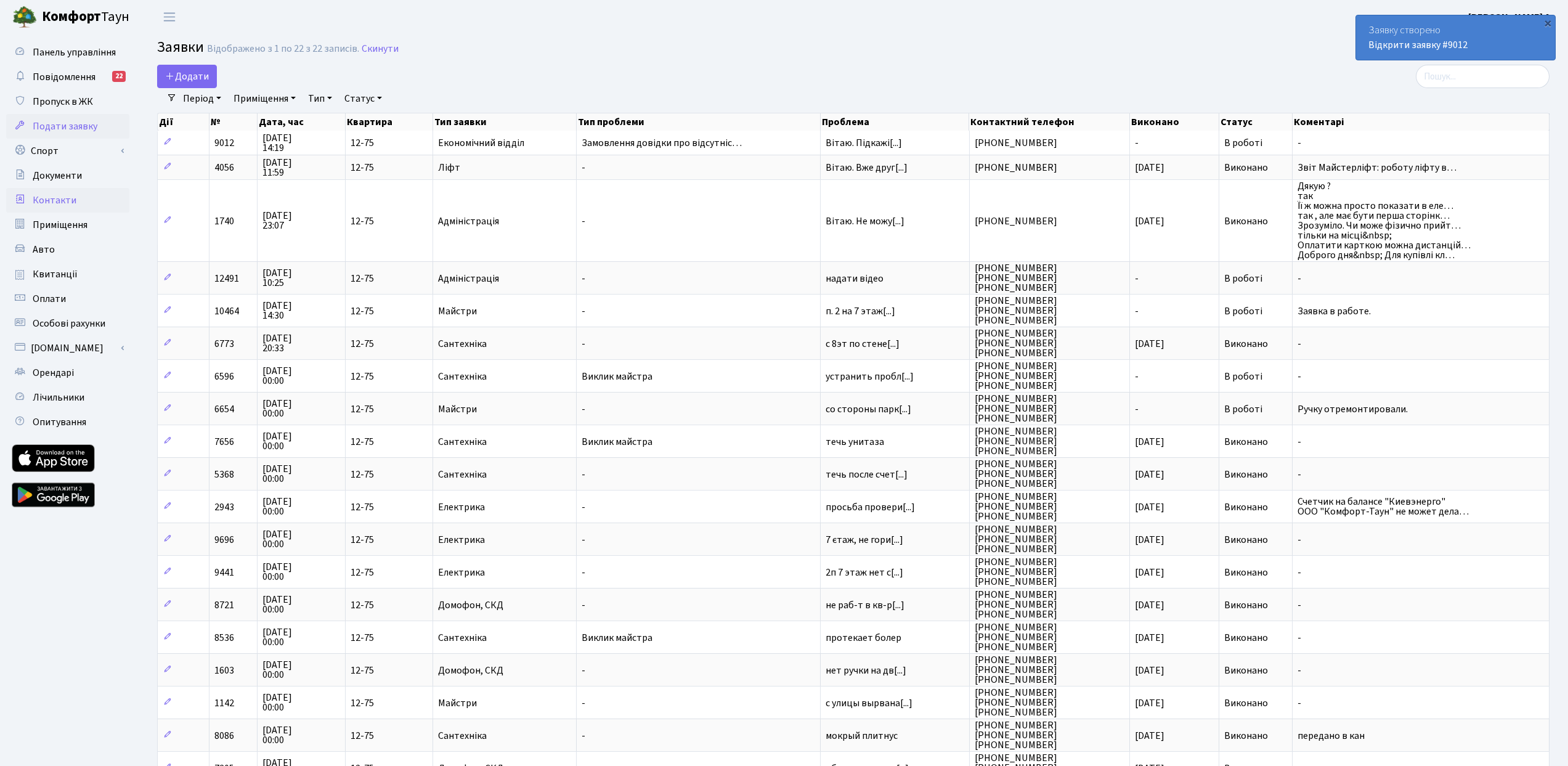
click at [60, 208] on link "Контакти" at bounding box center [68, 200] width 123 height 25
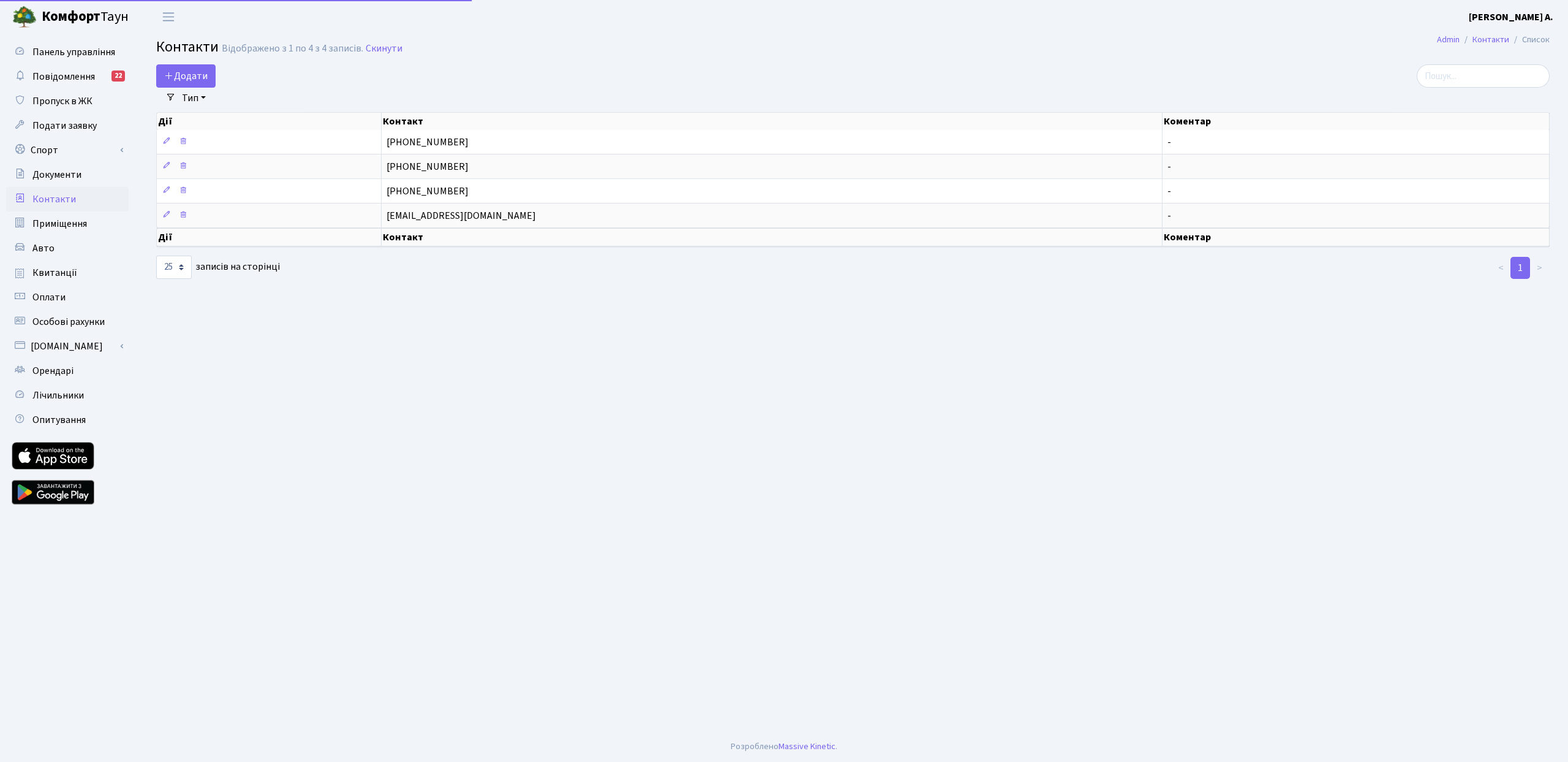
select select "25"
click at [66, 231] on link "Приміщення" at bounding box center [67, 223] width 123 height 25
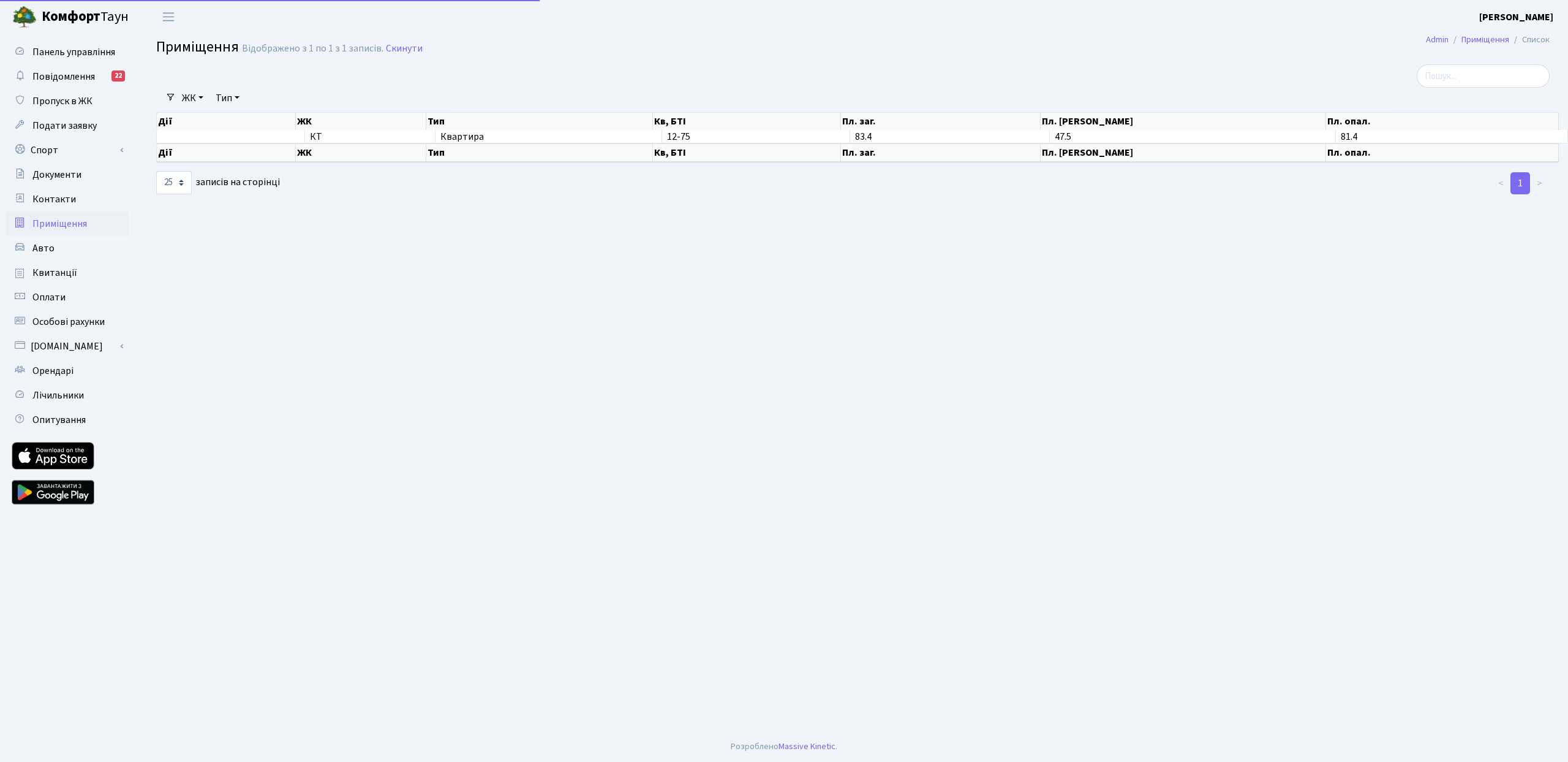
select select "25"
click at [61, 277] on span "Квитанції" at bounding box center [54, 273] width 45 height 14
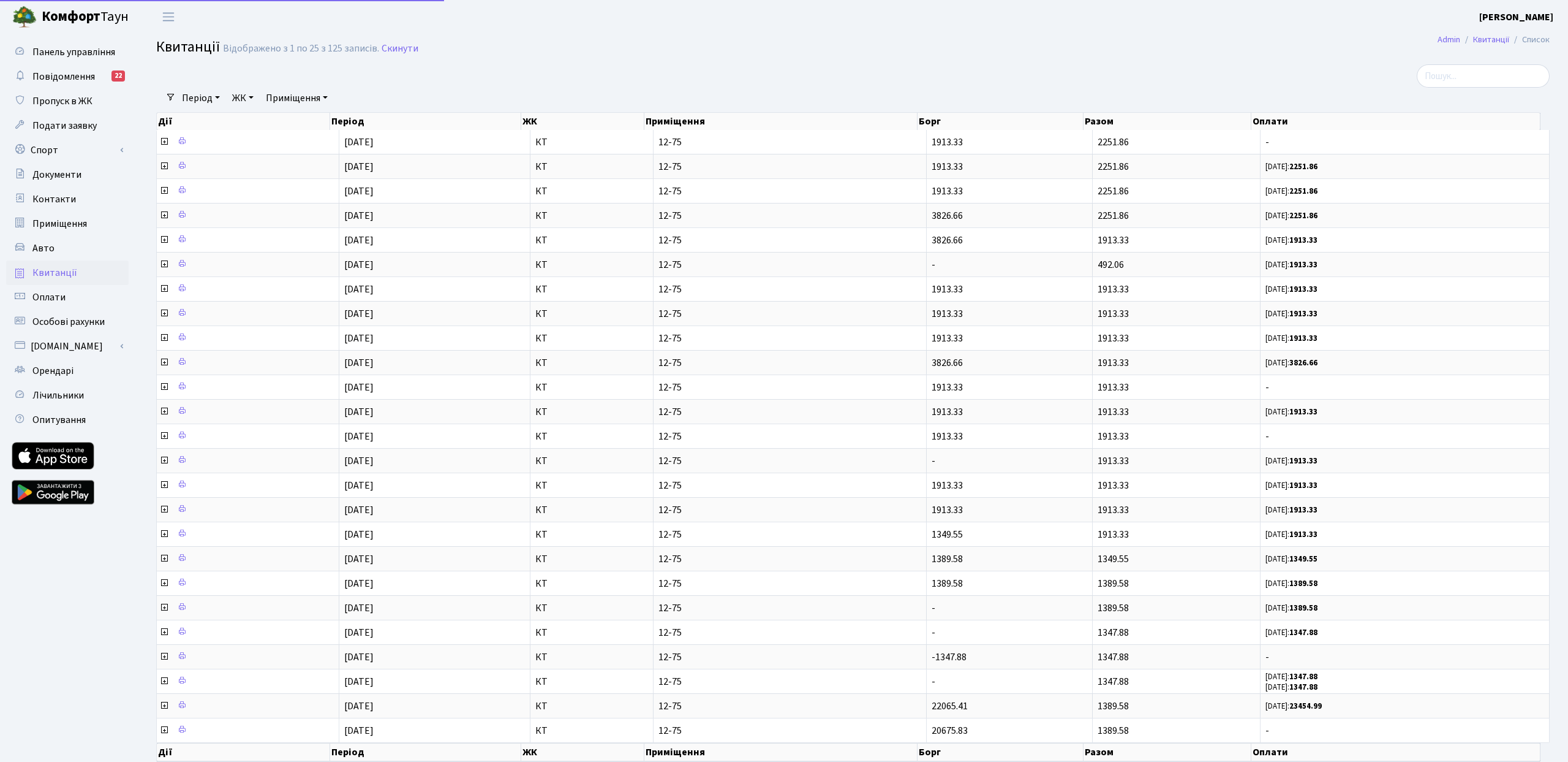
select select "25"
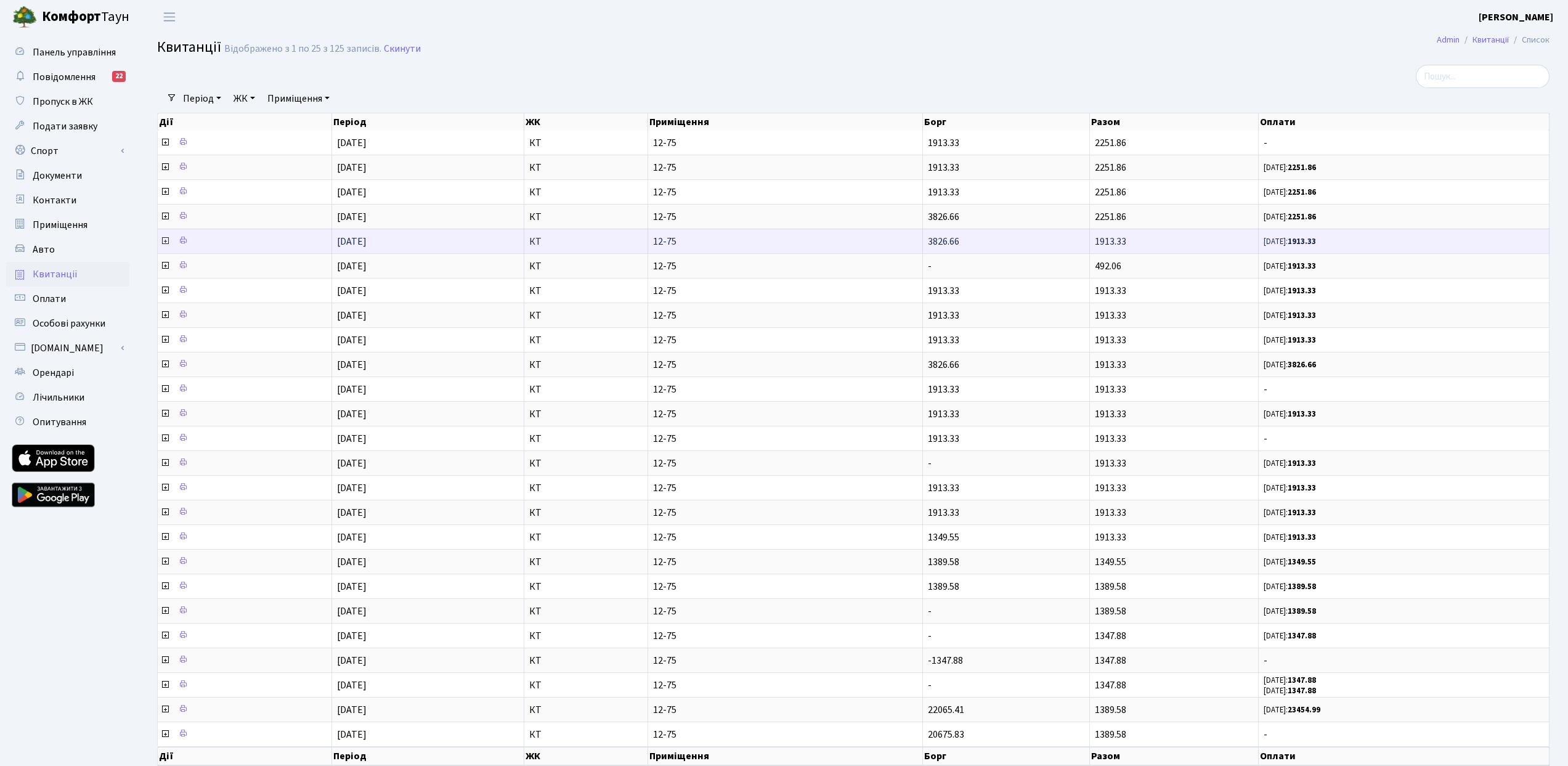
drag, startPoint x: 971, startPoint y: 239, endPoint x: 929, endPoint y: 241, distance: 42.0
click at [929, 241] on td "3826.66" at bounding box center [1006, 241] width 166 height 25
copy span "3826.66"
click at [1025, 240] on td "3826.66" at bounding box center [1006, 241] width 166 height 25
drag, startPoint x: 1136, startPoint y: 246, endPoint x: 1097, endPoint y: 241, distance: 39.3
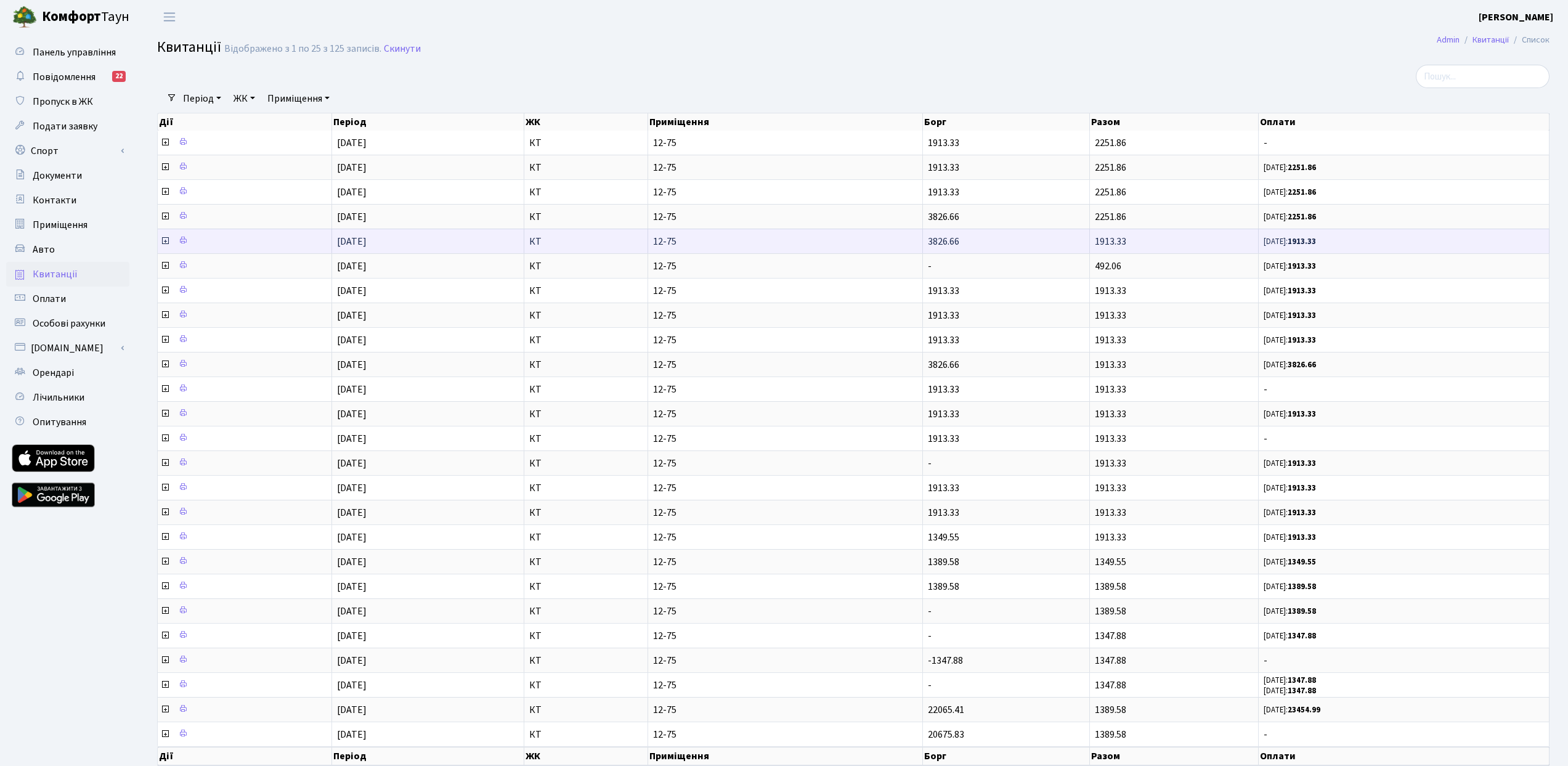
click at [1097, 241] on td "1913.33" at bounding box center [1175, 241] width 169 height 25
copy span "1913.33"
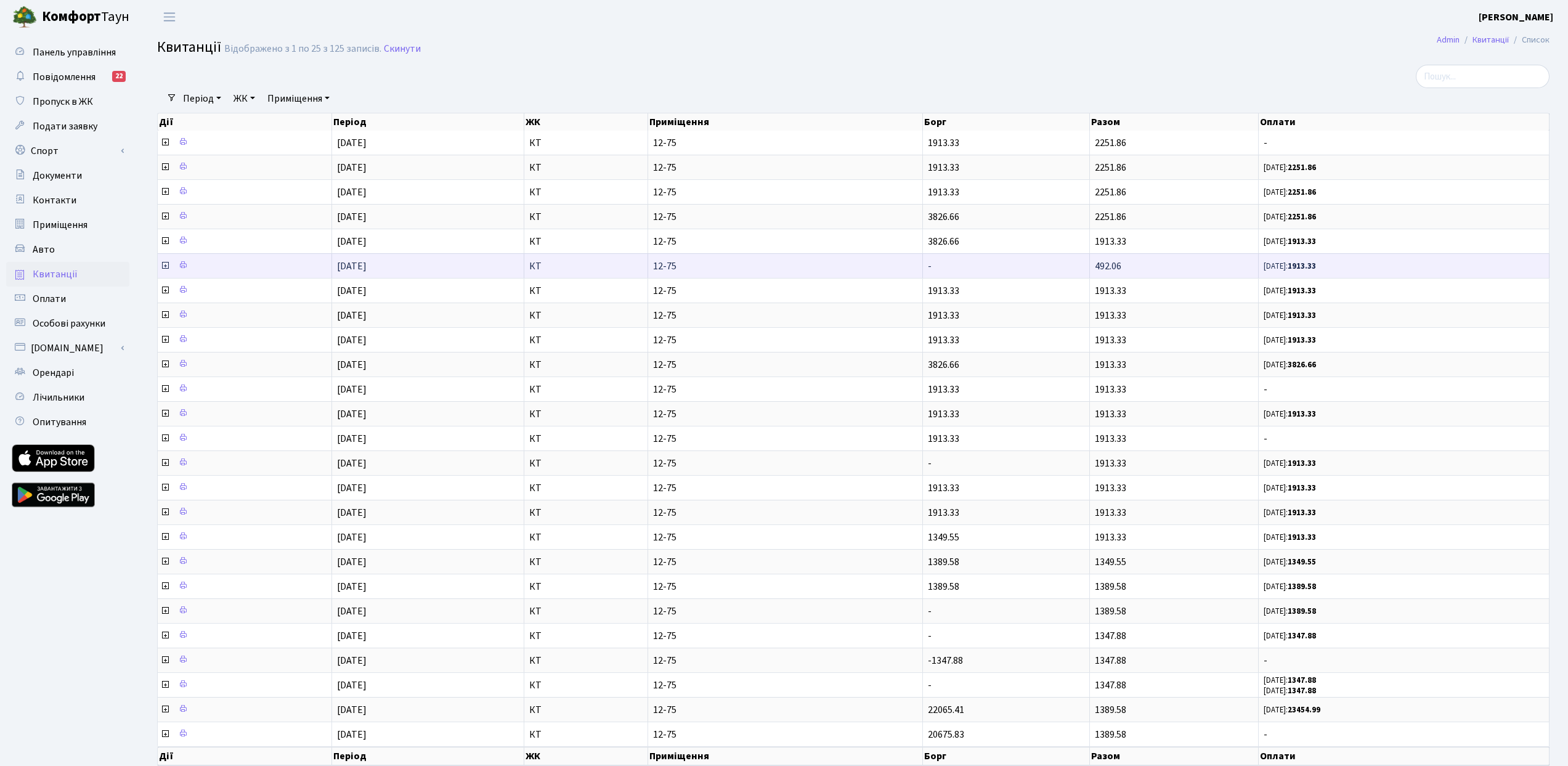
click at [1110, 262] on span "492.06" at bounding box center [1108, 266] width 27 height 14
click at [164, 263] on icon at bounding box center [165, 265] width 10 height 10
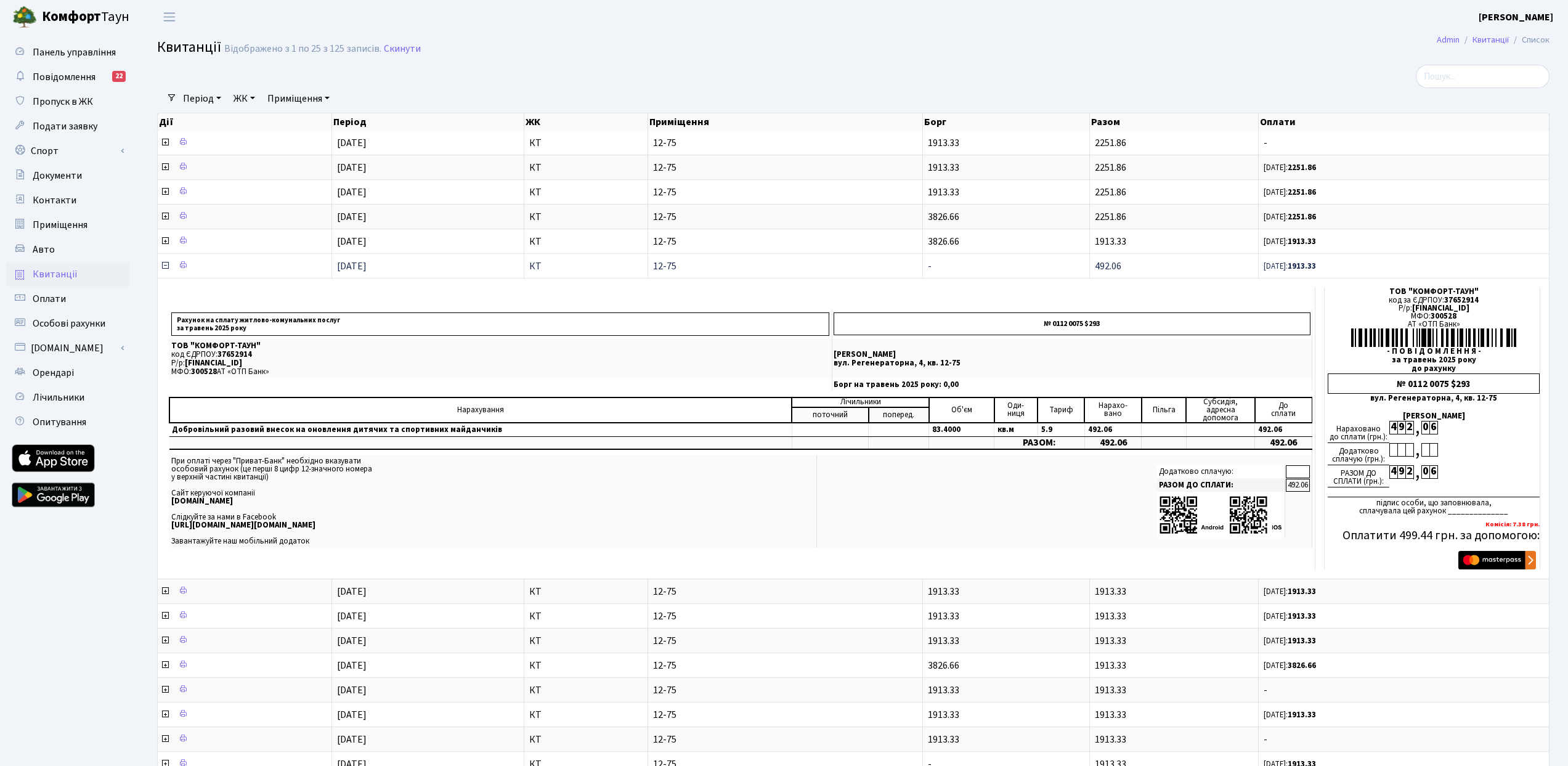
click at [163, 266] on icon at bounding box center [165, 265] width 10 height 10
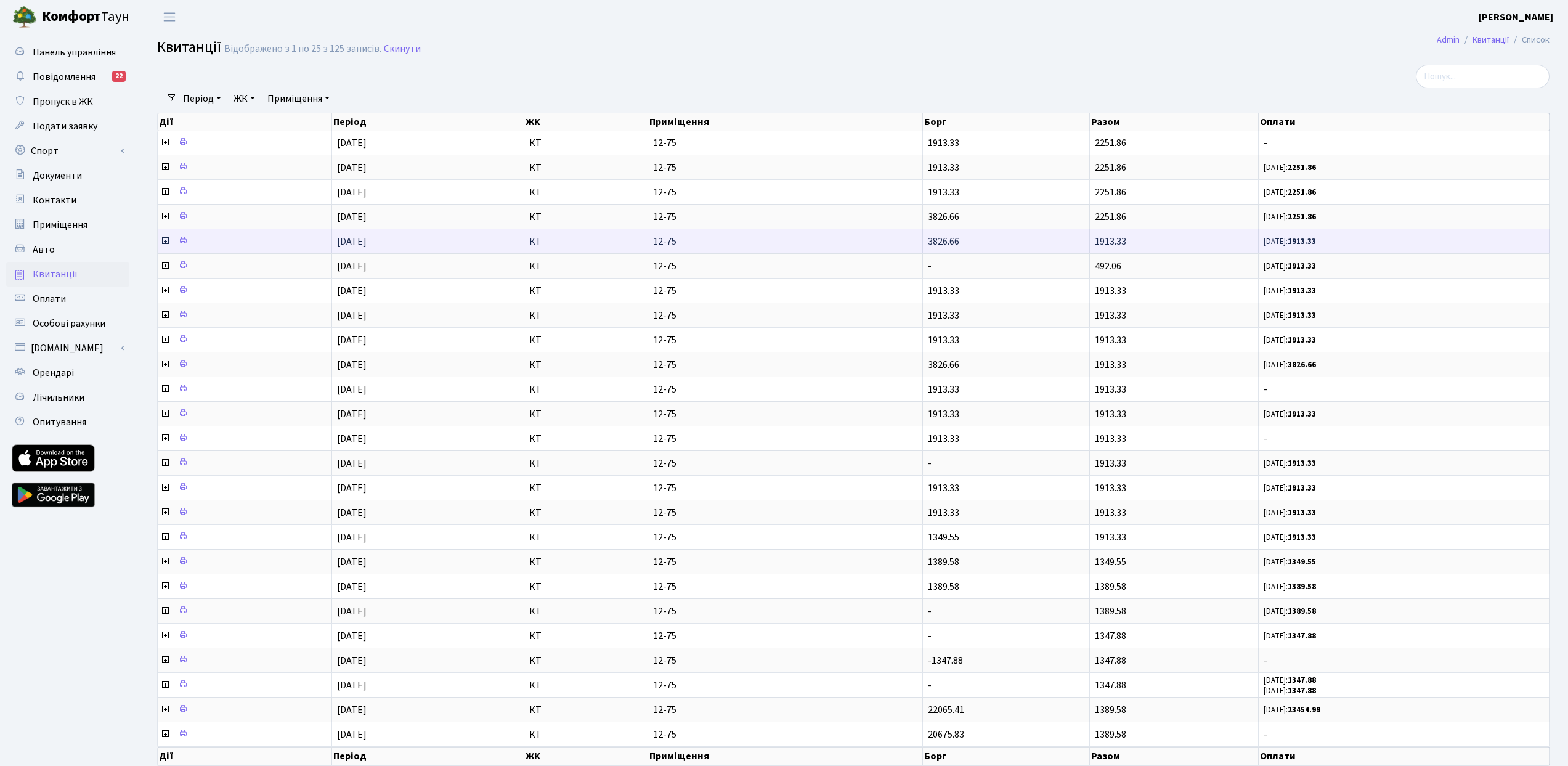
click at [164, 245] on icon at bounding box center [165, 240] width 10 height 10
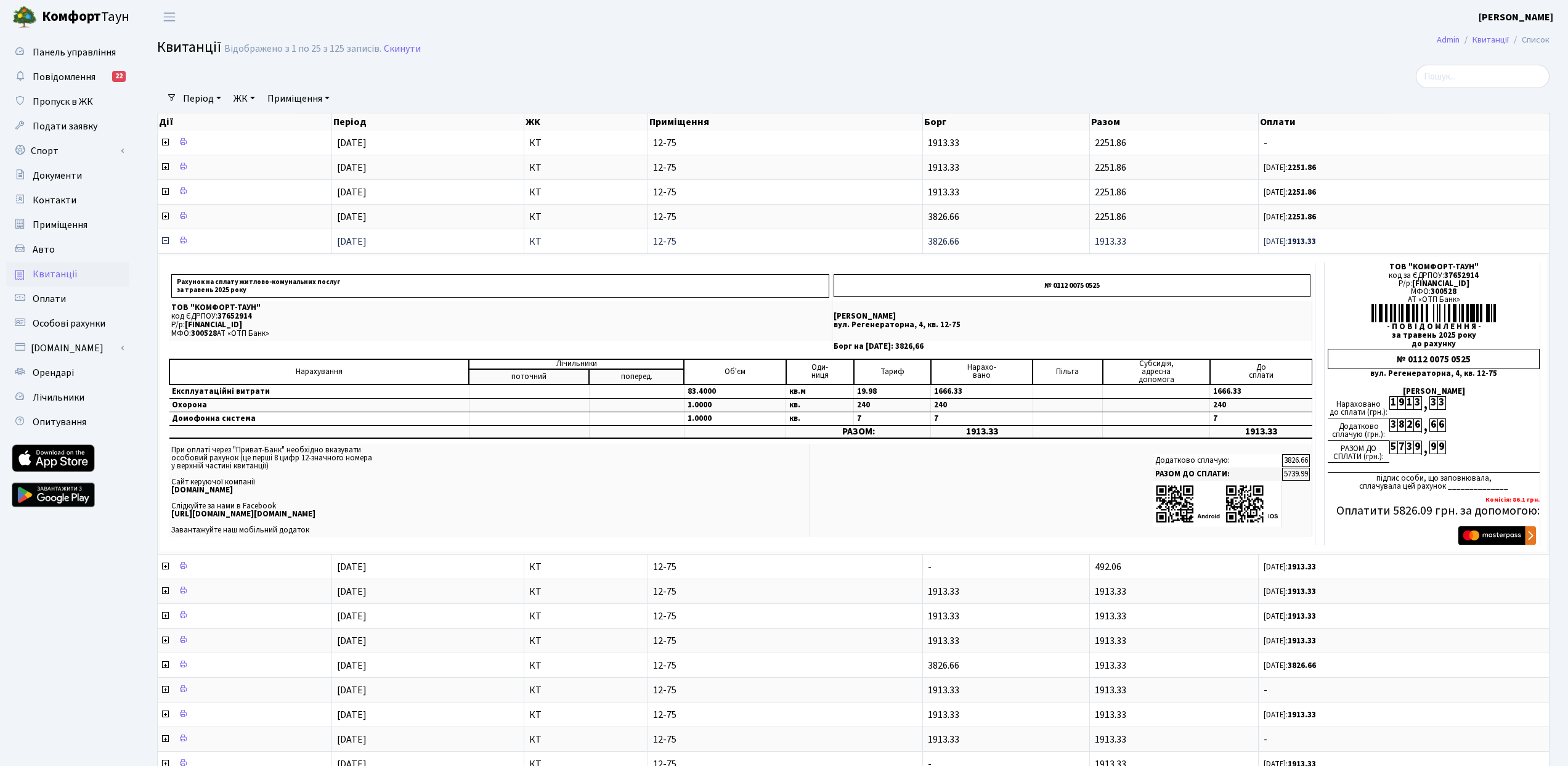
click at [165, 240] on icon at bounding box center [165, 240] width 10 height 10
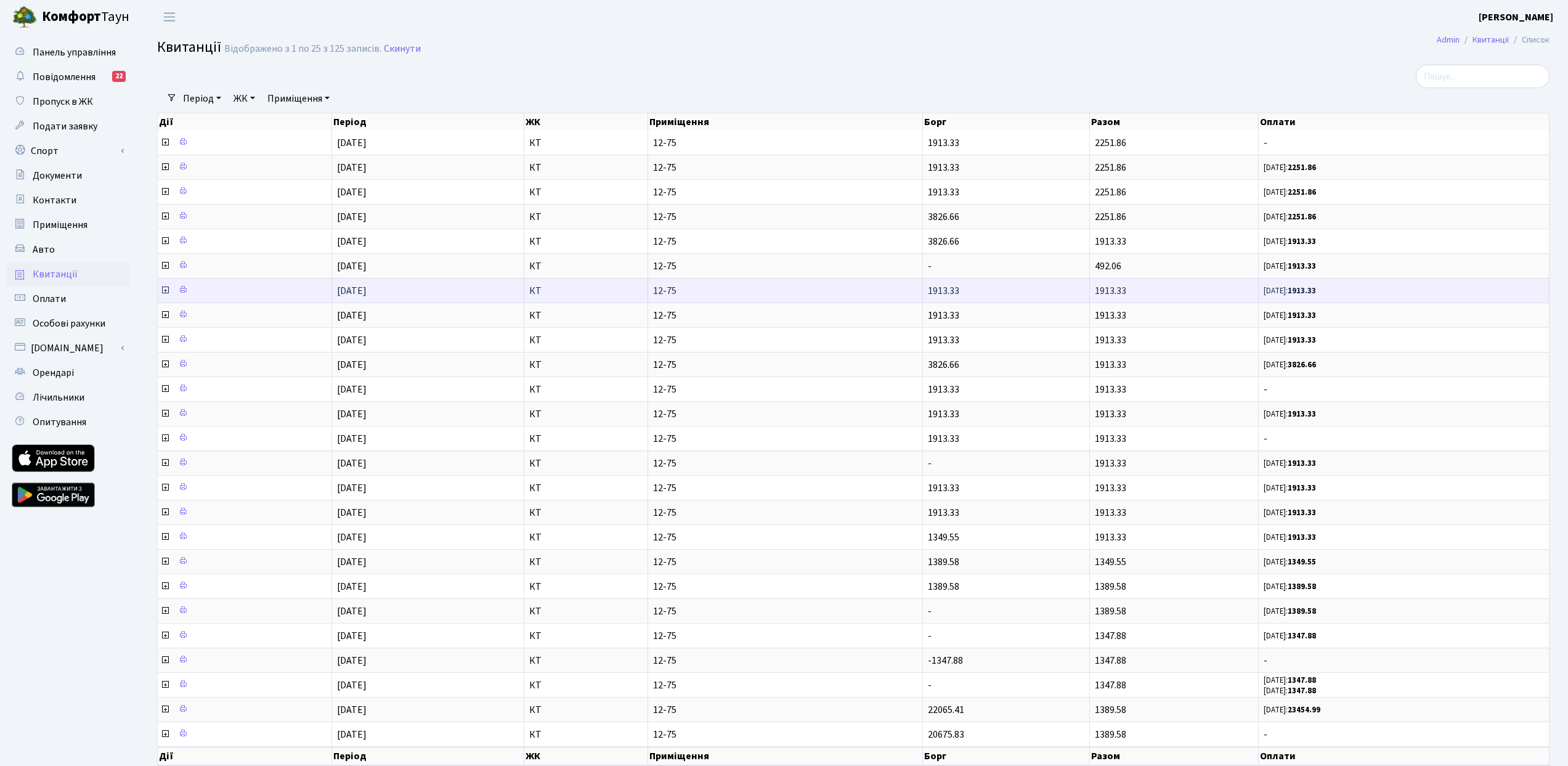
click at [162, 287] on icon at bounding box center [165, 290] width 10 height 10
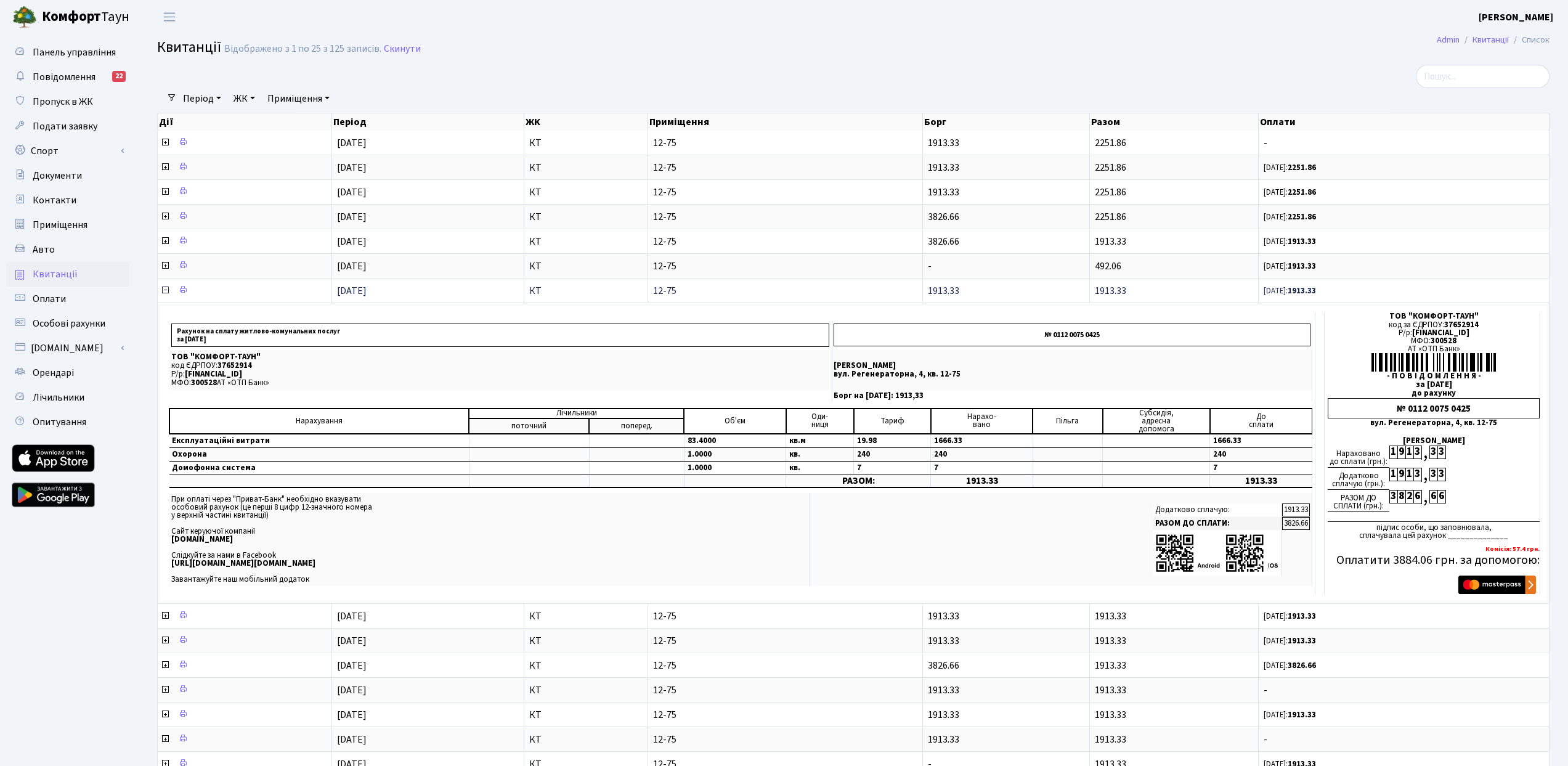
click at [163, 290] on icon at bounding box center [165, 290] width 10 height 10
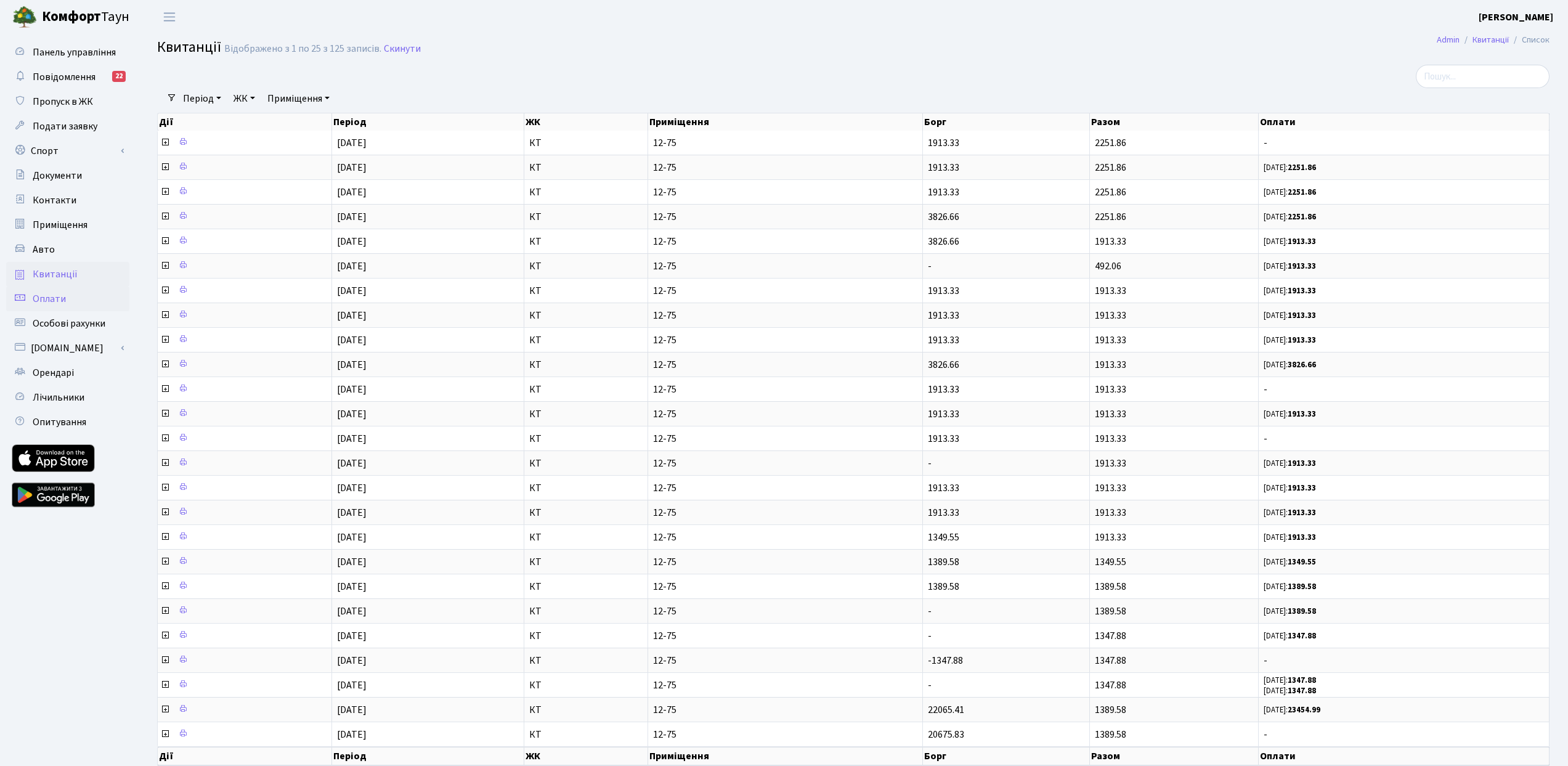
click at [62, 295] on span "Оплати" at bounding box center [49, 299] width 33 height 14
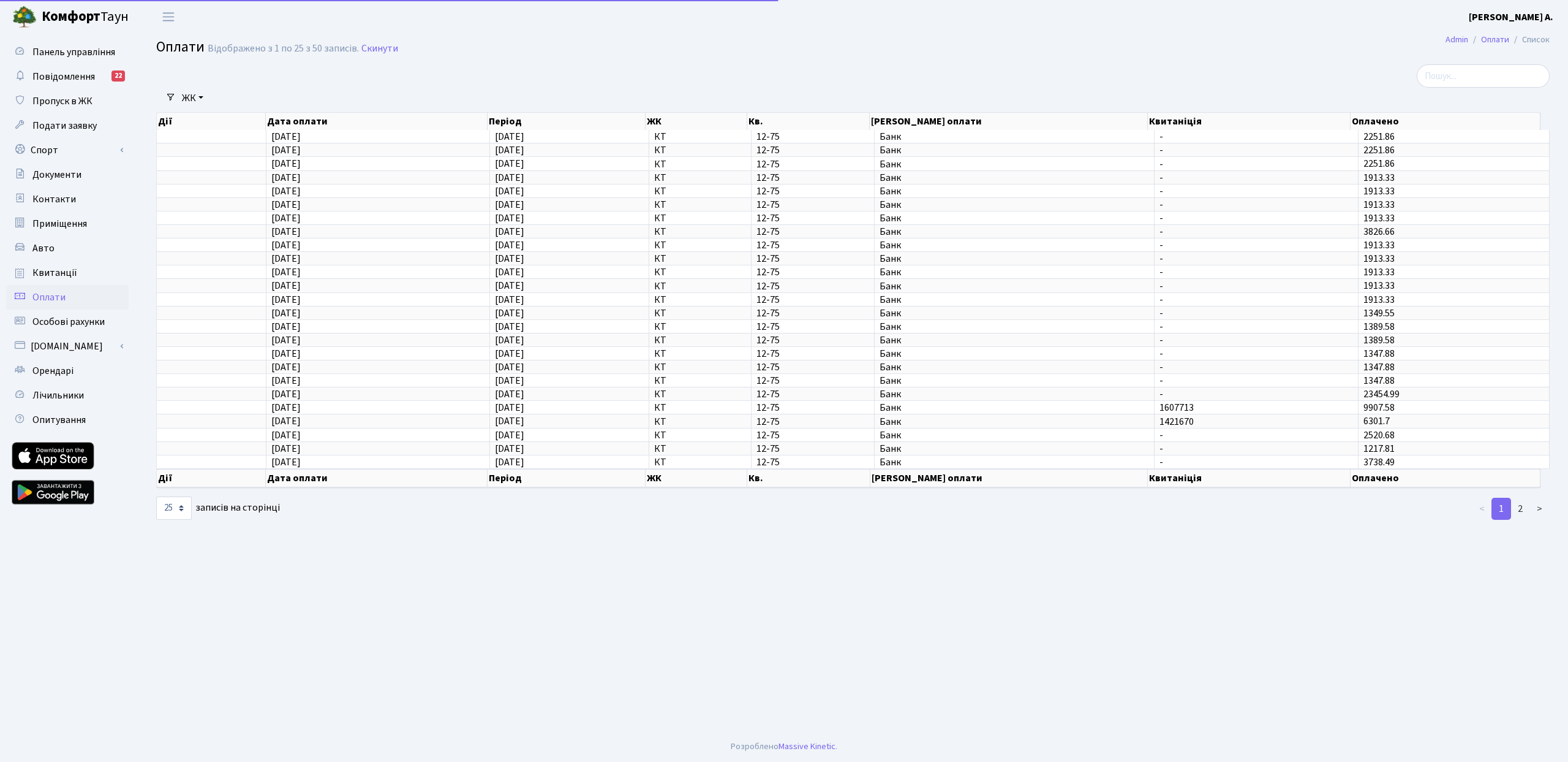
select select "25"
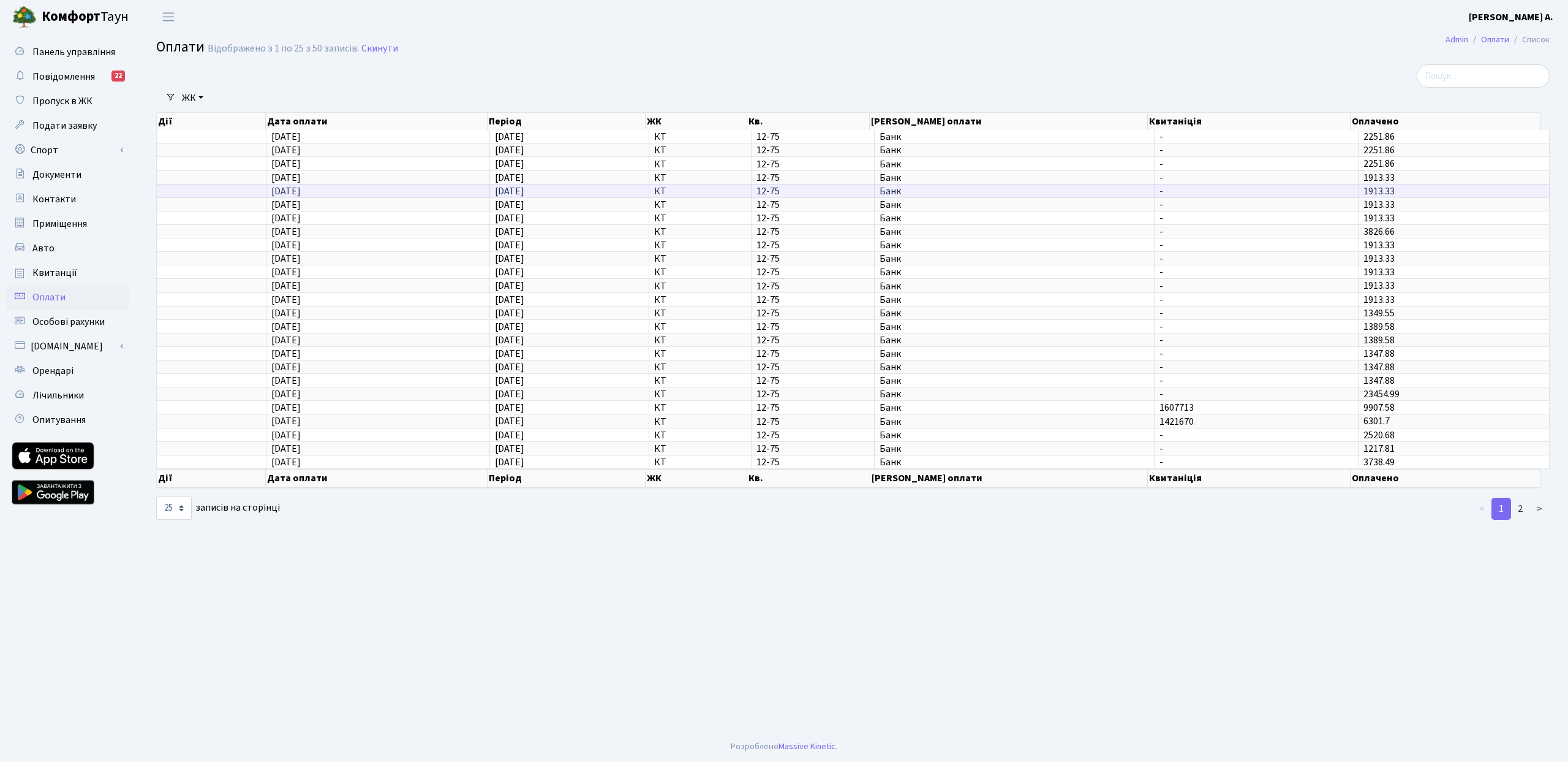
click at [301, 190] on span "[DATE]" at bounding box center [286, 191] width 30 height 14
click at [301, 179] on span "[DATE]" at bounding box center [286, 178] width 30 height 14
click at [301, 189] on span "[DATE]" at bounding box center [286, 191] width 30 height 14
click at [301, 176] on span "[DATE]" at bounding box center [286, 178] width 30 height 14
click at [301, 189] on span "[DATE]" at bounding box center [286, 191] width 30 height 14
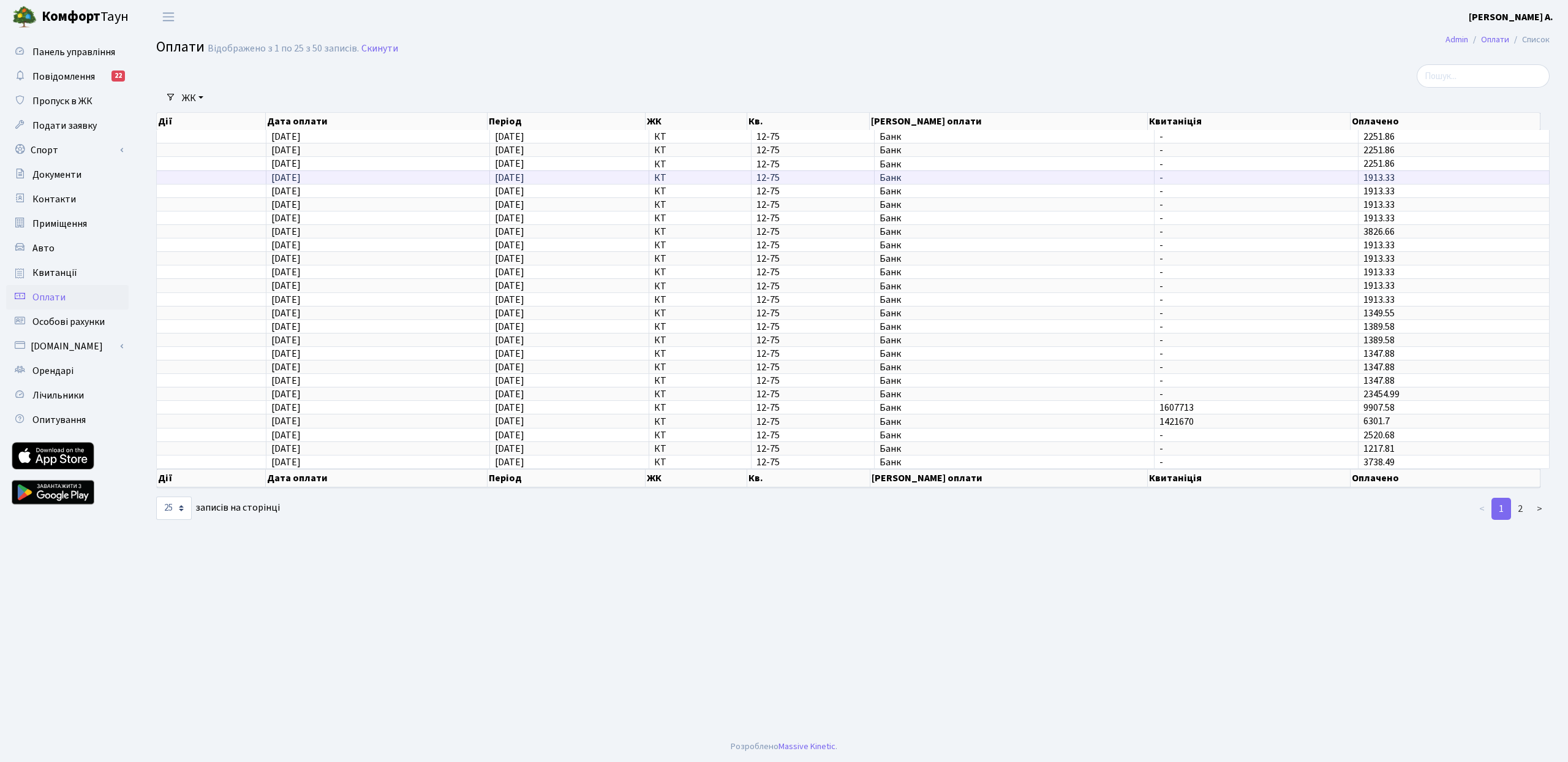
click at [301, 176] on span "[DATE]" at bounding box center [286, 178] width 30 height 14
click at [73, 270] on span "Квитанції" at bounding box center [54, 273] width 45 height 14
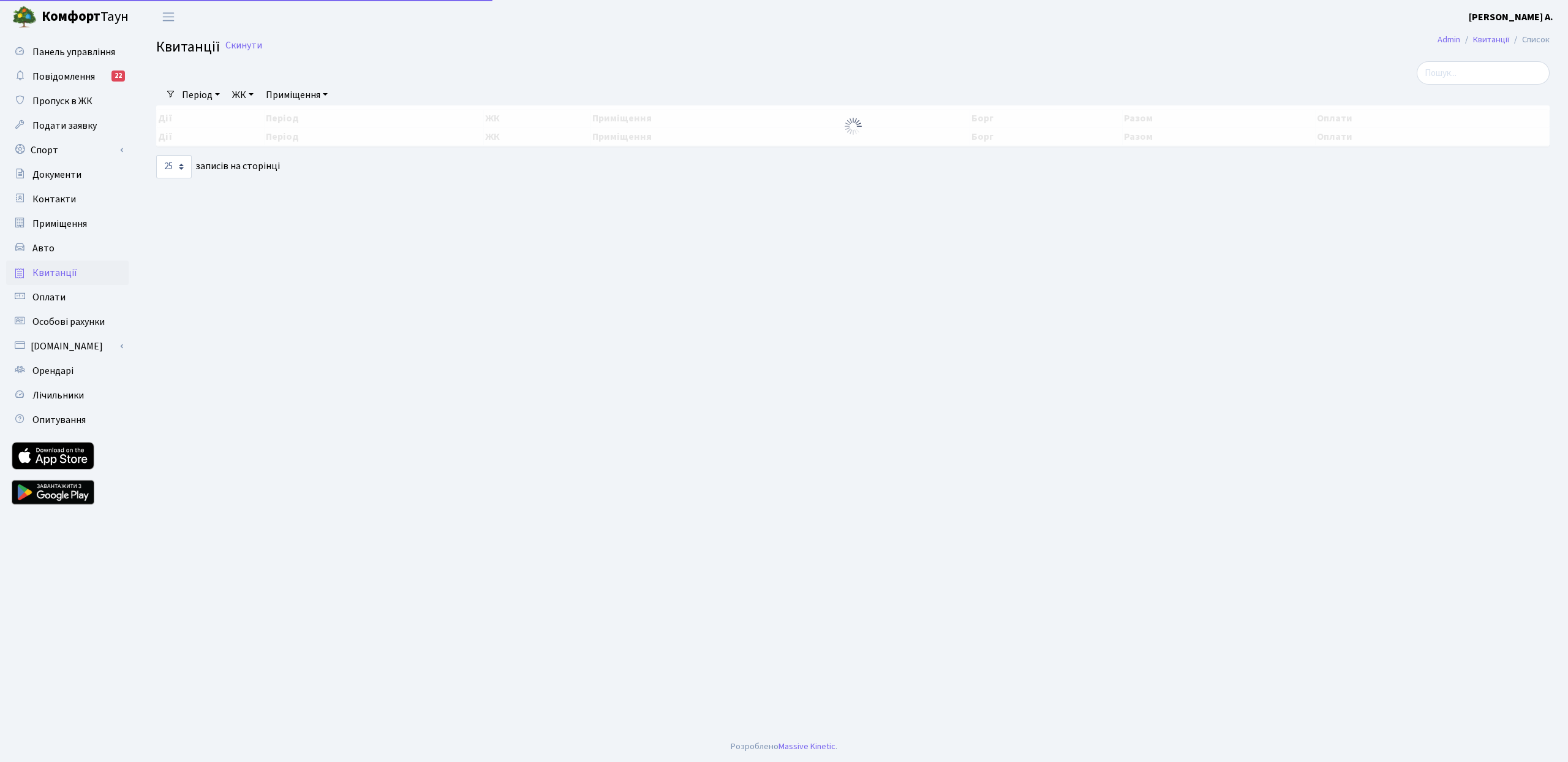
select select "25"
